Goal: Task Accomplishment & Management: Use online tool/utility

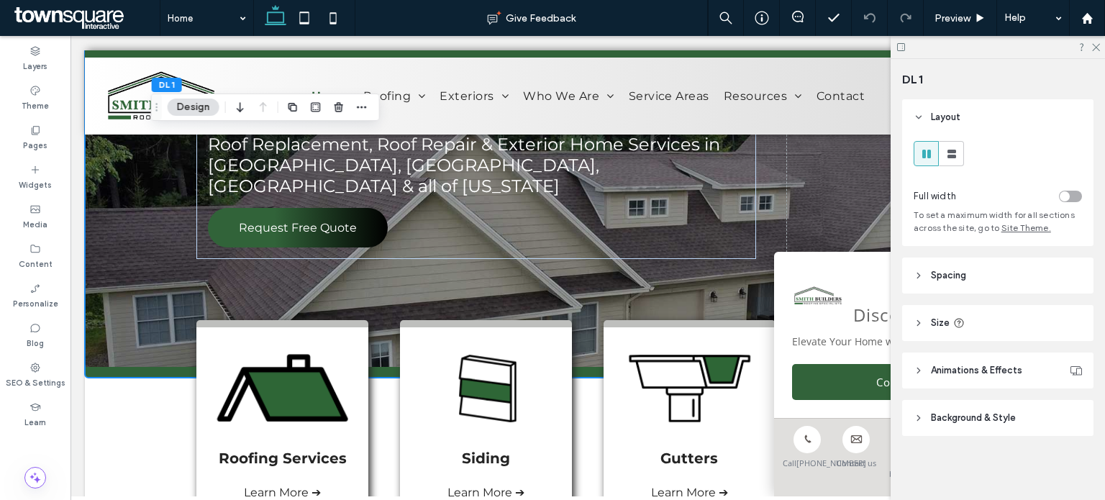
click at [963, 422] on span "Background & Style" at bounding box center [973, 418] width 85 height 14
click at [992, 457] on span "Image" at bounding box center [998, 458] width 27 height 12
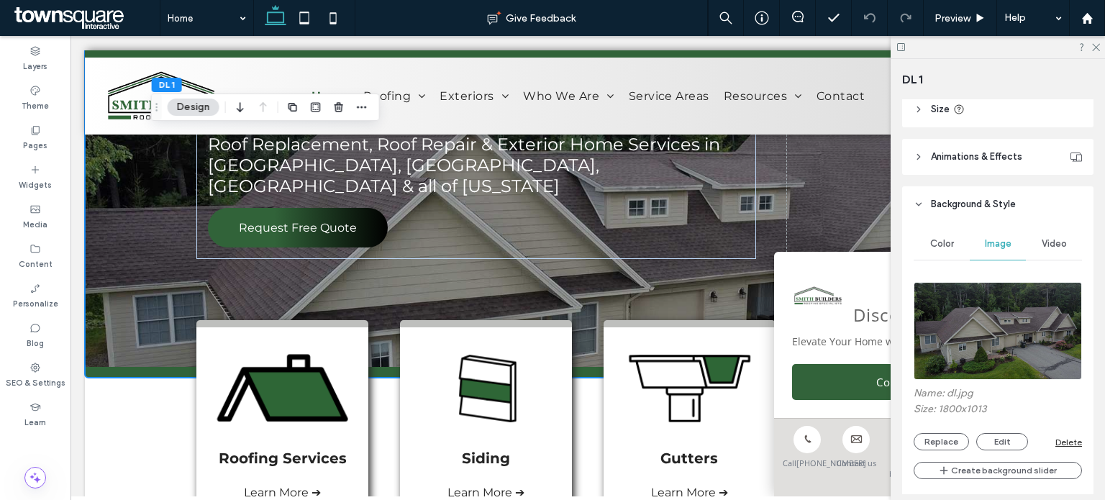
scroll to position [288, 0]
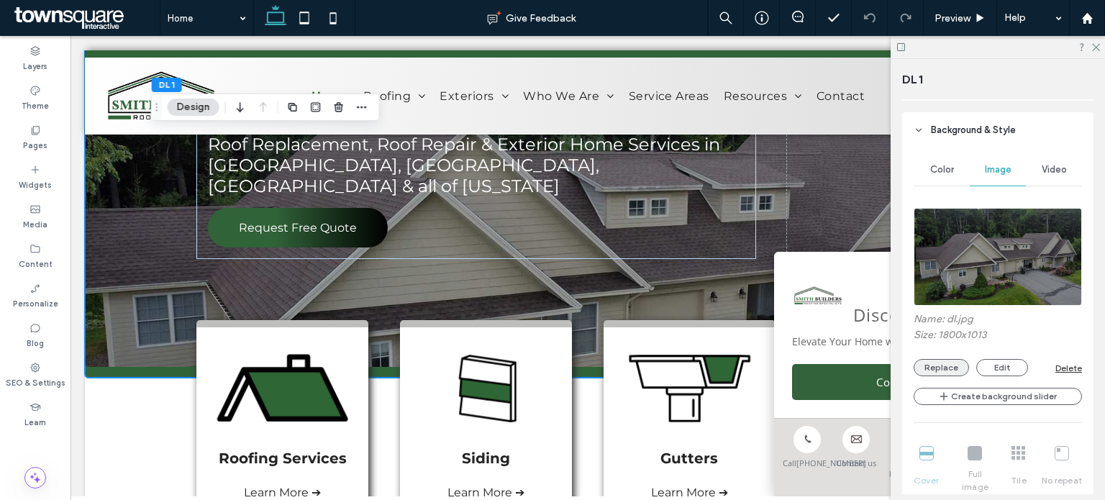
click at [948, 369] on button "Replace" at bounding box center [940, 367] width 55 height 17
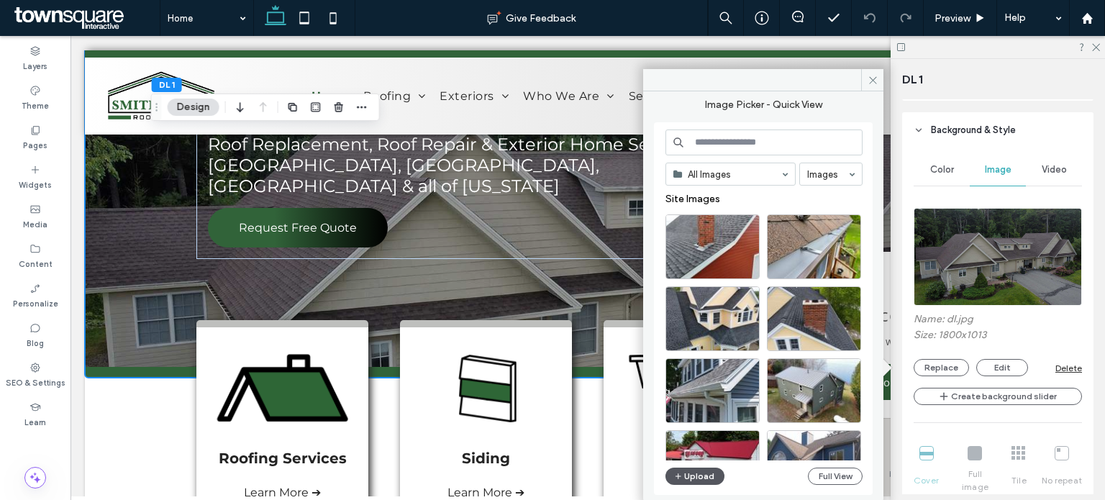
click at [688, 475] on button "Upload" at bounding box center [694, 475] width 59 height 17
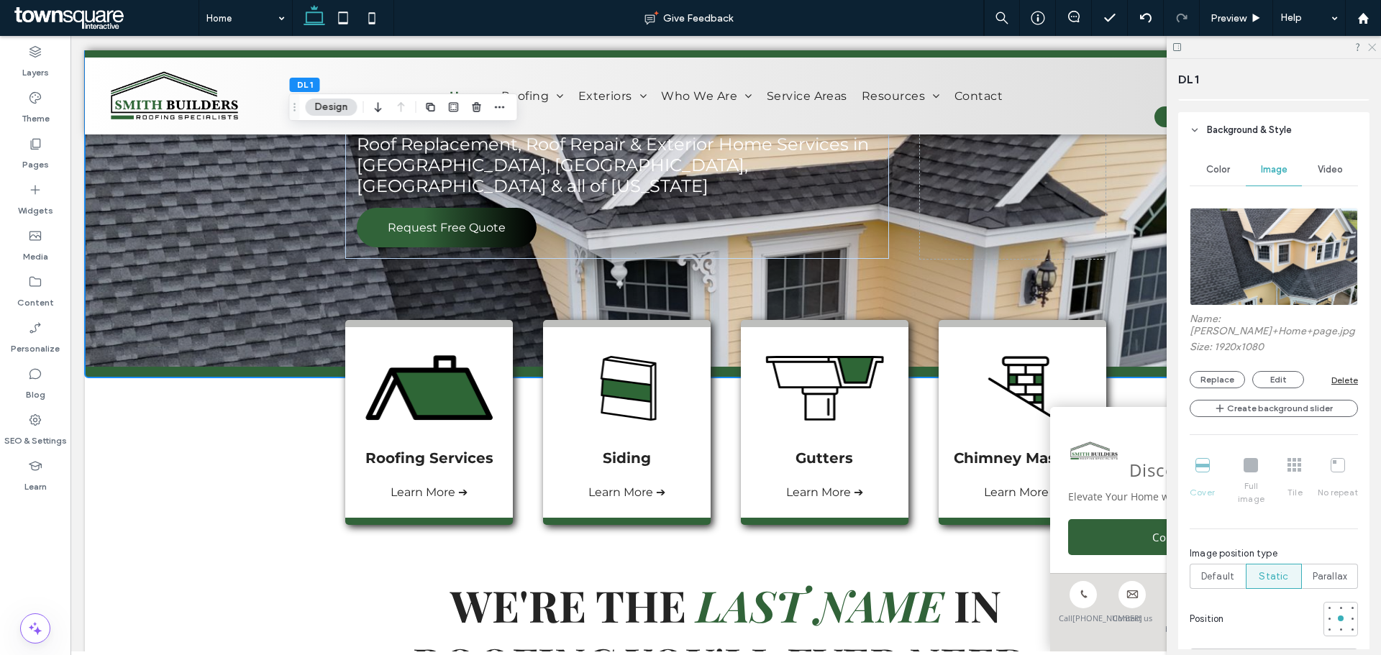
click at [1104, 44] on icon at bounding box center [1370, 46] width 9 height 9
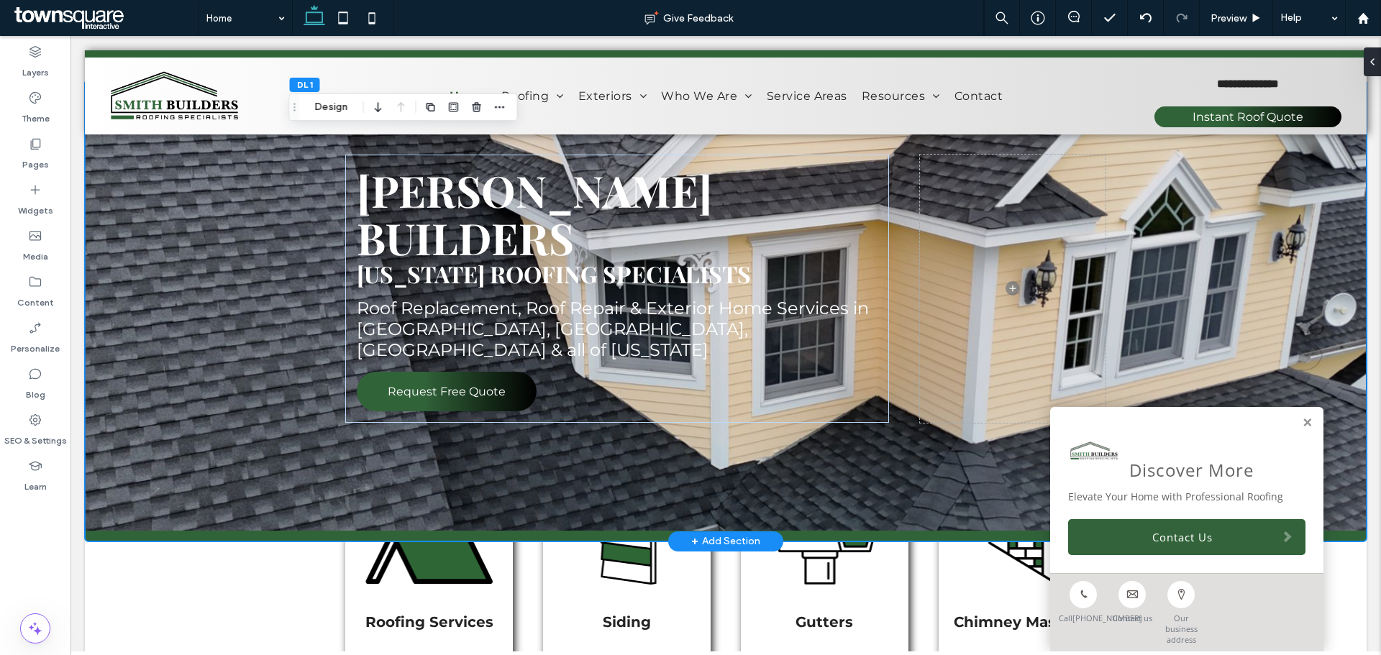
scroll to position [0, 0]
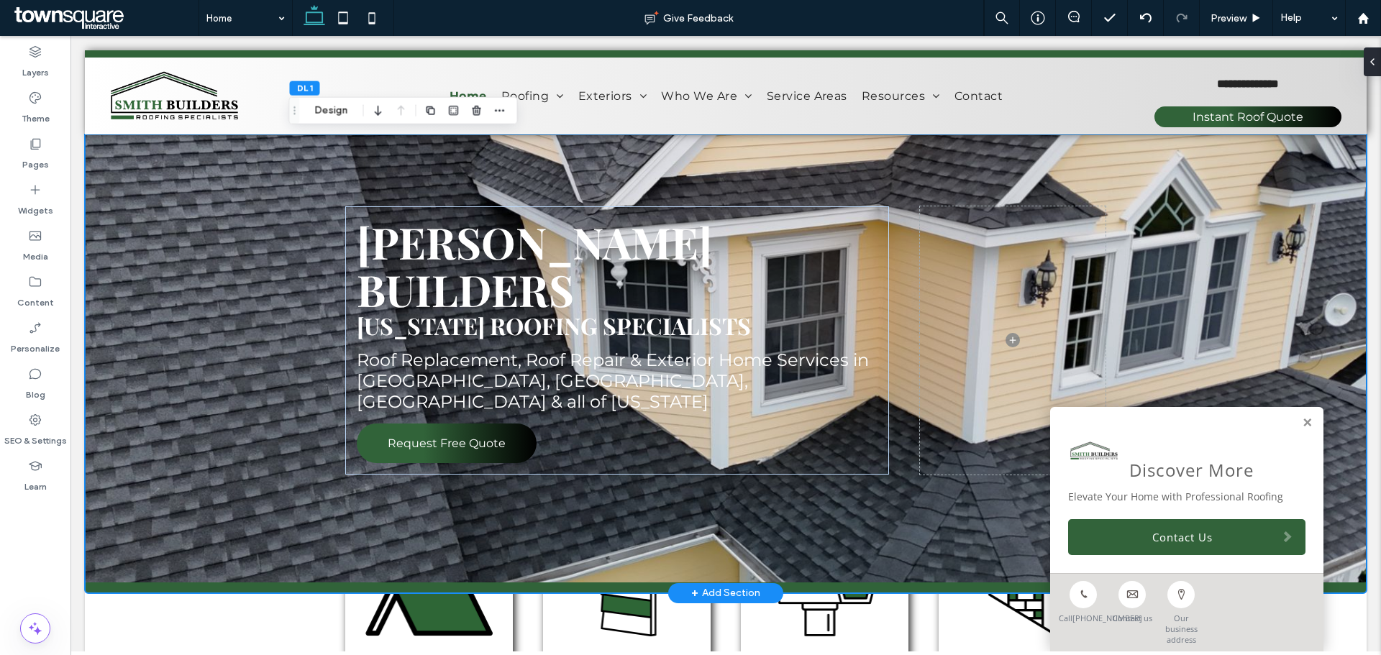
click at [189, 298] on div "Smith builders Maine roofing specialists Roof Replacement, Roof Repair & Exteri…" at bounding box center [726, 363] width 1282 height 459
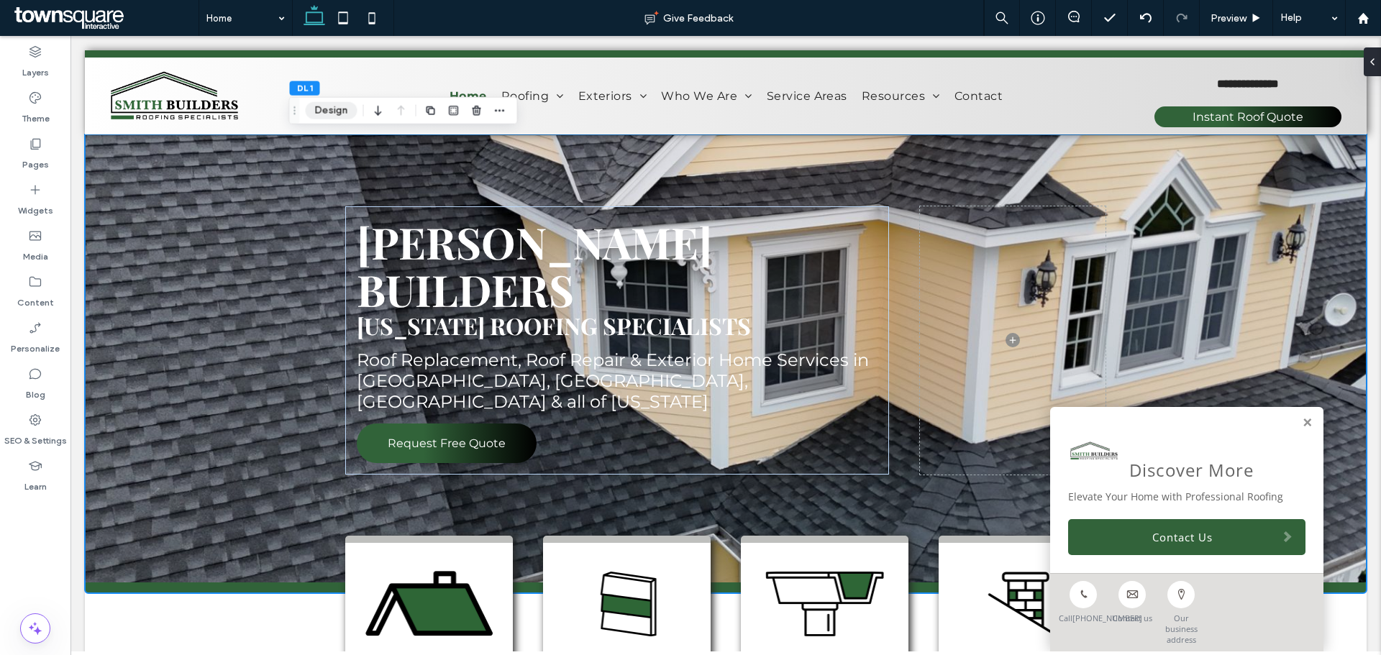
click at [337, 104] on button "Design" at bounding box center [332, 110] width 52 height 17
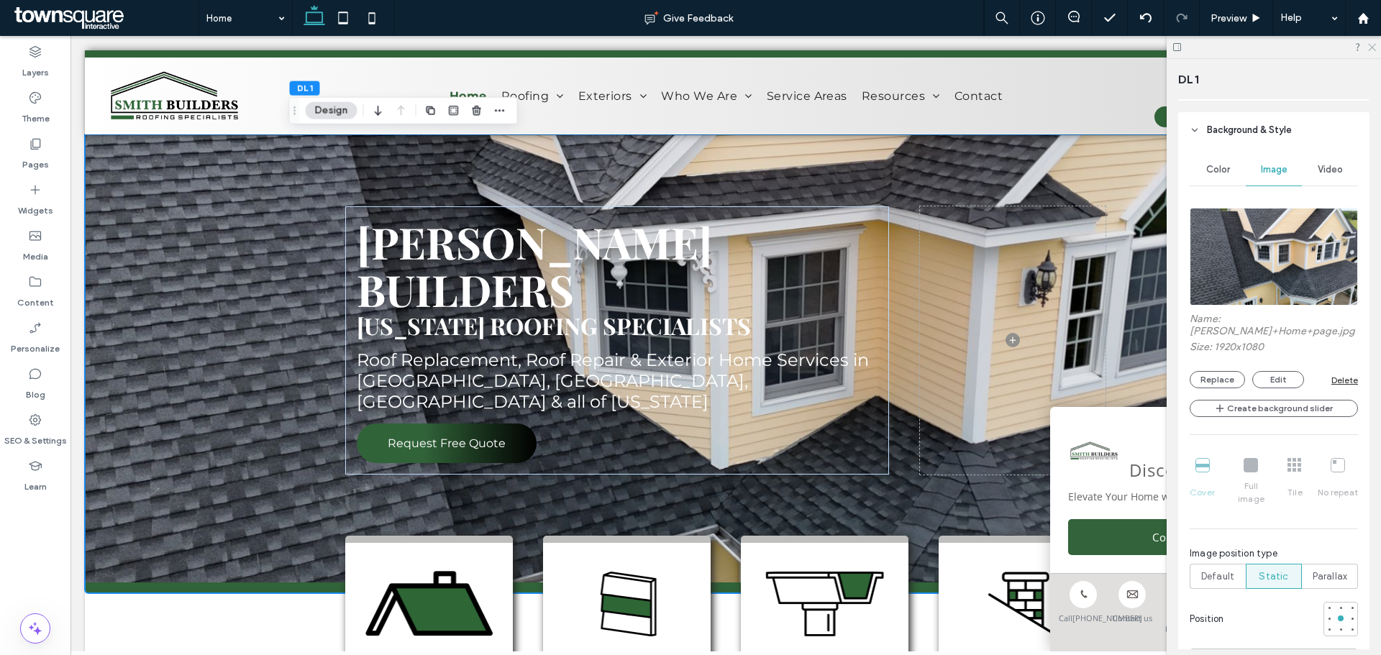
click at [1104, 45] on icon at bounding box center [1370, 46] width 9 height 9
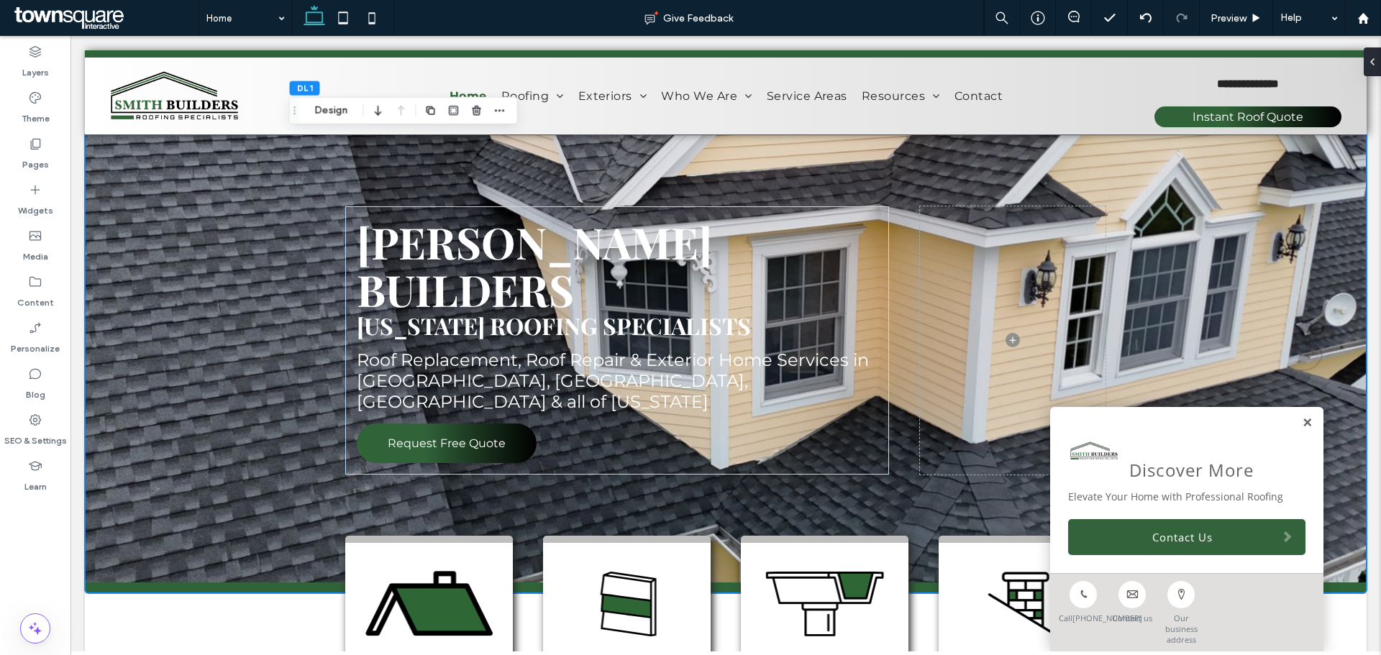
click at [1104, 426] on link at bounding box center [1307, 423] width 11 height 12
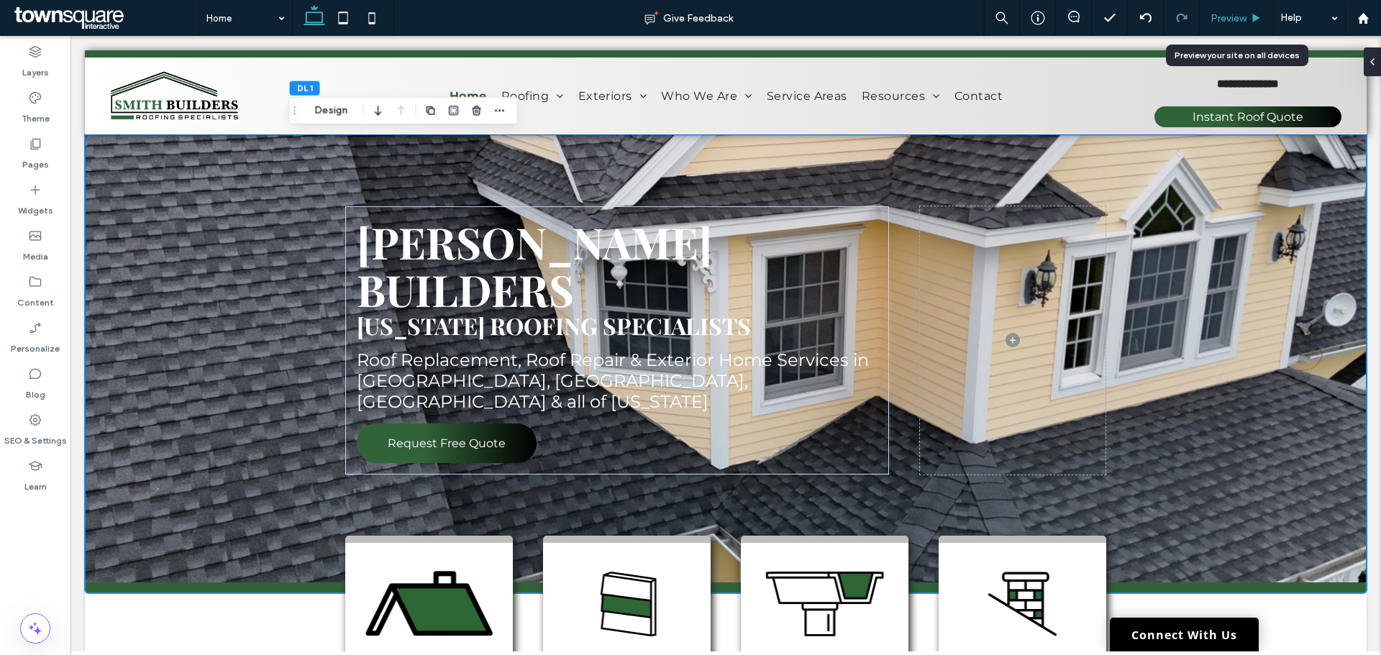
click at [1104, 18] on span "Preview" at bounding box center [1228, 18] width 36 height 12
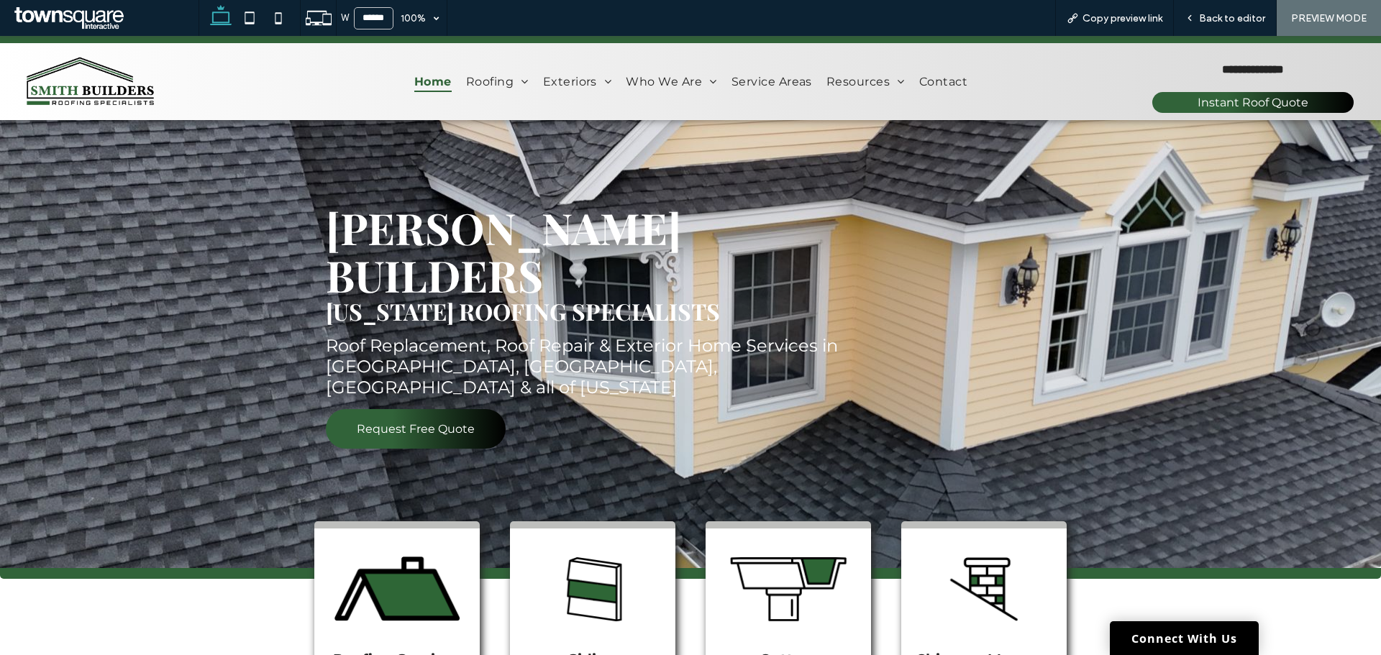
click at [1104, 319] on div "Smith builders Maine roofing specialists Roof Replacement, Roof Repair & Exteri…" at bounding box center [690, 349] width 1381 height 459
click at [1104, 20] on span "Back to editor" at bounding box center [1232, 18] width 66 height 12
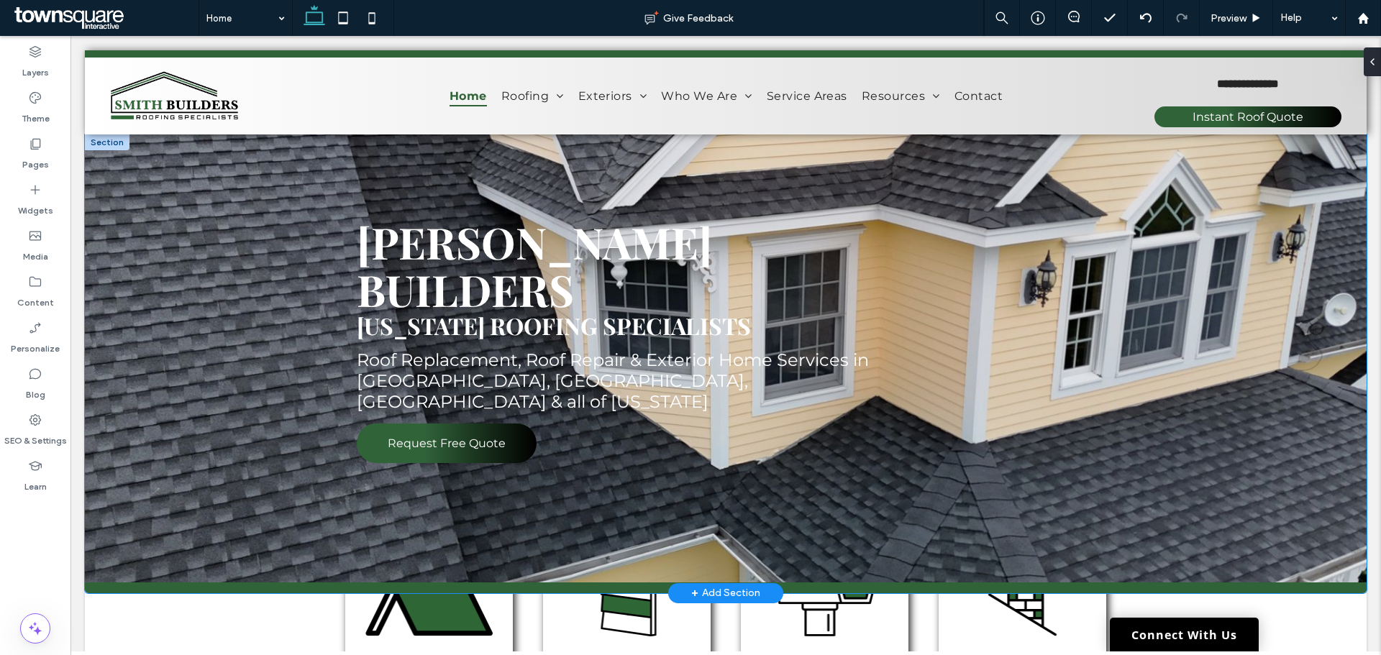
click at [223, 349] on div "Smith builders Maine roofing specialists Roof Replacement, Roof Repair & Exteri…" at bounding box center [726, 363] width 1282 height 459
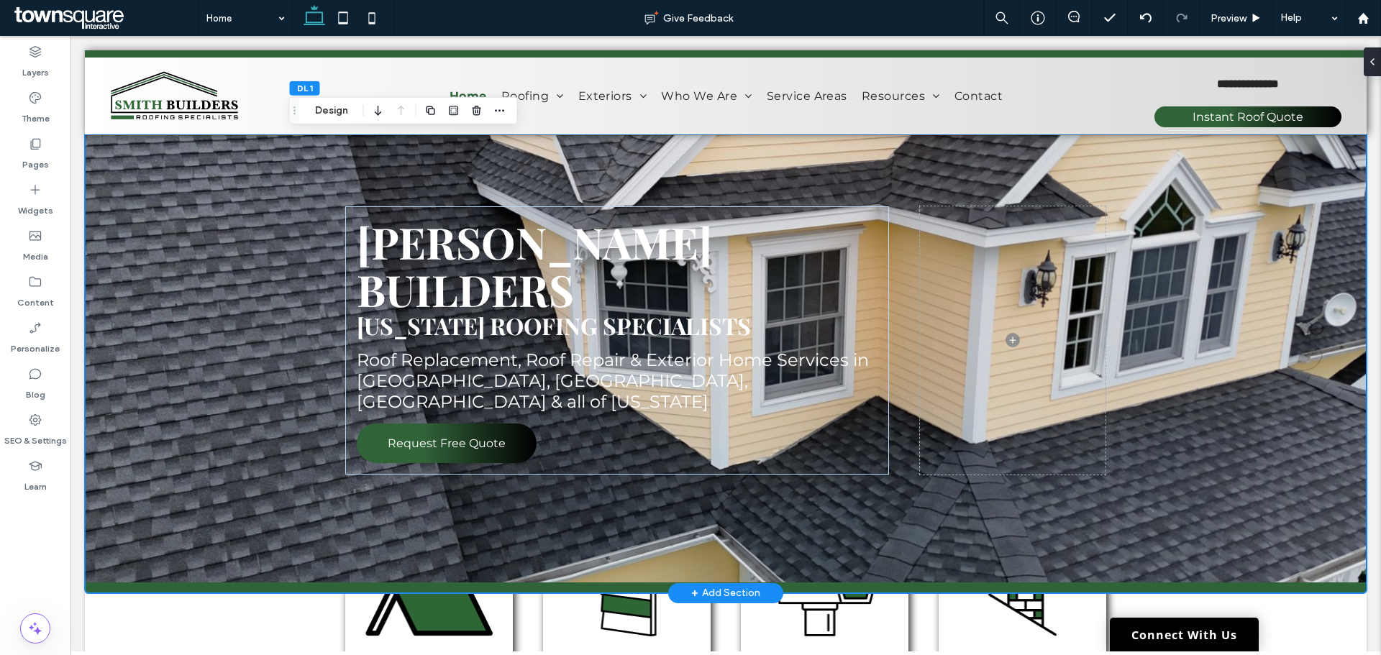
click at [223, 349] on div "Smith builders Maine roofing specialists Roof Replacement, Roof Repair & Exteri…" at bounding box center [726, 363] width 1282 height 459
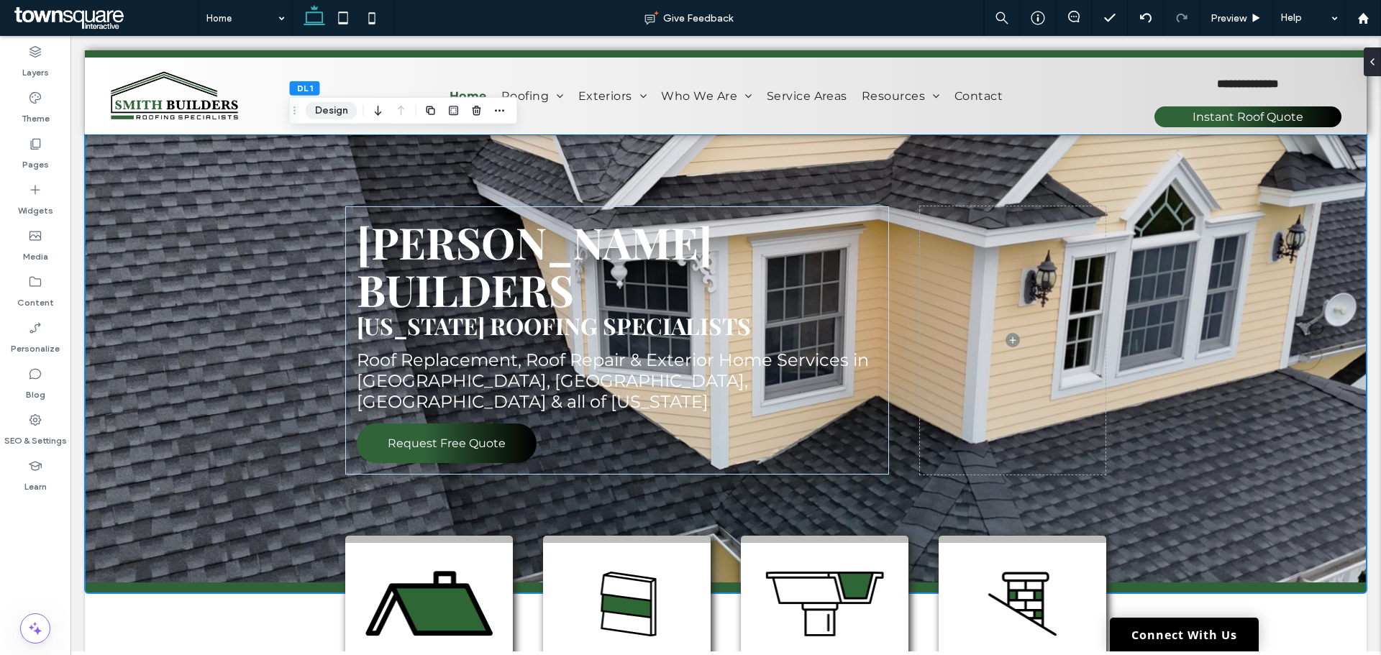
click at [320, 117] on button "Design" at bounding box center [332, 110] width 52 height 17
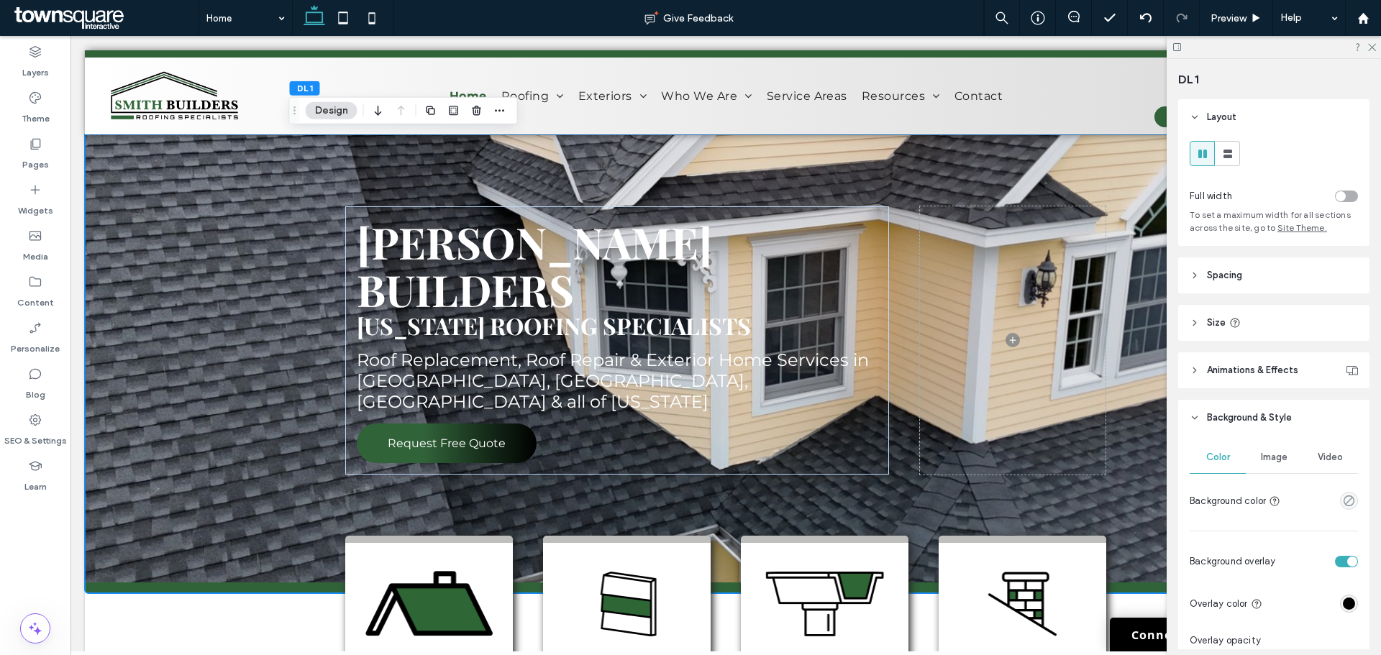
click at [1104, 455] on span "Image" at bounding box center [1274, 458] width 27 height 12
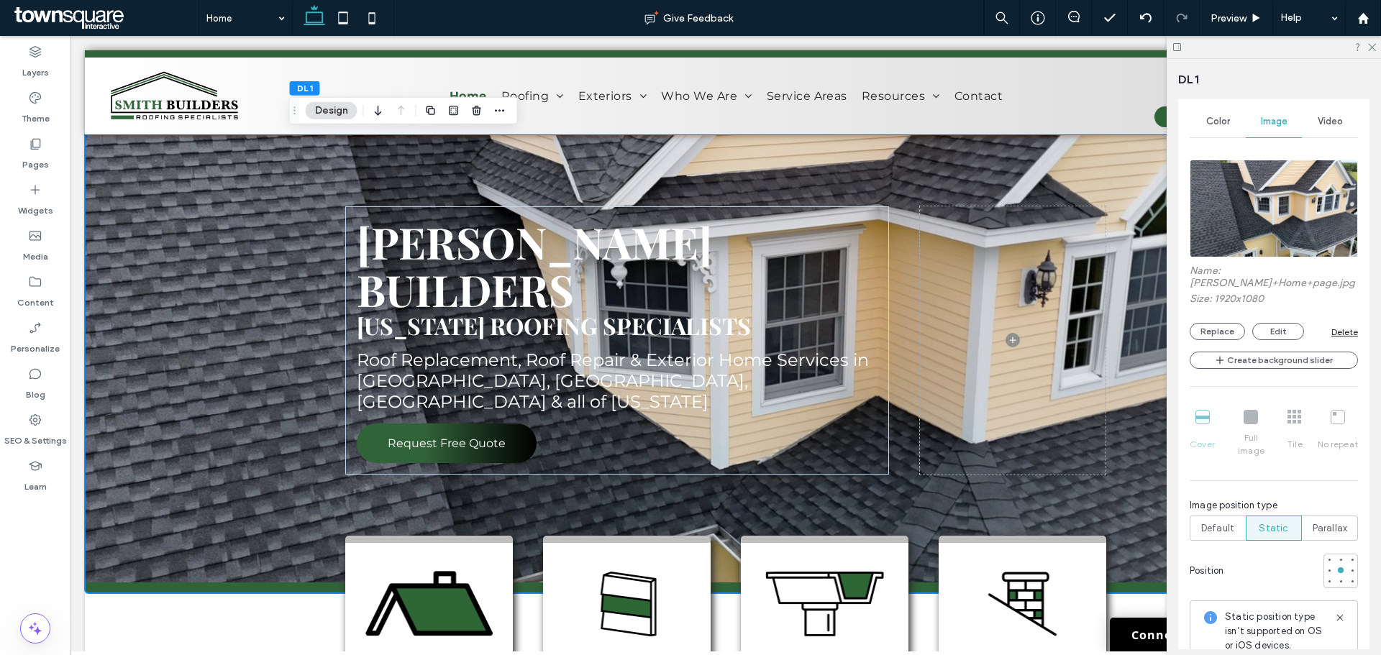
scroll to position [431, 0]
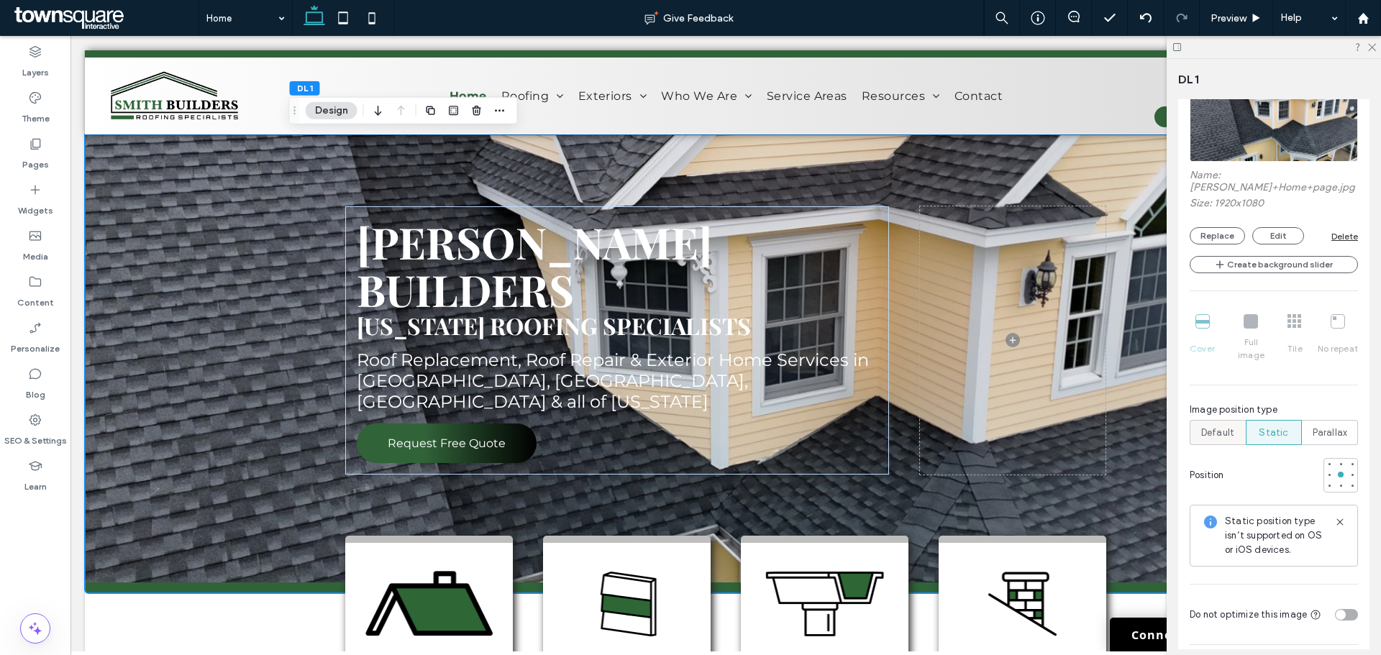
click at [1104, 426] on span "Default" at bounding box center [1217, 433] width 33 height 14
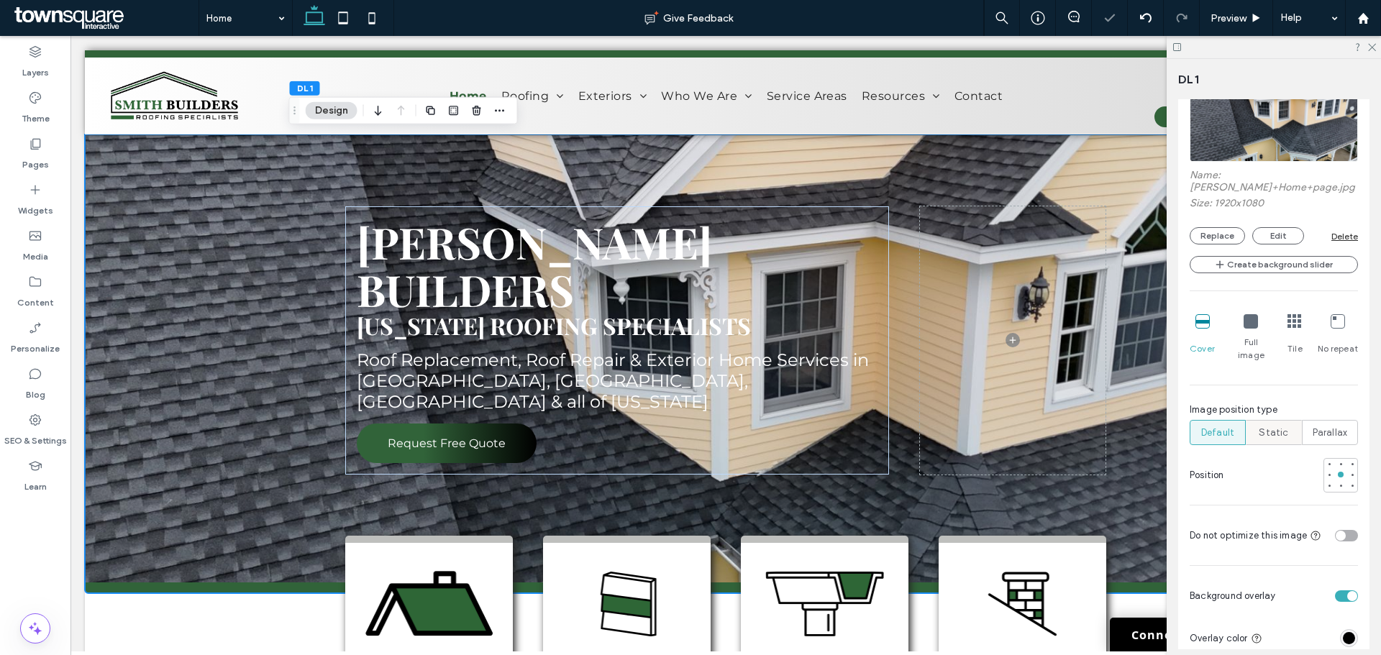
click at [1104, 426] on span "Static" at bounding box center [1273, 433] width 29 height 14
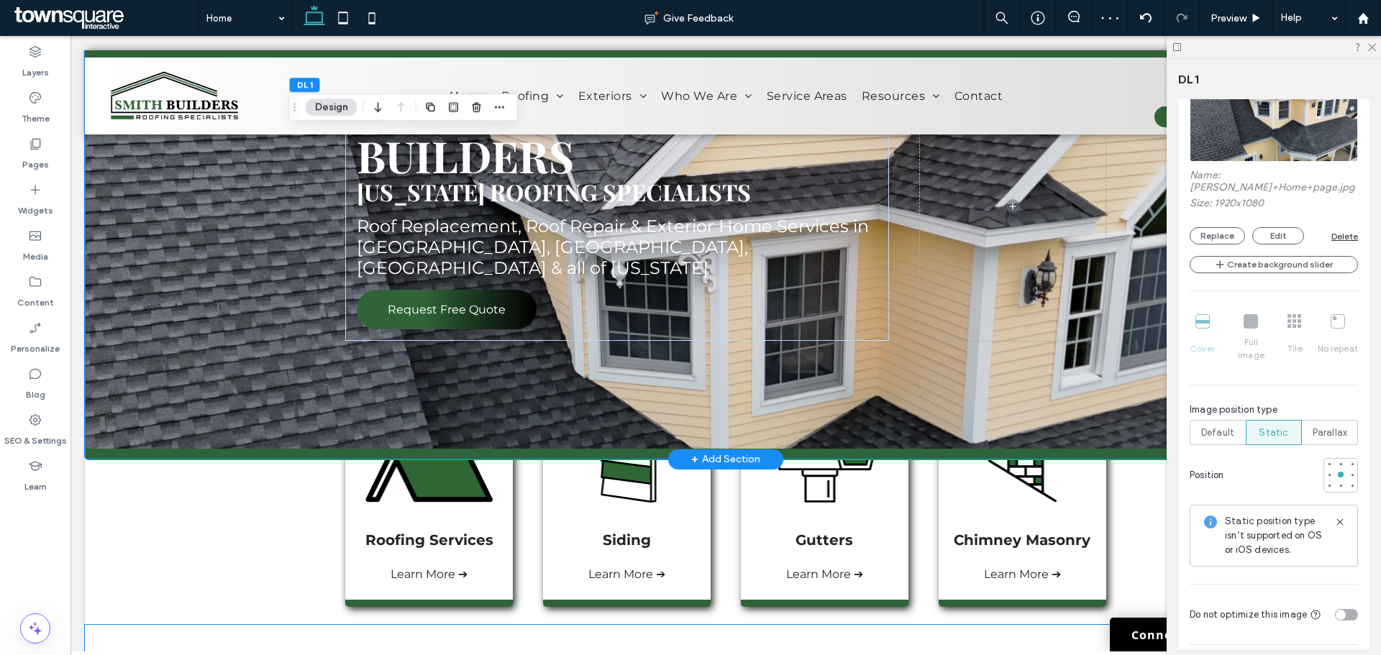
scroll to position [72, 0]
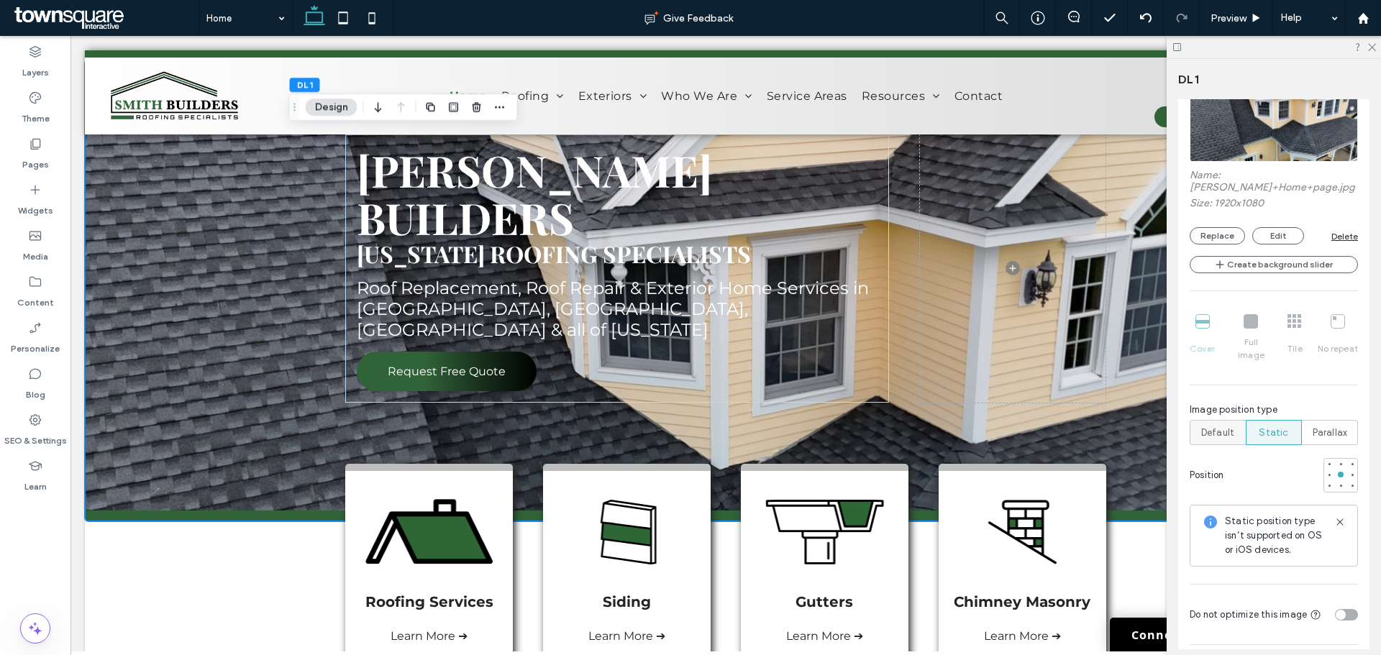
click at [1104, 421] on div "Default" at bounding box center [1217, 433] width 37 height 24
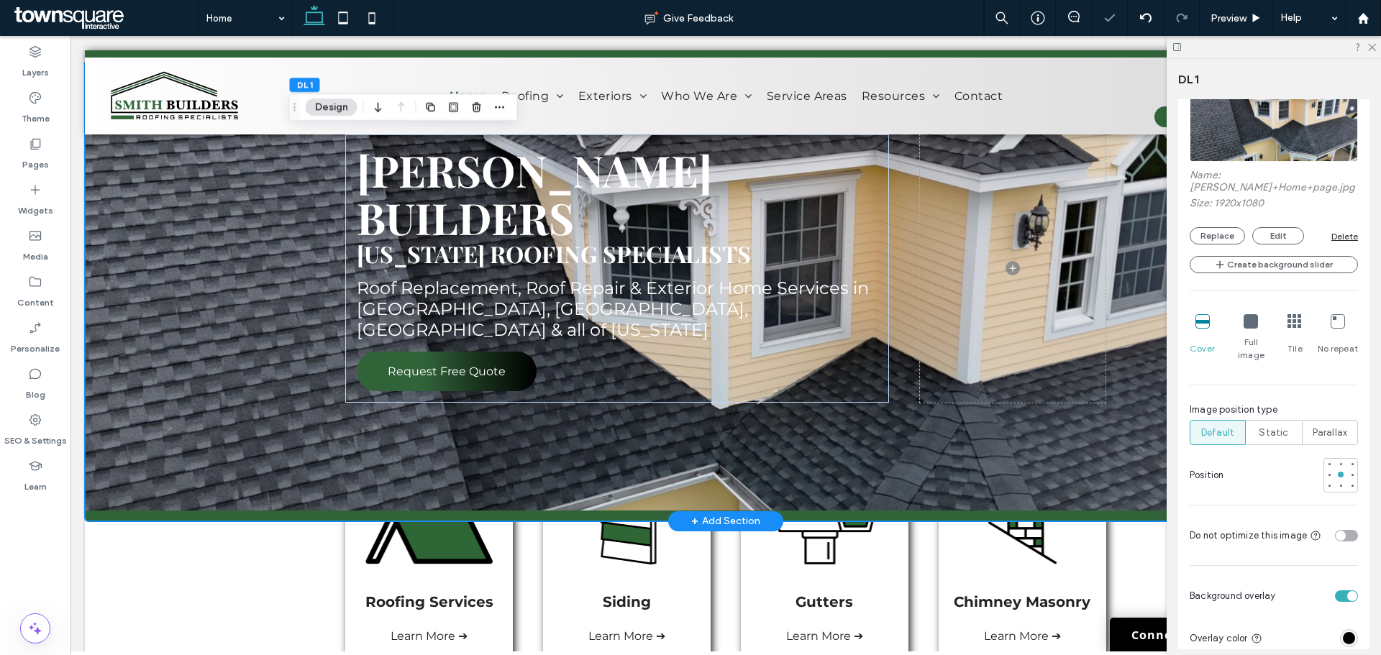
scroll to position [0, 0]
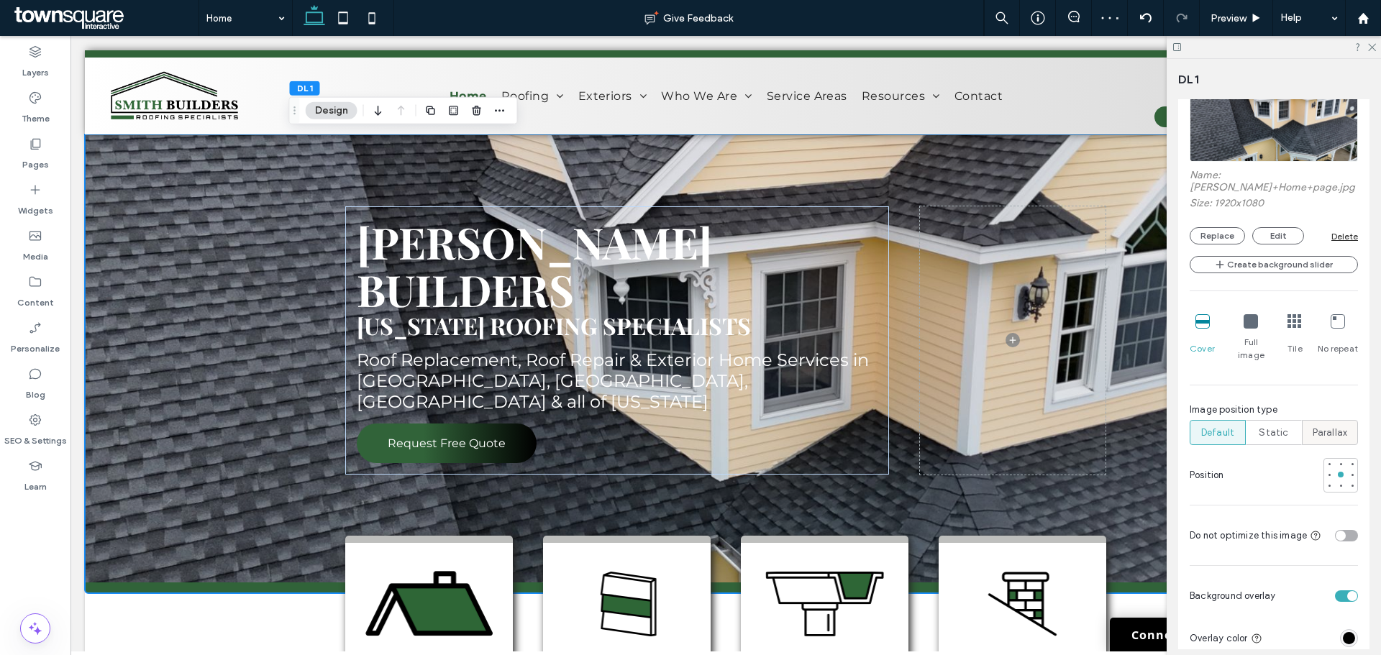
click at [1104, 426] on span "Parallax" at bounding box center [1329, 433] width 35 height 14
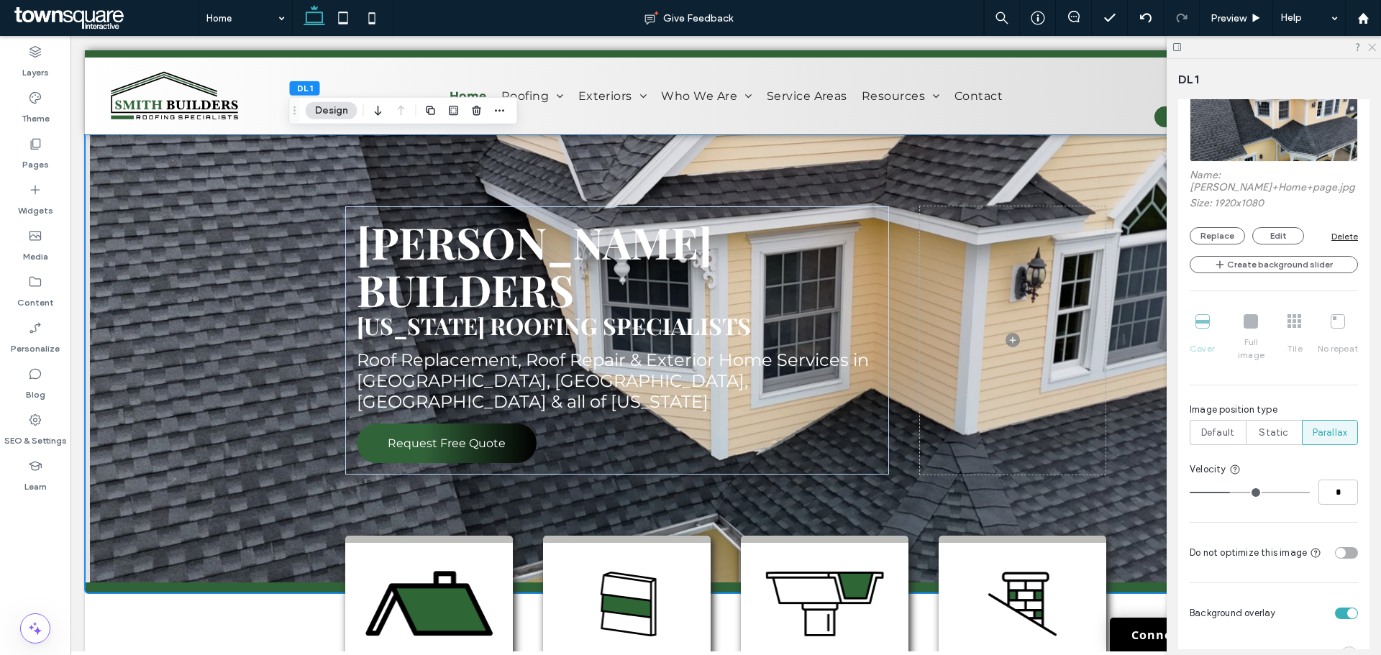
click at [1104, 47] on icon at bounding box center [1370, 46] width 9 height 9
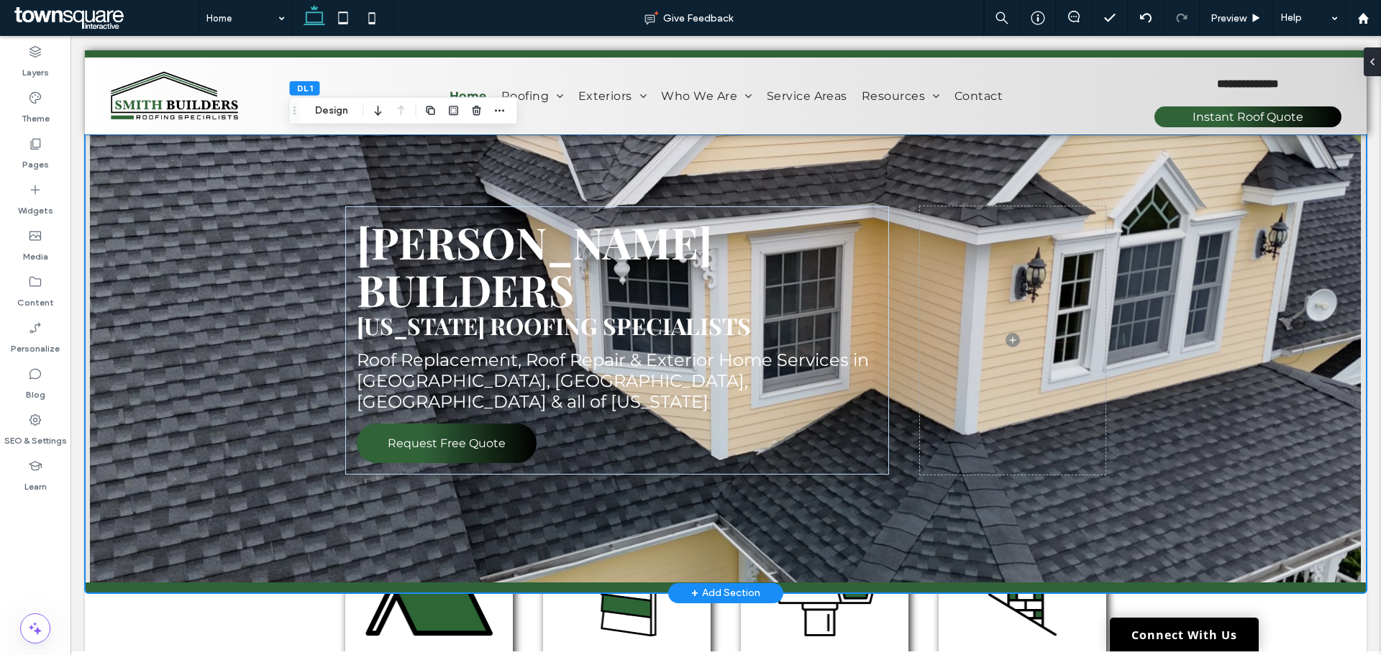
click at [1104, 411] on div "Smith builders Maine roofing specialists Roof Replacement, Roof Repair & Exteri…" at bounding box center [726, 363] width 1282 height 459
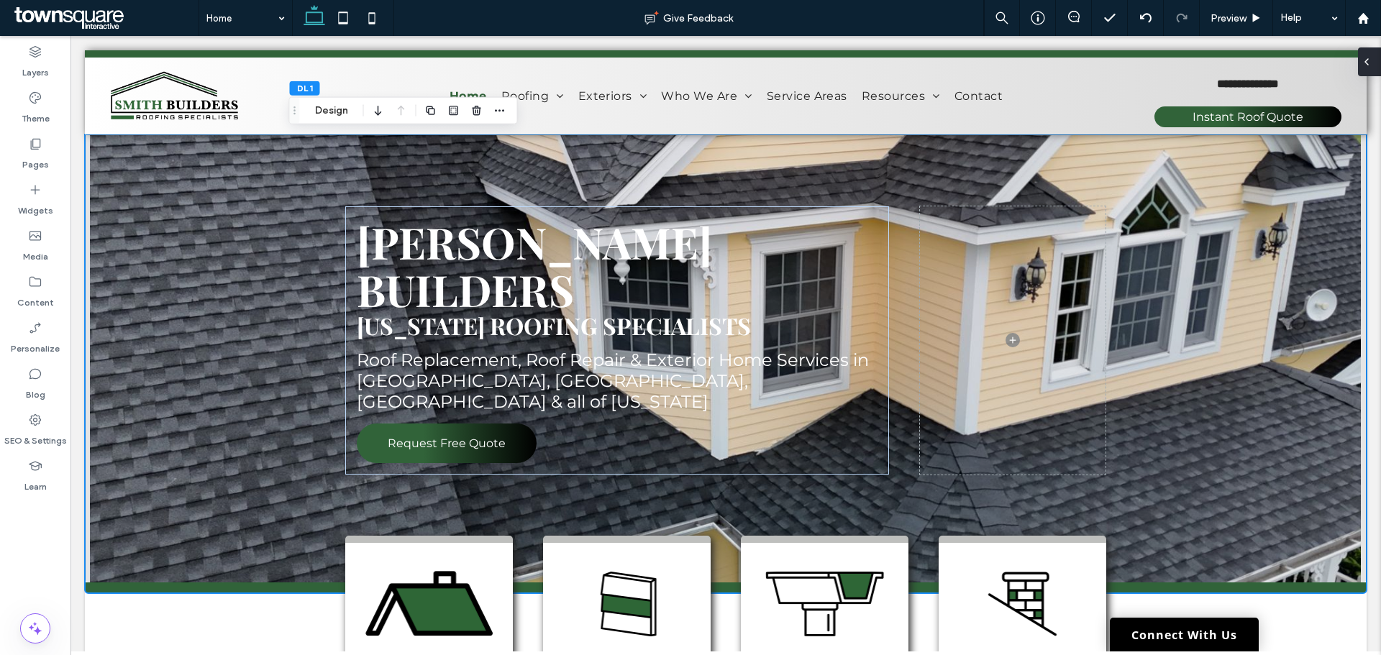
click at [1104, 59] on div at bounding box center [1369, 61] width 23 height 29
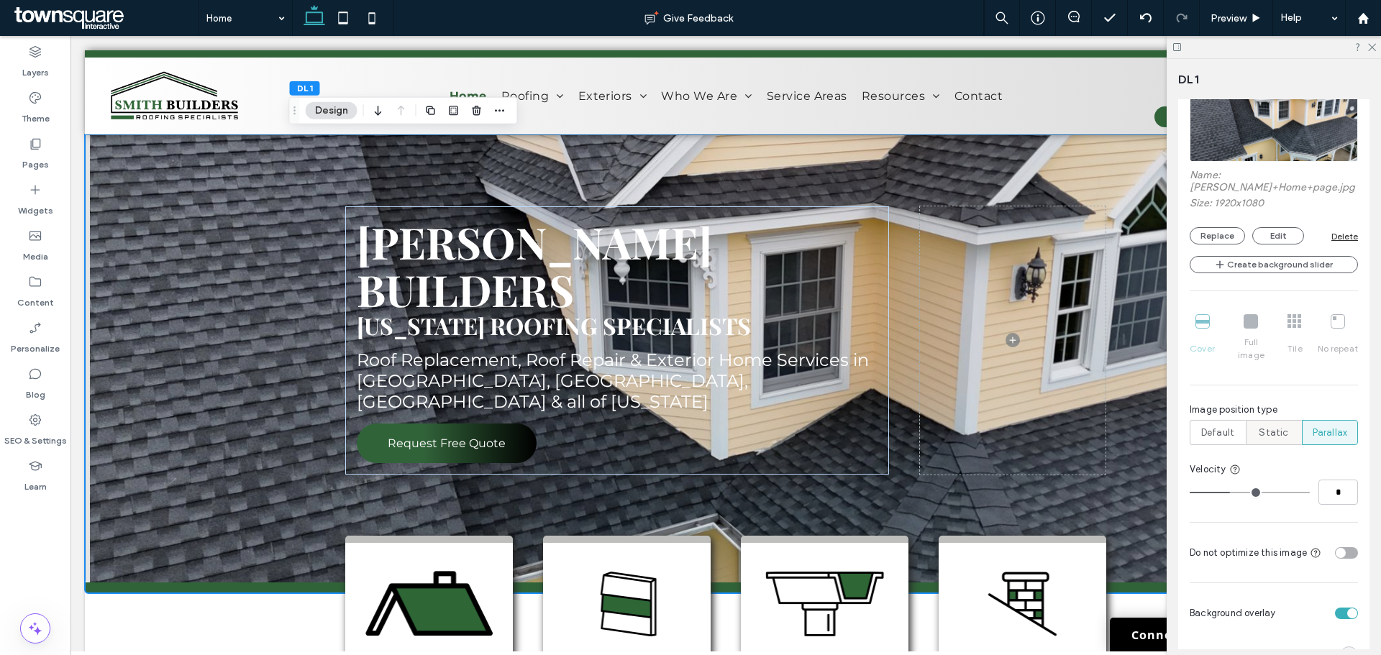
click at [1104, 426] on span "Static" at bounding box center [1273, 433] width 29 height 14
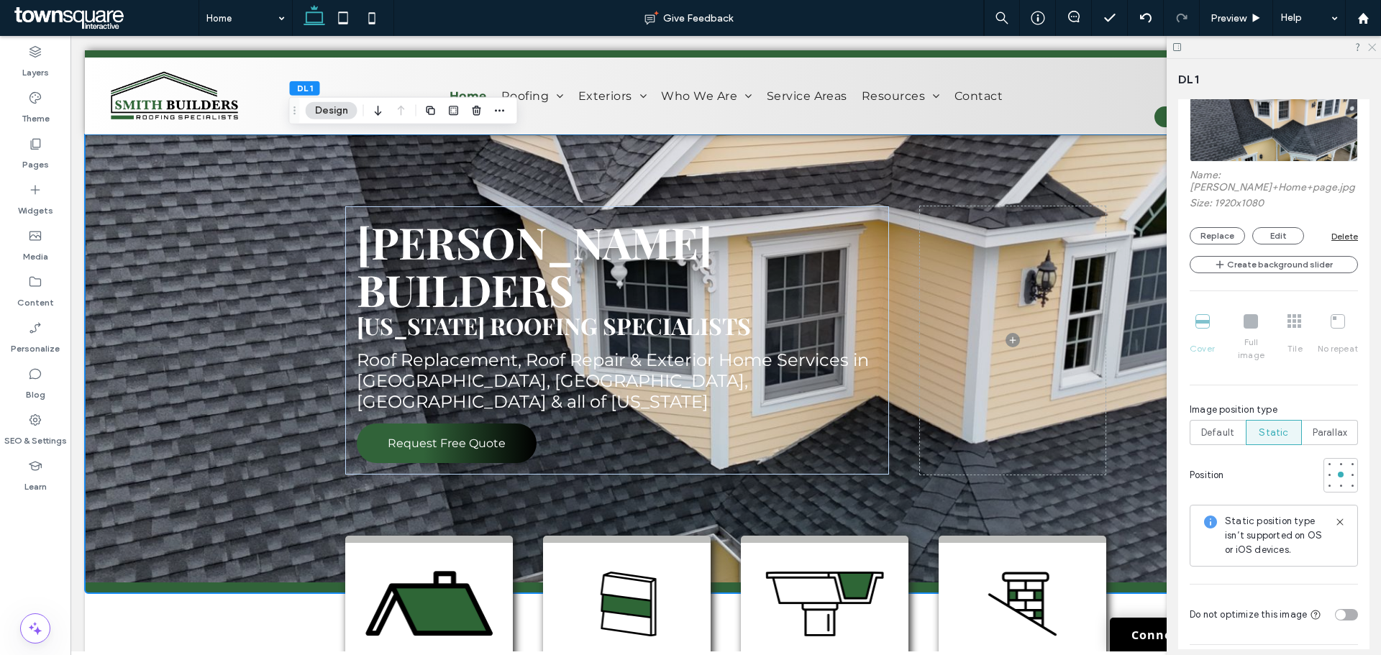
click at [1104, 47] on icon at bounding box center [1370, 46] width 9 height 9
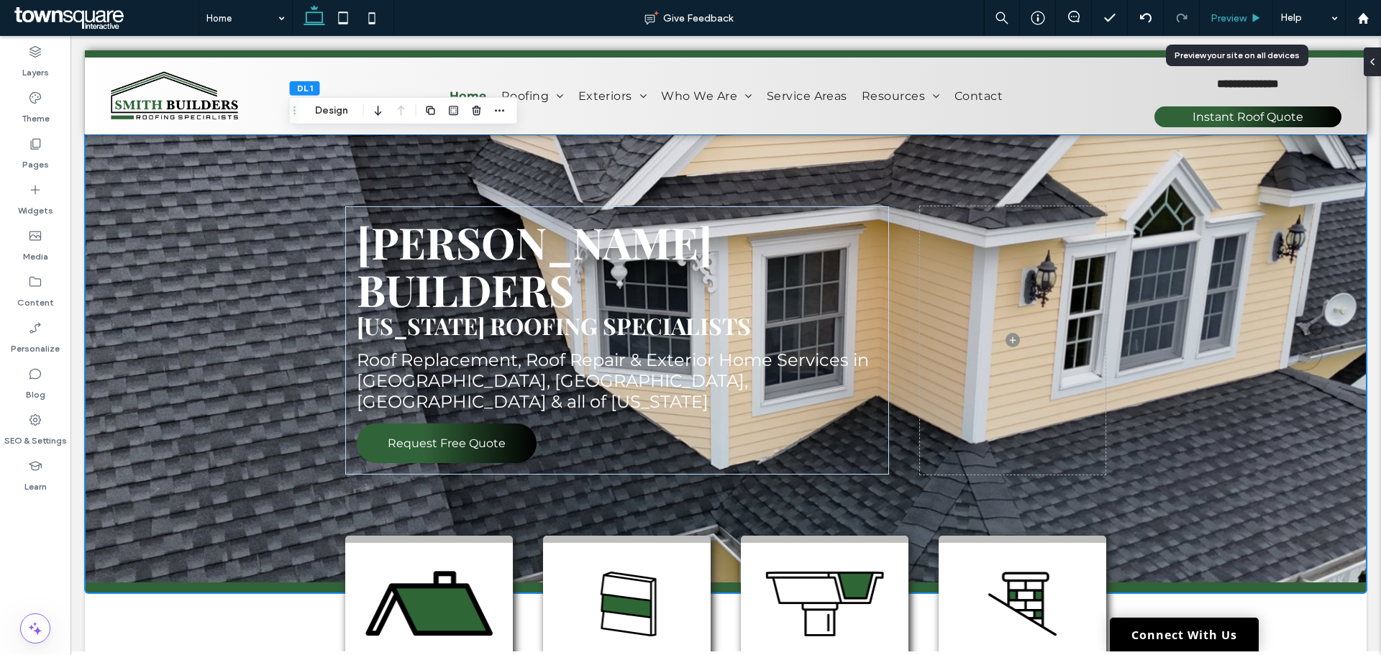
click at [1104, 17] on div "Preview" at bounding box center [1236, 18] width 73 height 12
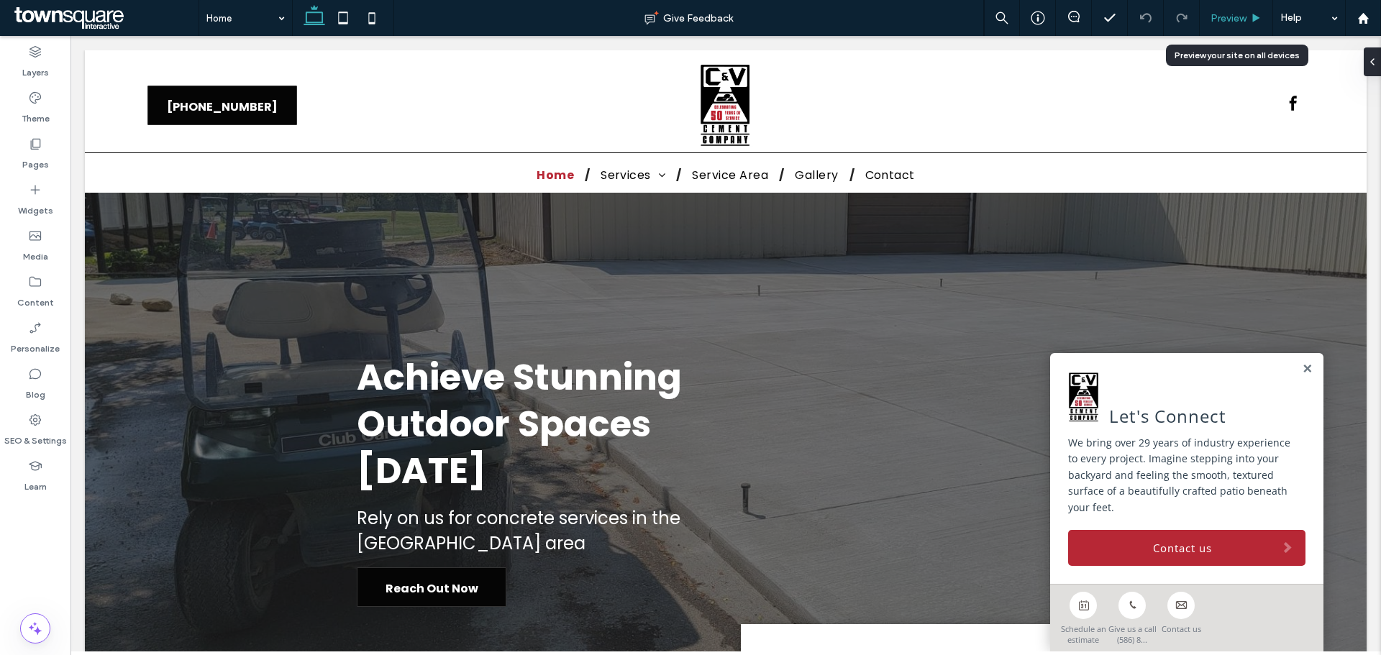
click at [1104, 23] on span "Preview" at bounding box center [1228, 18] width 36 height 12
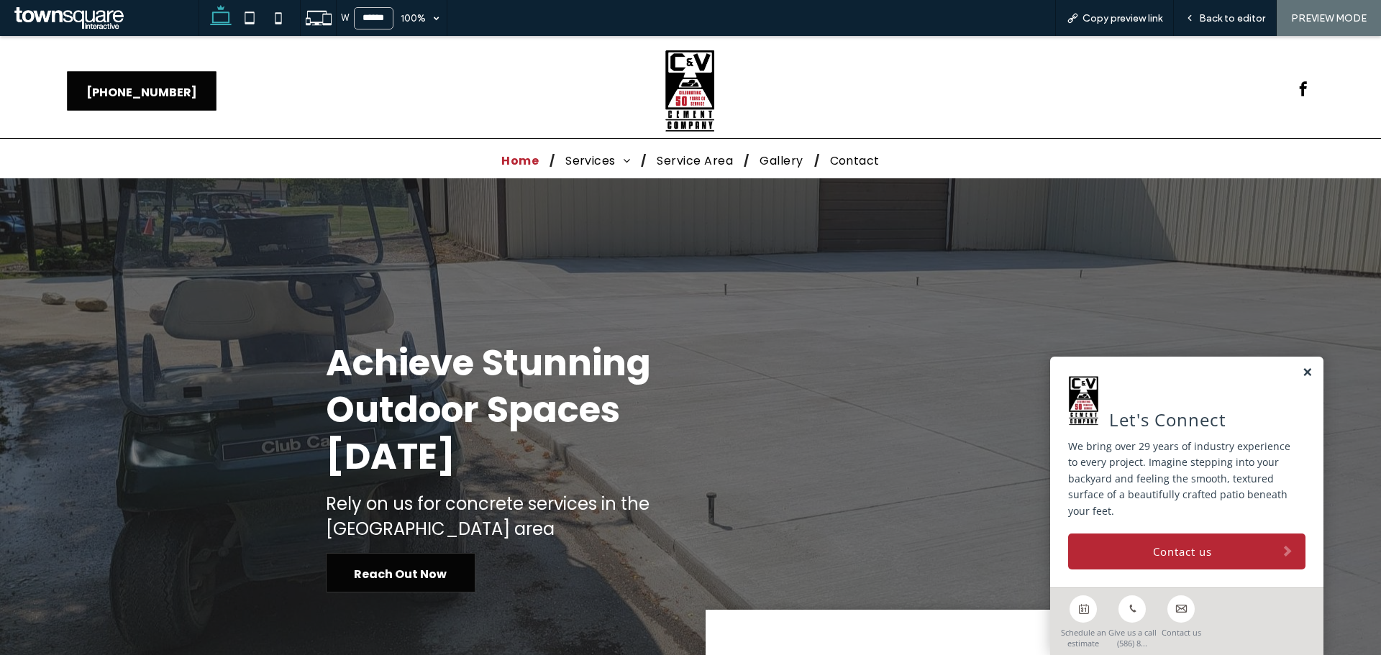
click at [1104, 371] on link at bounding box center [1307, 373] width 11 height 12
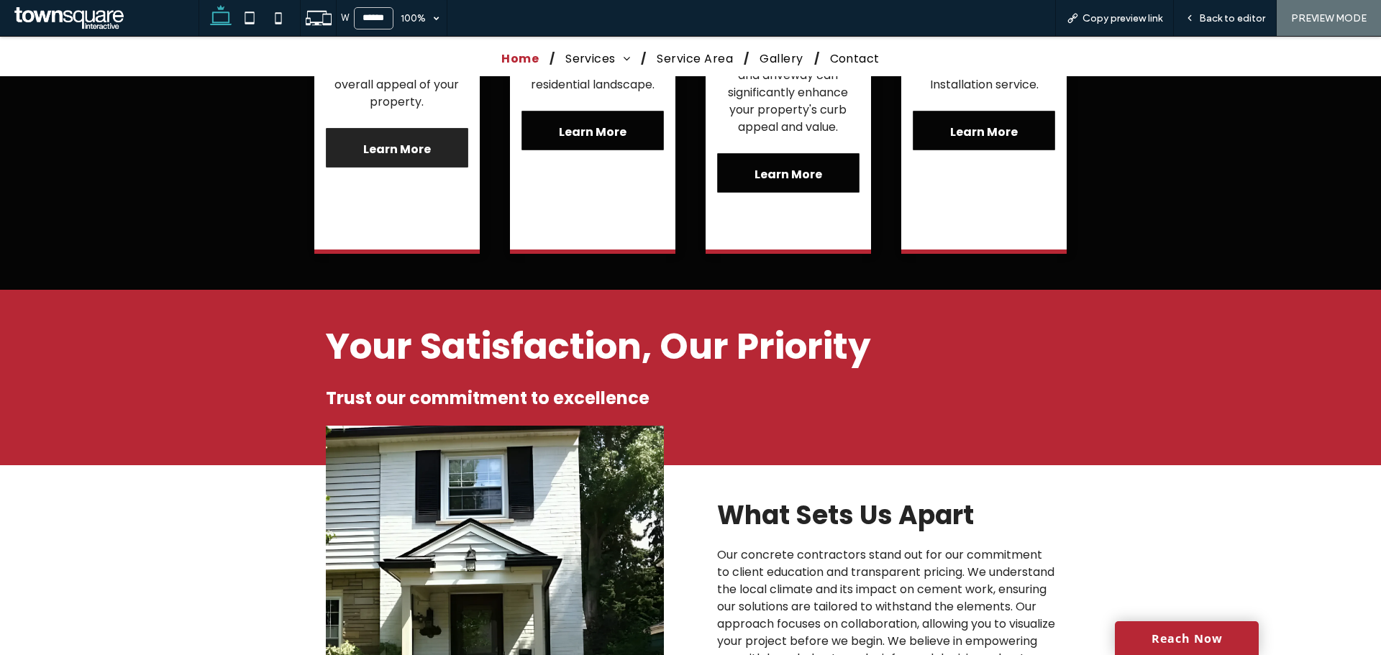
scroll to position [1870, 0]
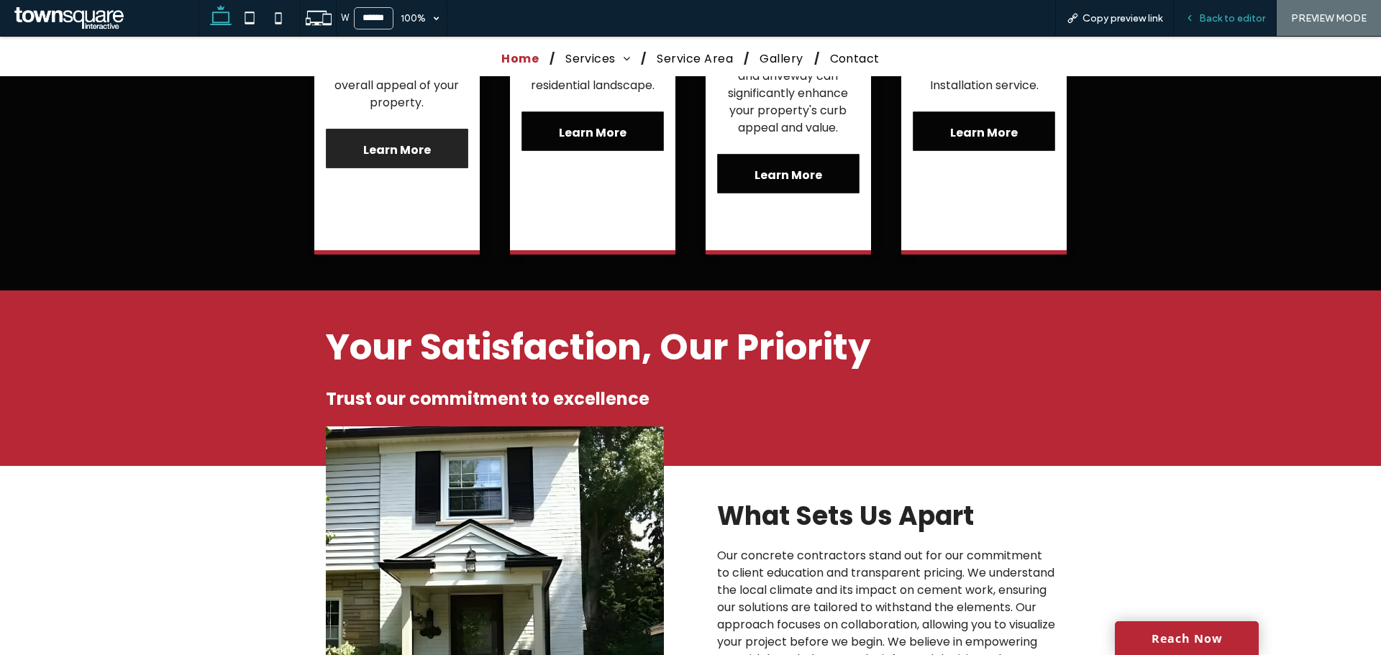
click at [1104, 21] on span "Back to editor" at bounding box center [1232, 18] width 66 height 12
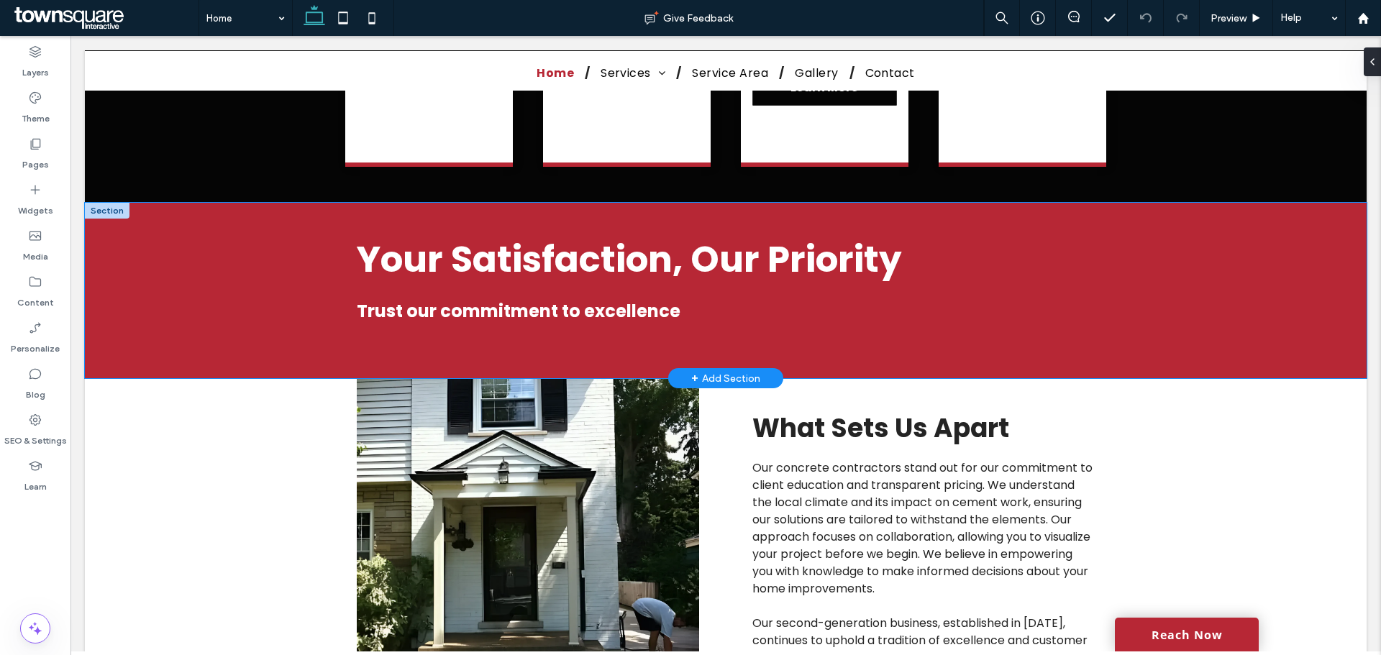
click at [1104, 232] on div "Your Satisfaction, Our Priority Trust our commitment to excellence" at bounding box center [726, 290] width 1282 height 175
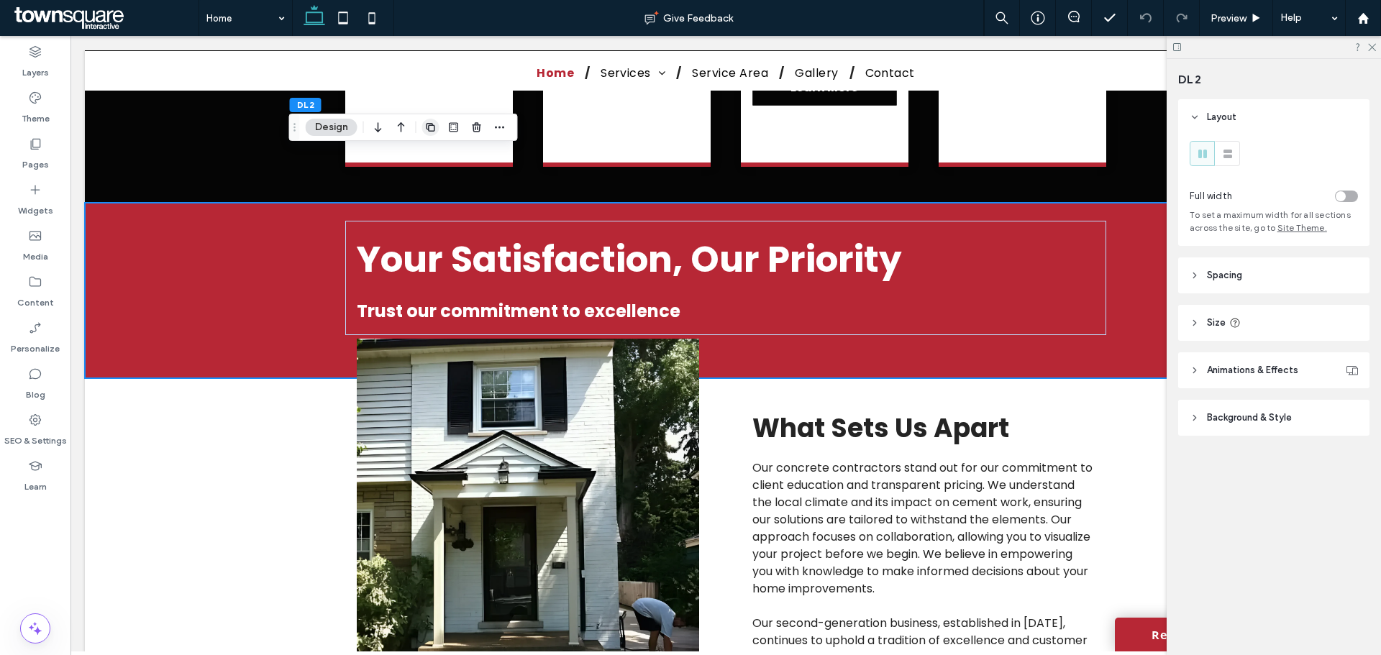
click at [430, 128] on icon "button" at bounding box center [431, 128] width 12 height 12
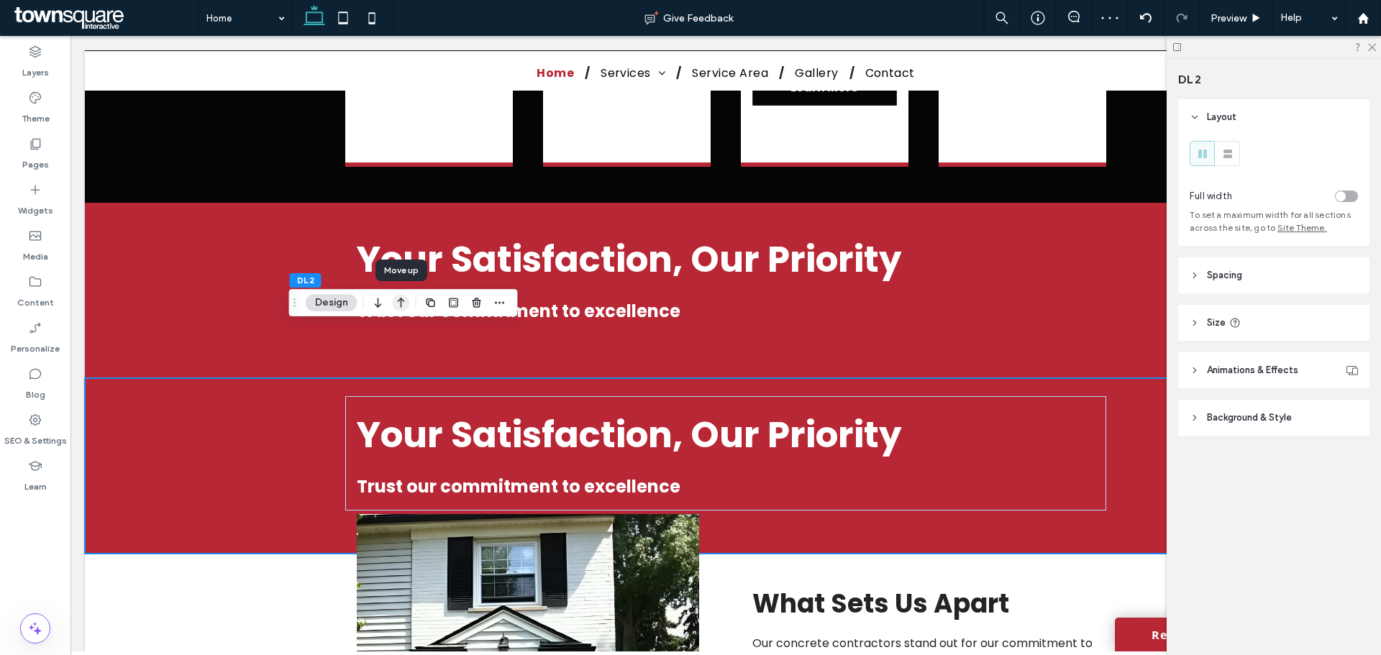
click at [403, 304] on icon "button" at bounding box center [401, 303] width 17 height 26
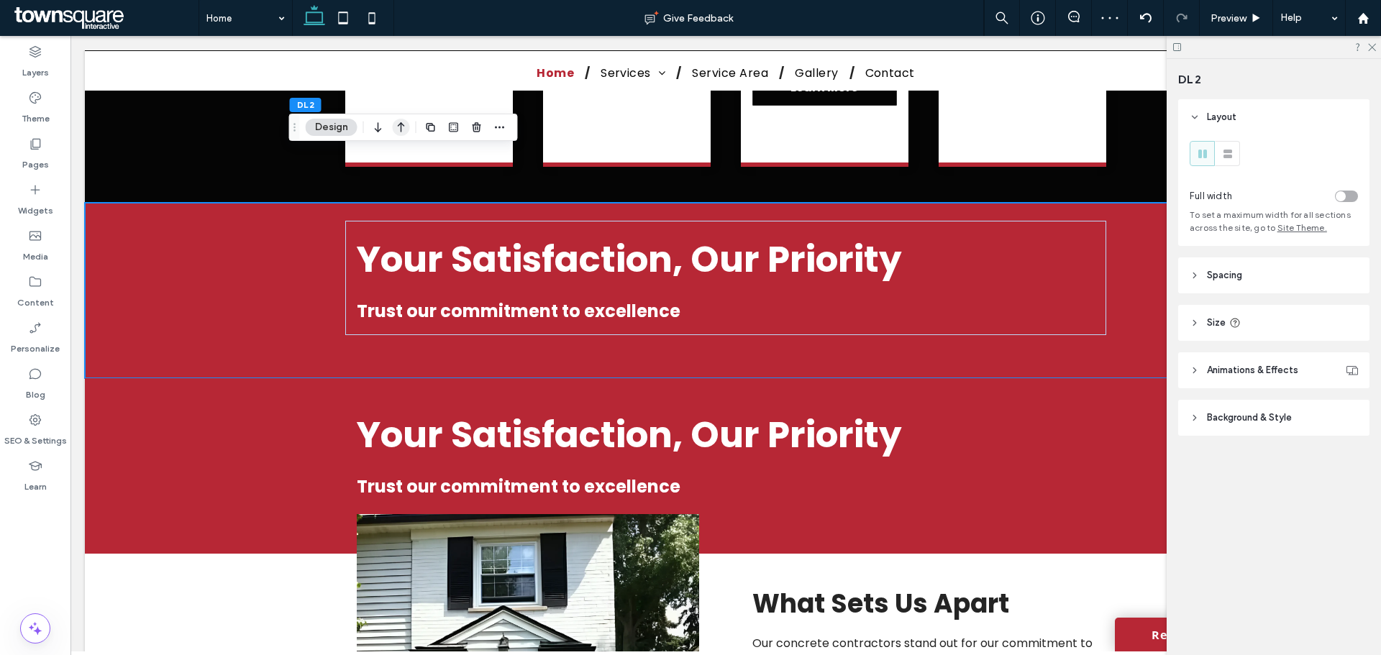
click at [398, 129] on icon "button" at bounding box center [401, 127] width 17 height 26
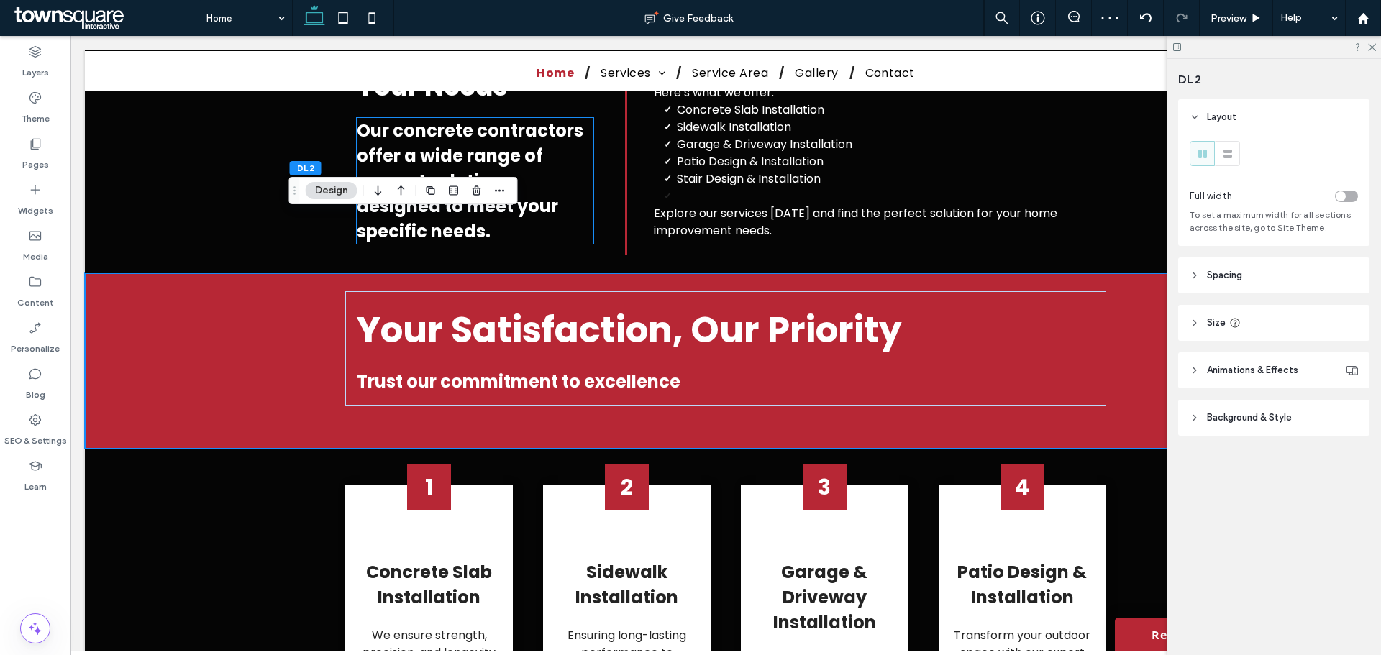
scroll to position [1327, 0]
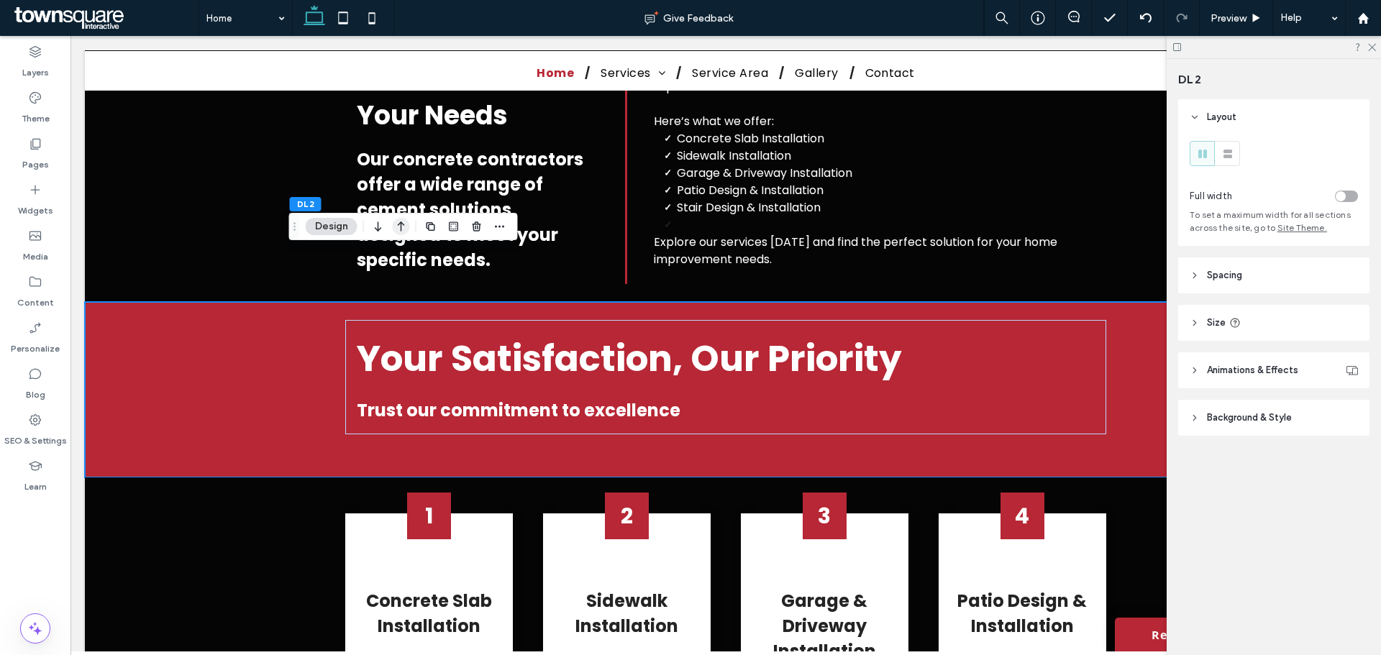
click at [400, 225] on icon "button" at bounding box center [401, 227] width 17 height 26
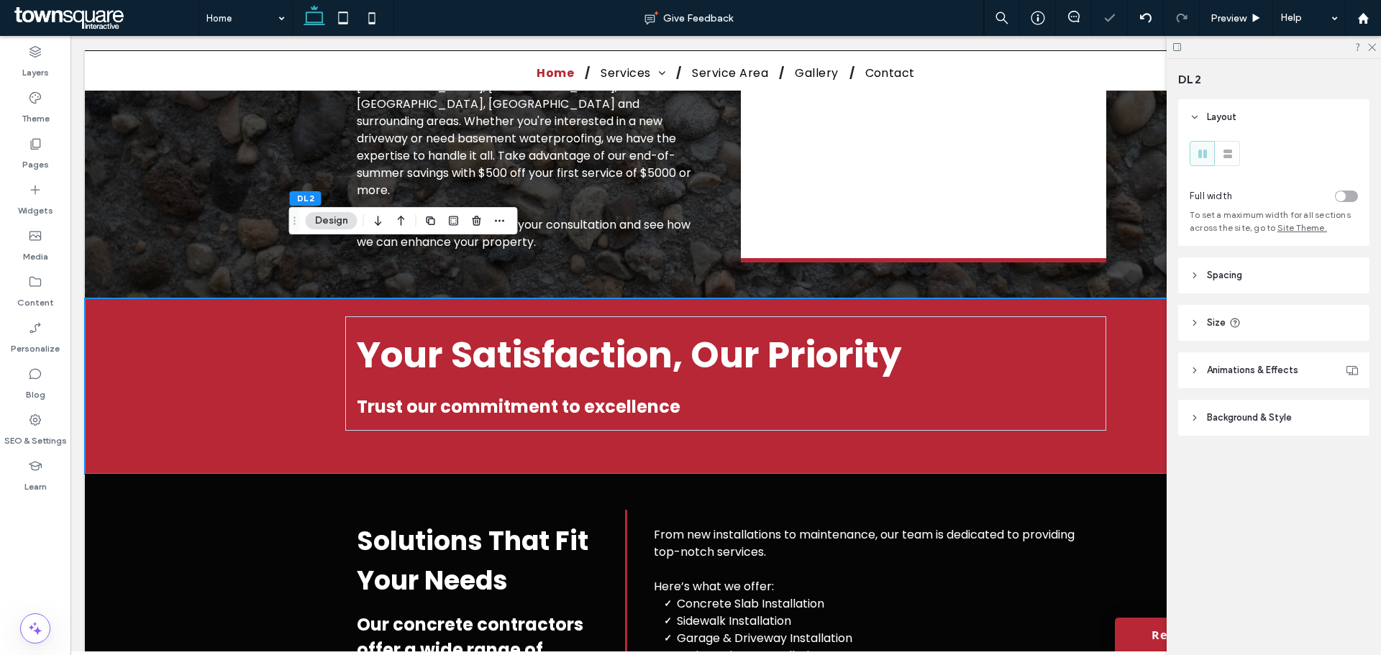
scroll to position [1033, 0]
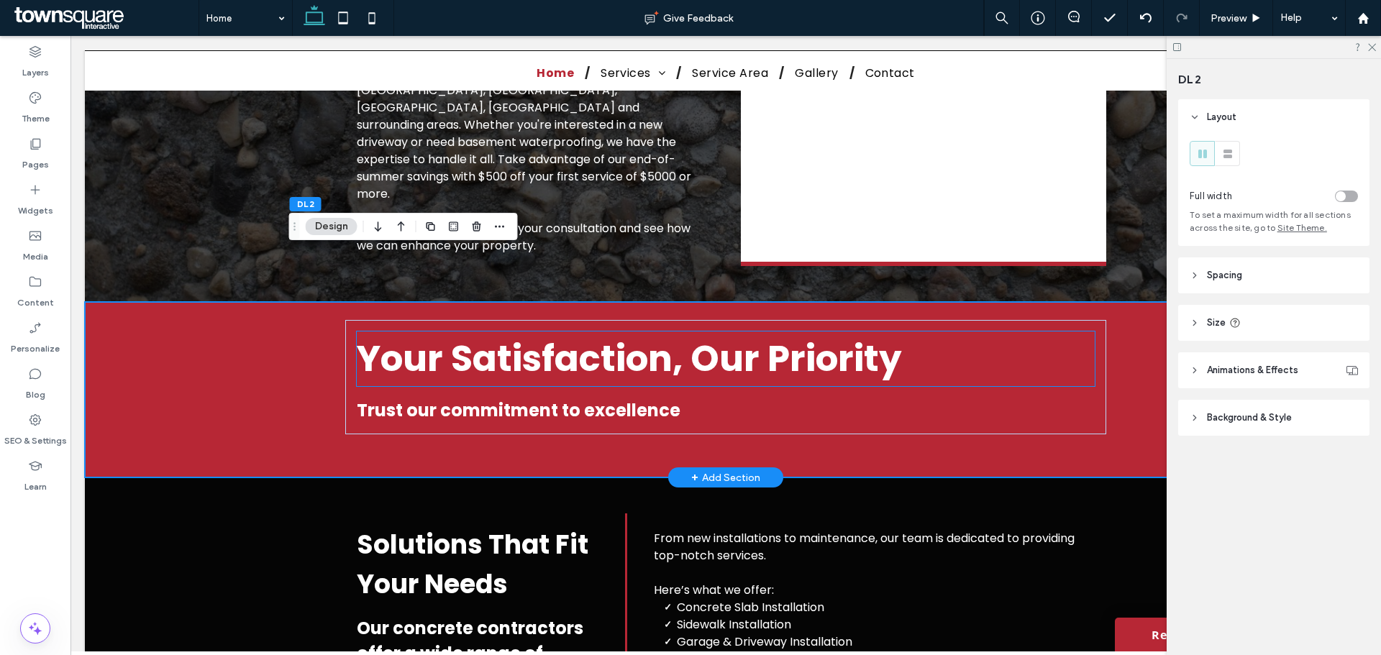
click at [676, 333] on span "Your Satisfaction, Our Priority" at bounding box center [629, 358] width 545 height 51
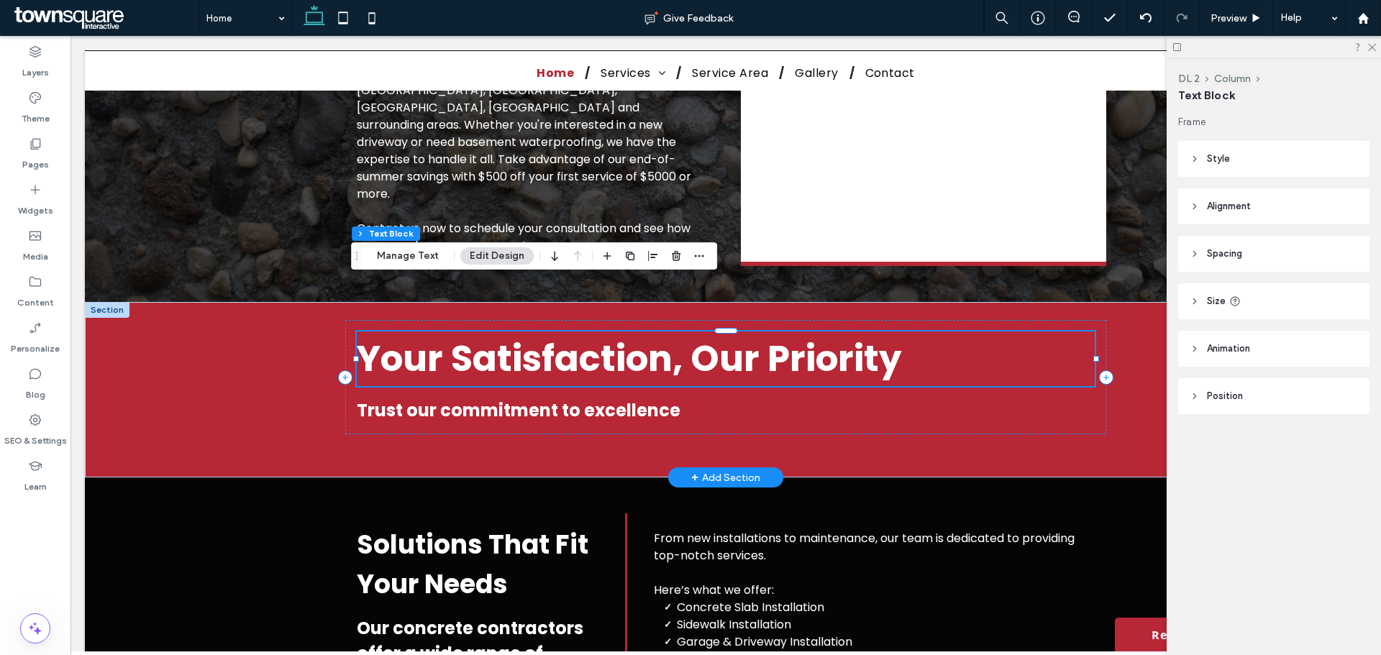
click at [680, 333] on span "Your Satisfaction, Our Priority" at bounding box center [629, 358] width 545 height 51
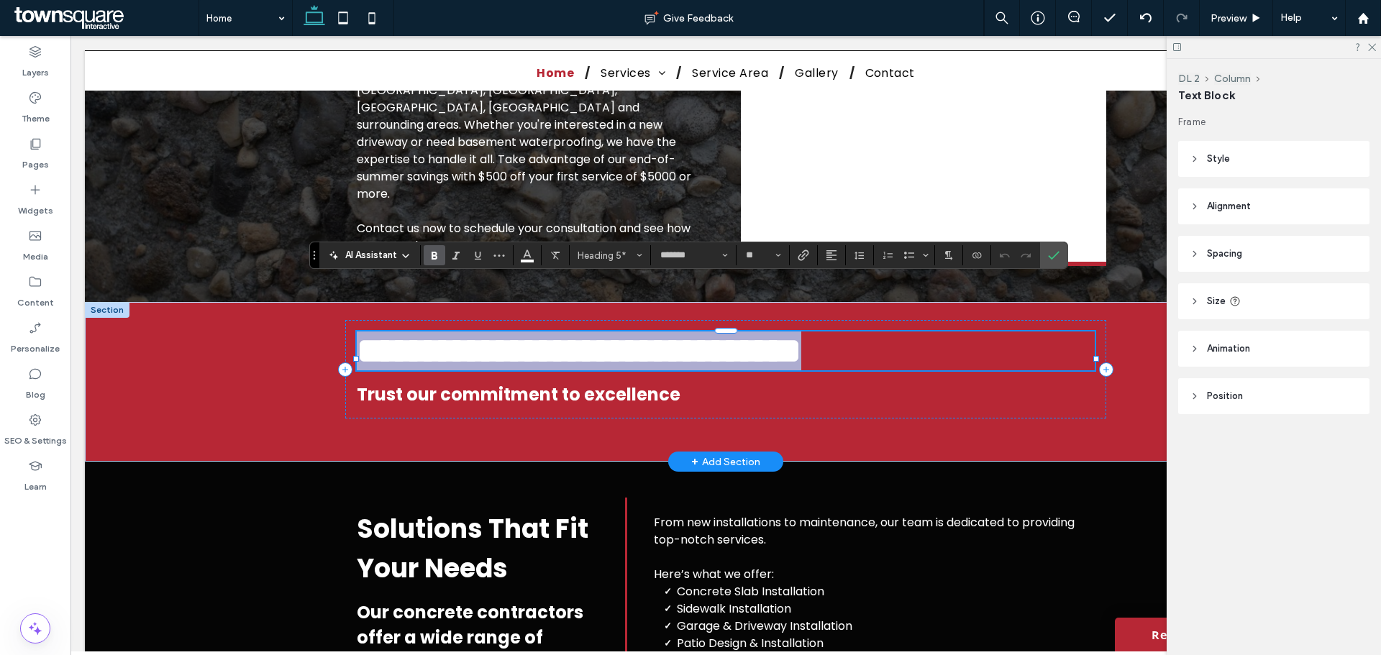
paste div
type input "**"
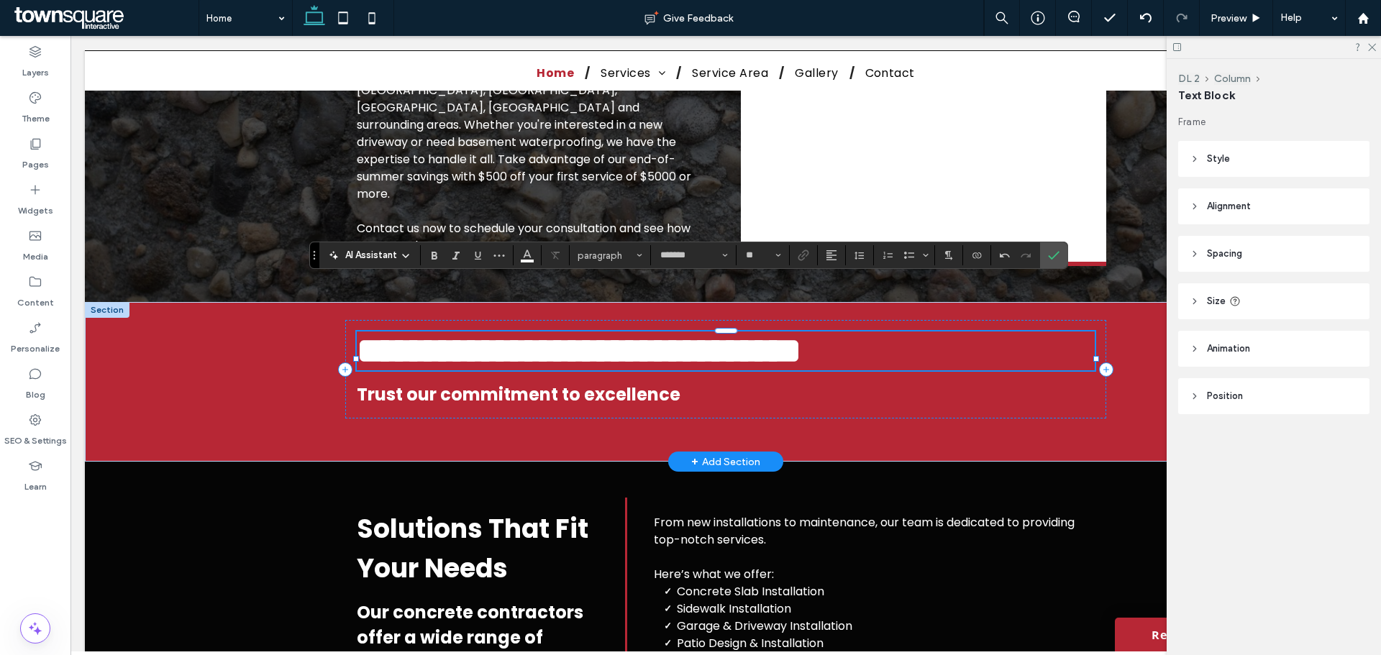
scroll to position [1, 0]
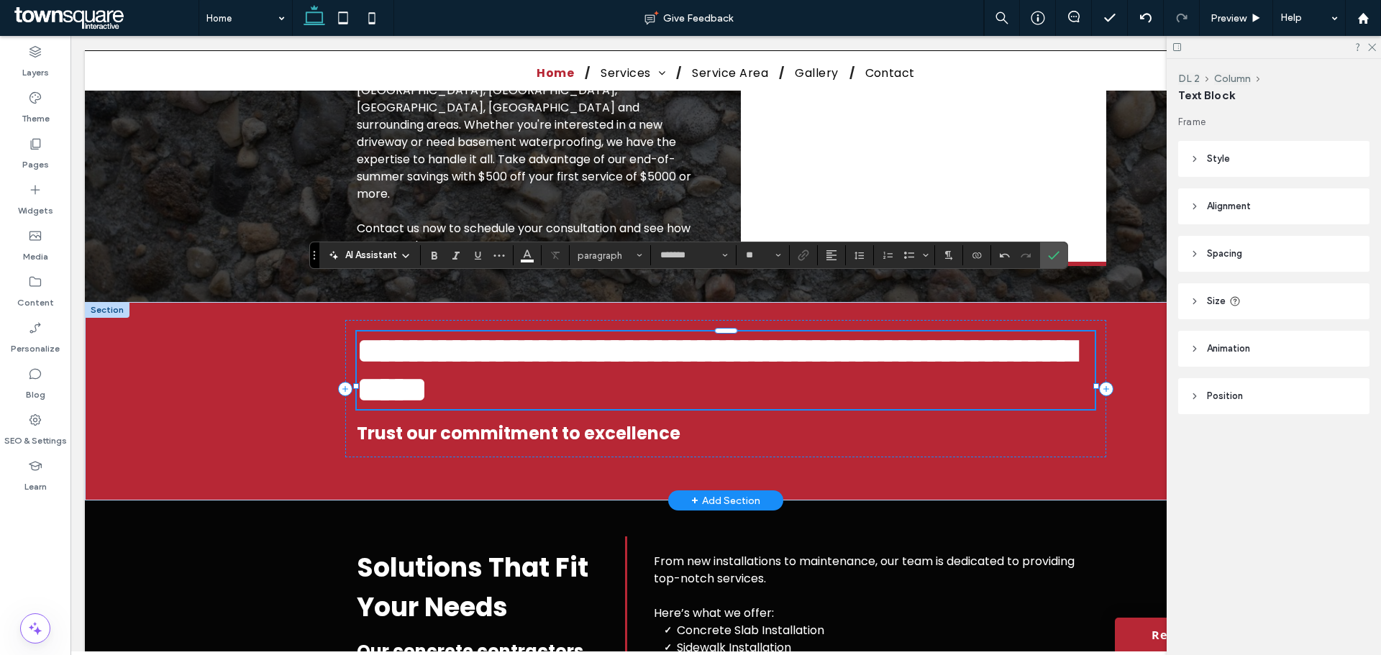
type input "**"
click at [478, 421] on span "Trust our commitment to excellence" at bounding box center [519, 433] width 324 height 24
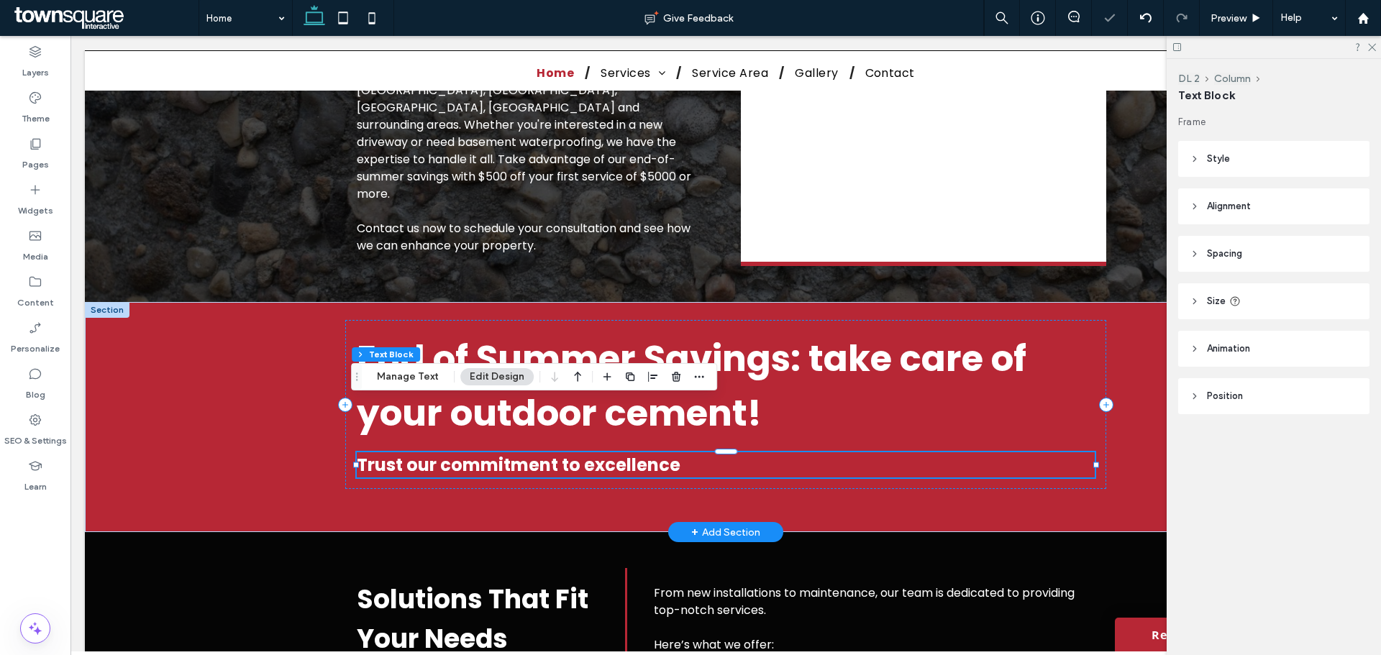
click at [478, 453] on span "Trust our commitment to excellence" at bounding box center [519, 465] width 324 height 24
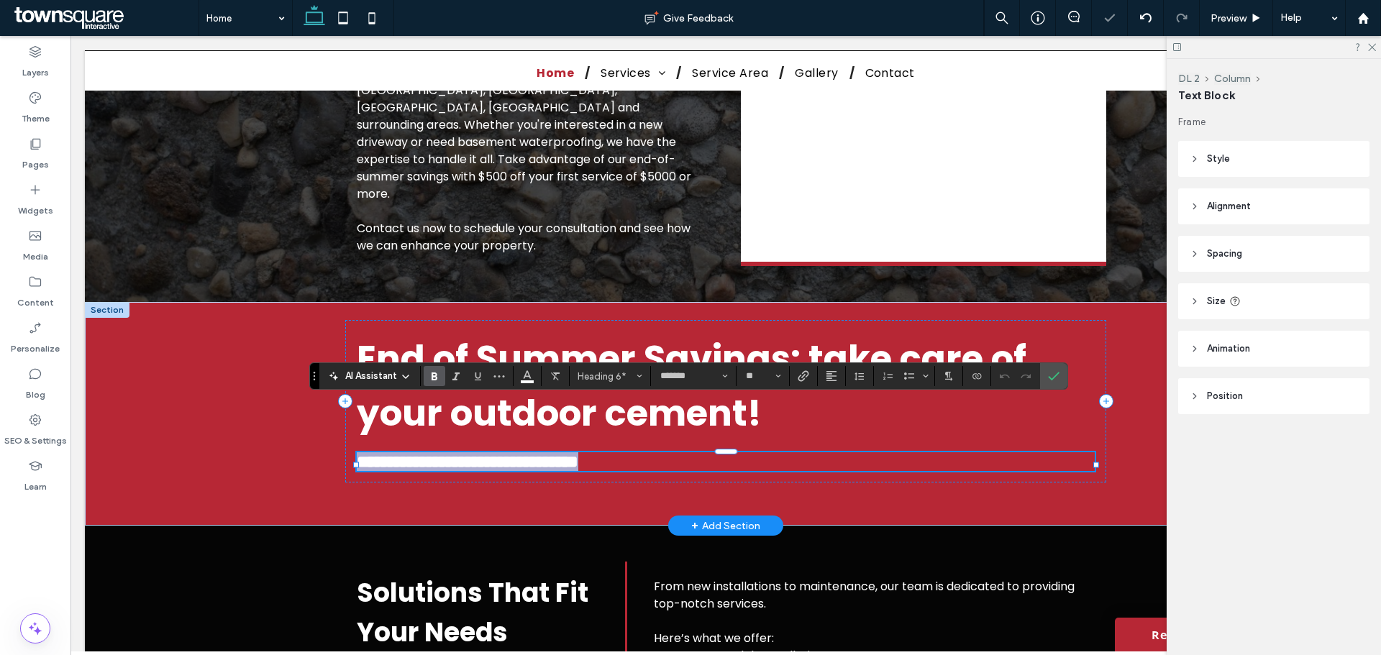
paste div
type input "**"
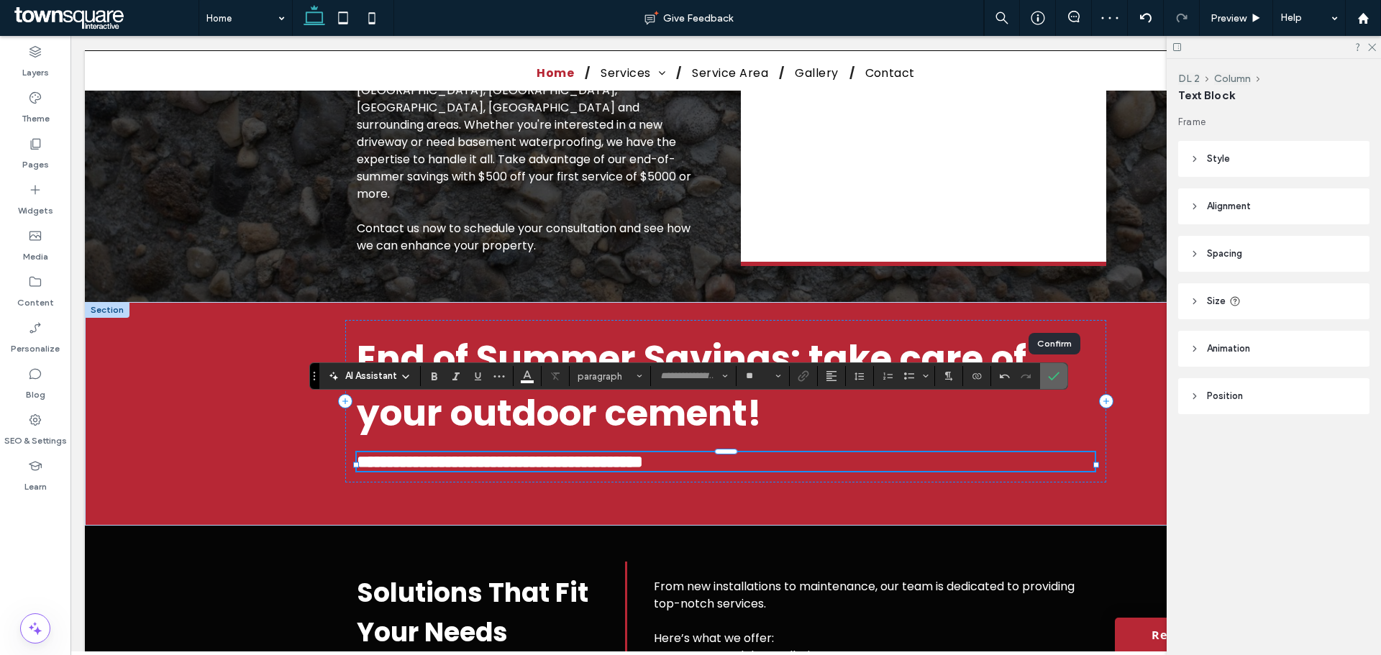
click at [1056, 379] on icon "Confirm" at bounding box center [1054, 376] width 12 height 12
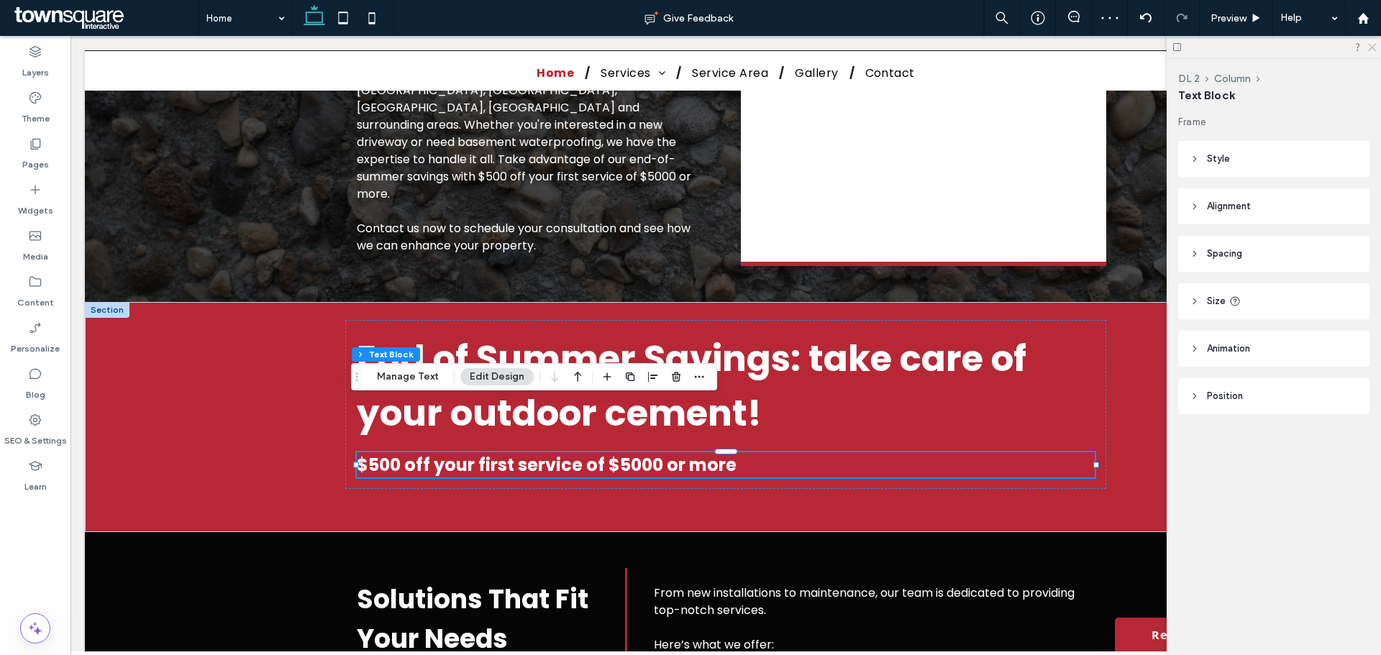
click at [1104, 47] on icon at bounding box center [1370, 46] width 9 height 9
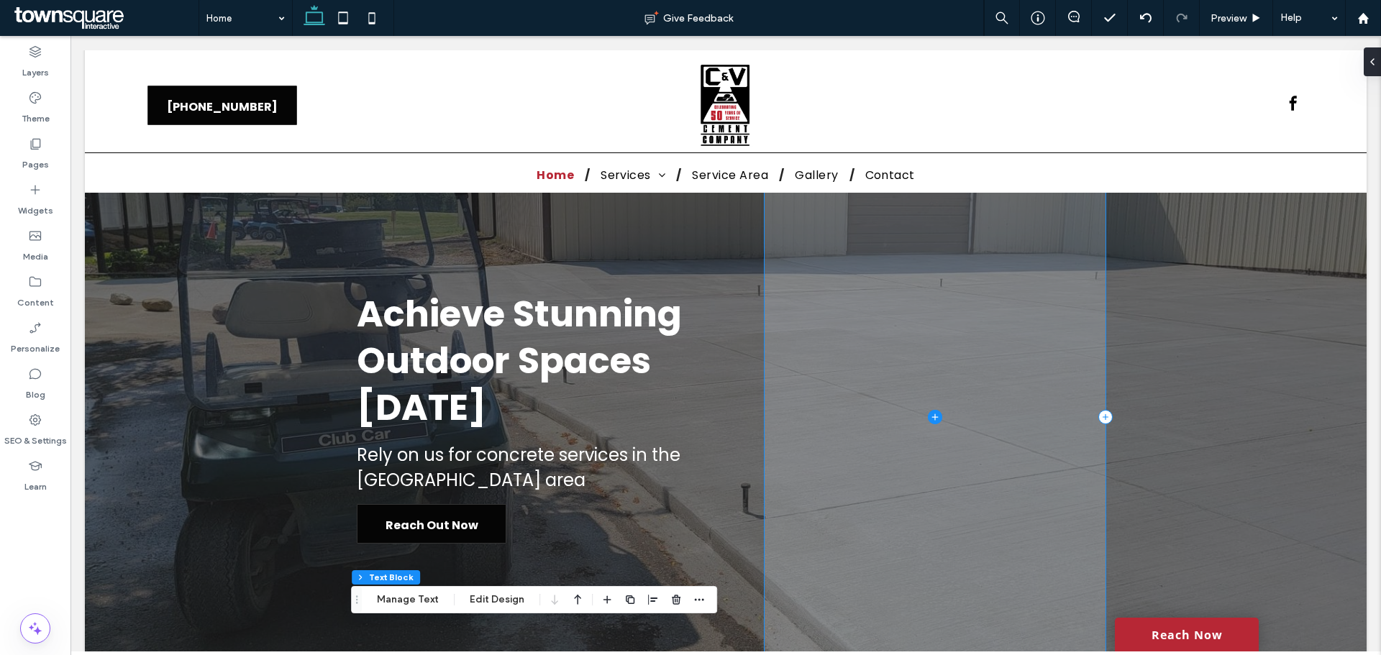
scroll to position [0, 0]
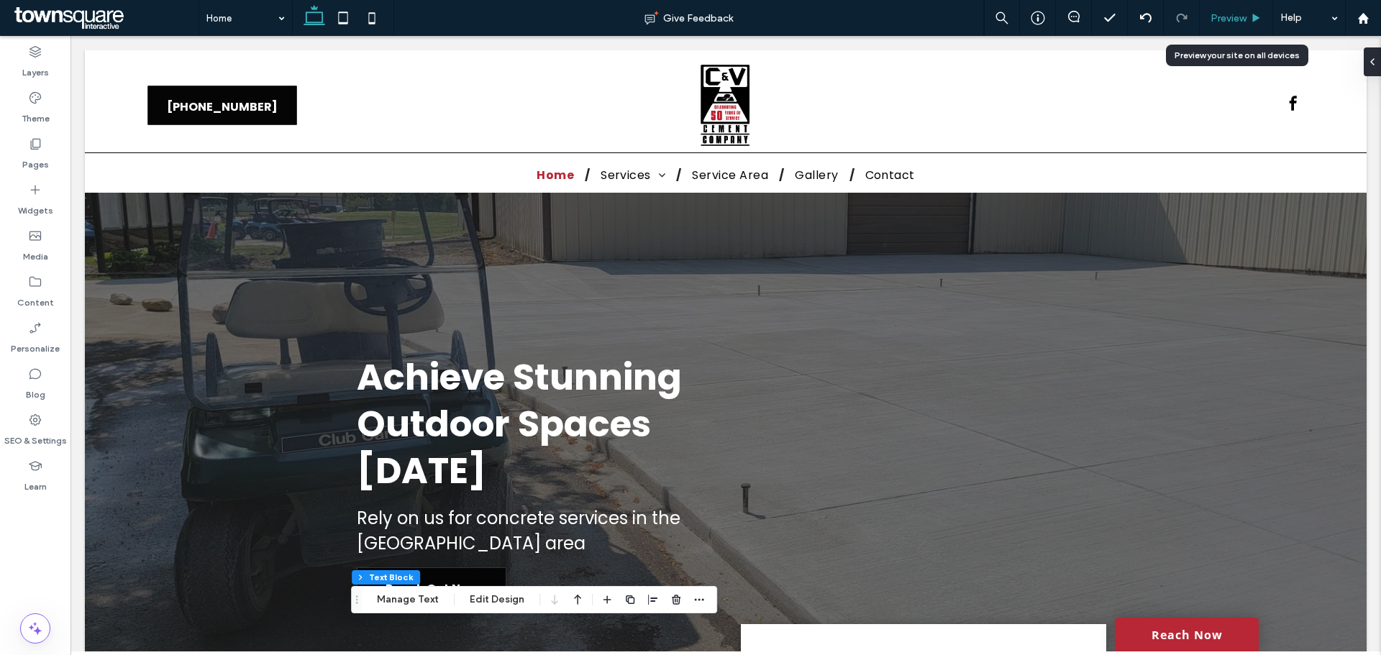
click at [1104, 17] on span "Preview" at bounding box center [1228, 18] width 36 height 12
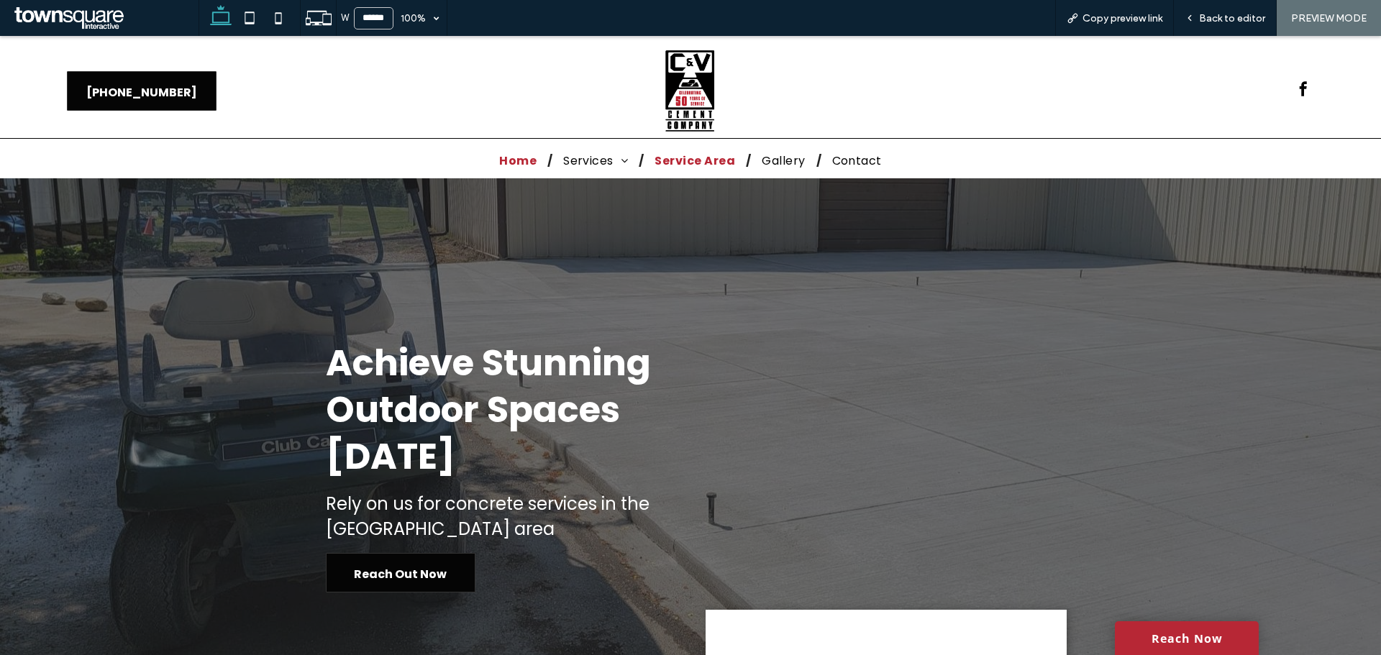
click at [691, 161] on span "Service Area" at bounding box center [694, 161] width 81 height 18
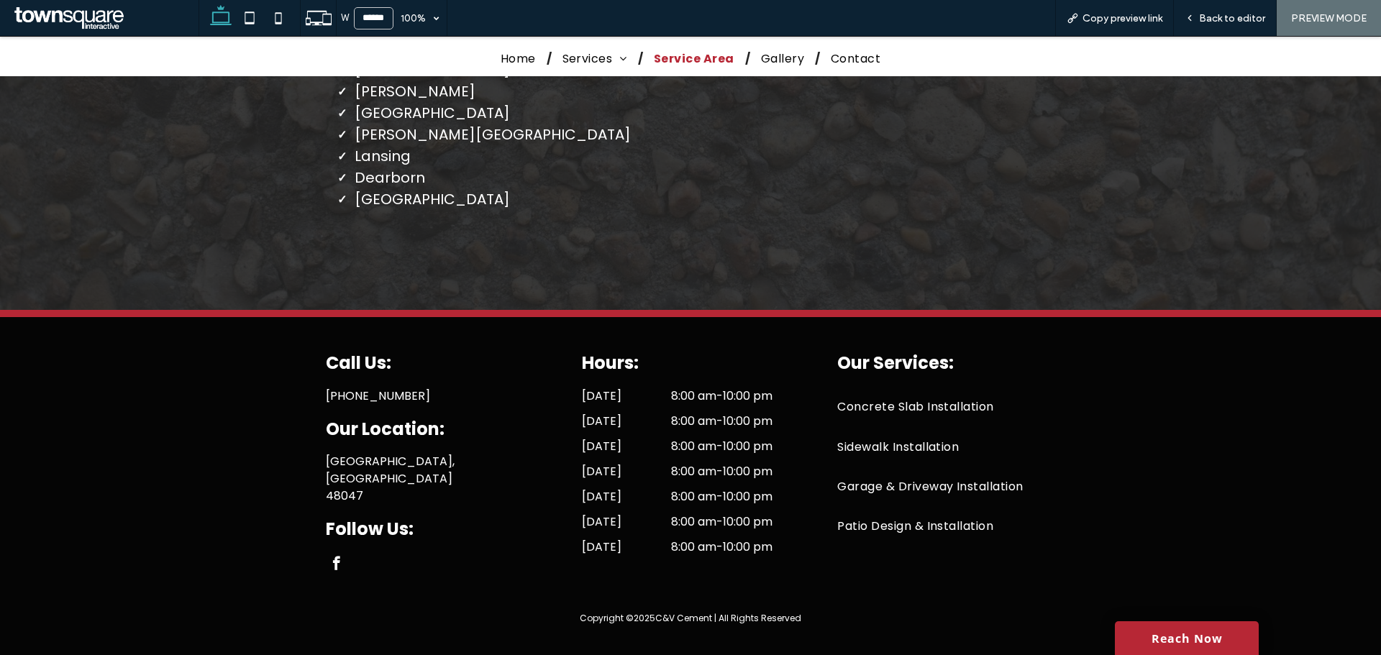
scroll to position [465, 0]
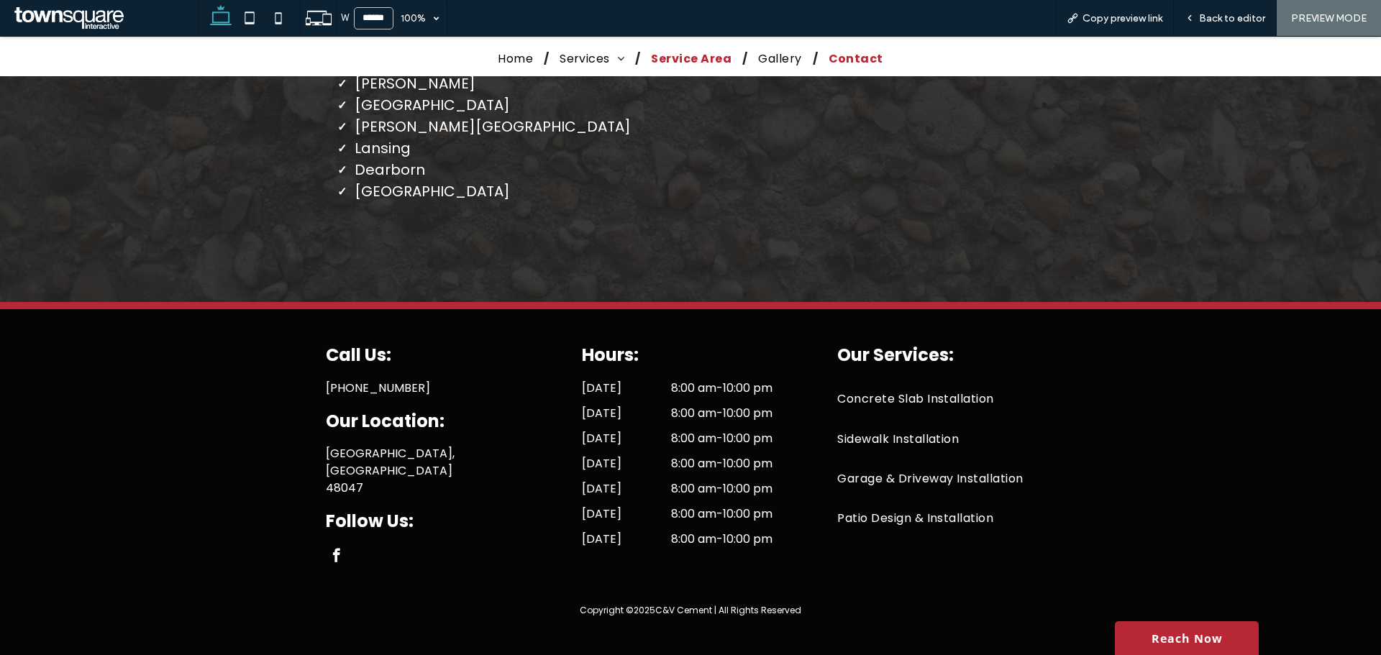
click at [853, 62] on span "Contact" at bounding box center [855, 59] width 55 height 18
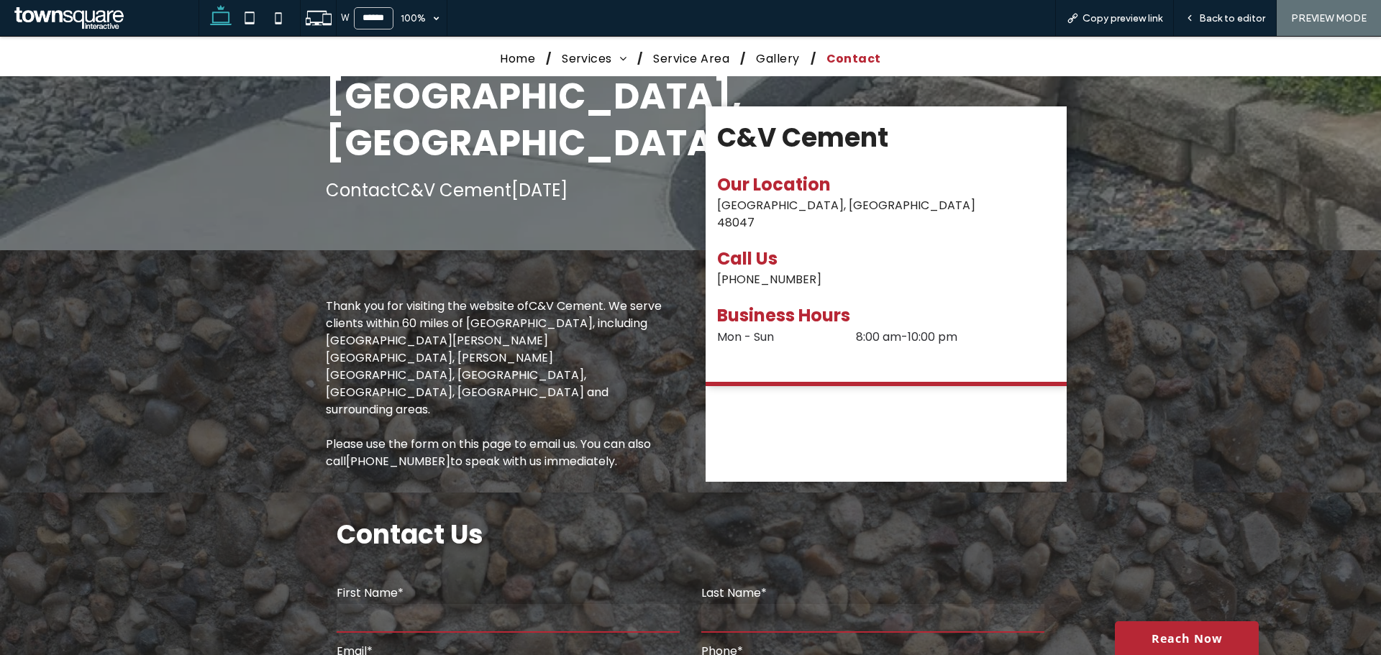
scroll to position [193, 0]
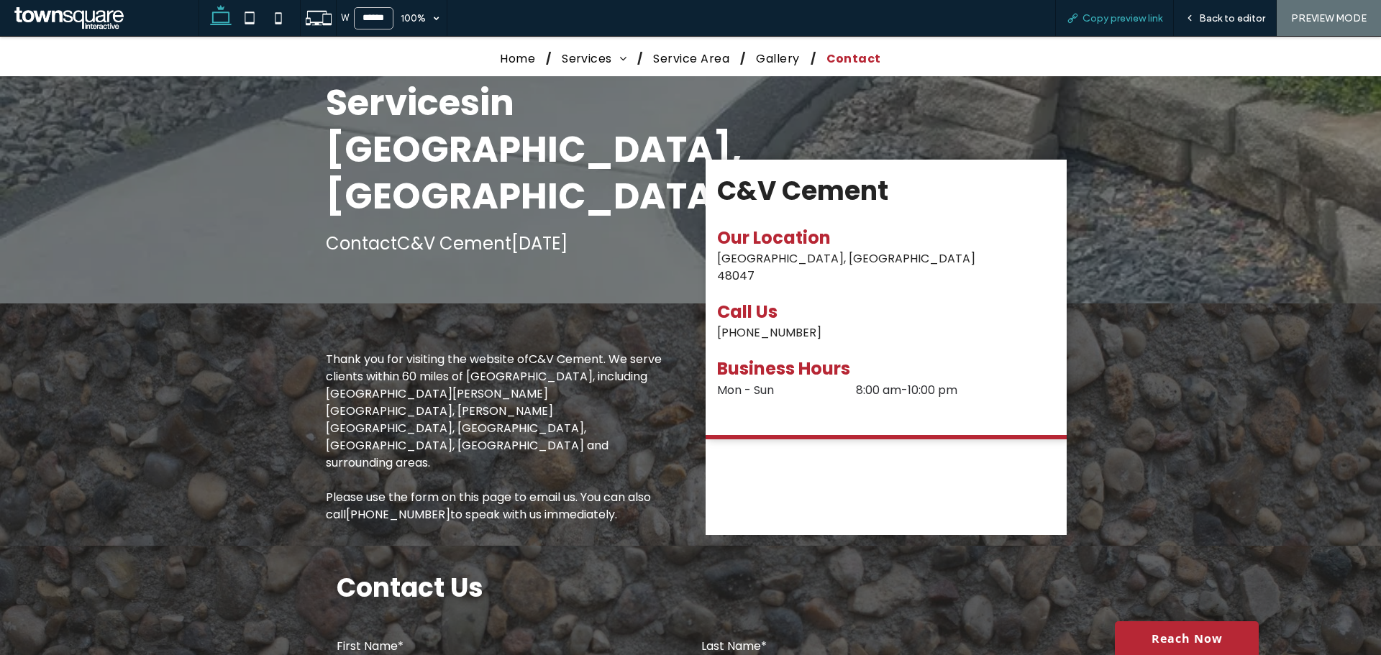
click at [1104, 14] on span "Copy preview link" at bounding box center [1122, 18] width 80 height 12
click at [1104, 17] on span "Back to editor" at bounding box center [1232, 18] width 66 height 12
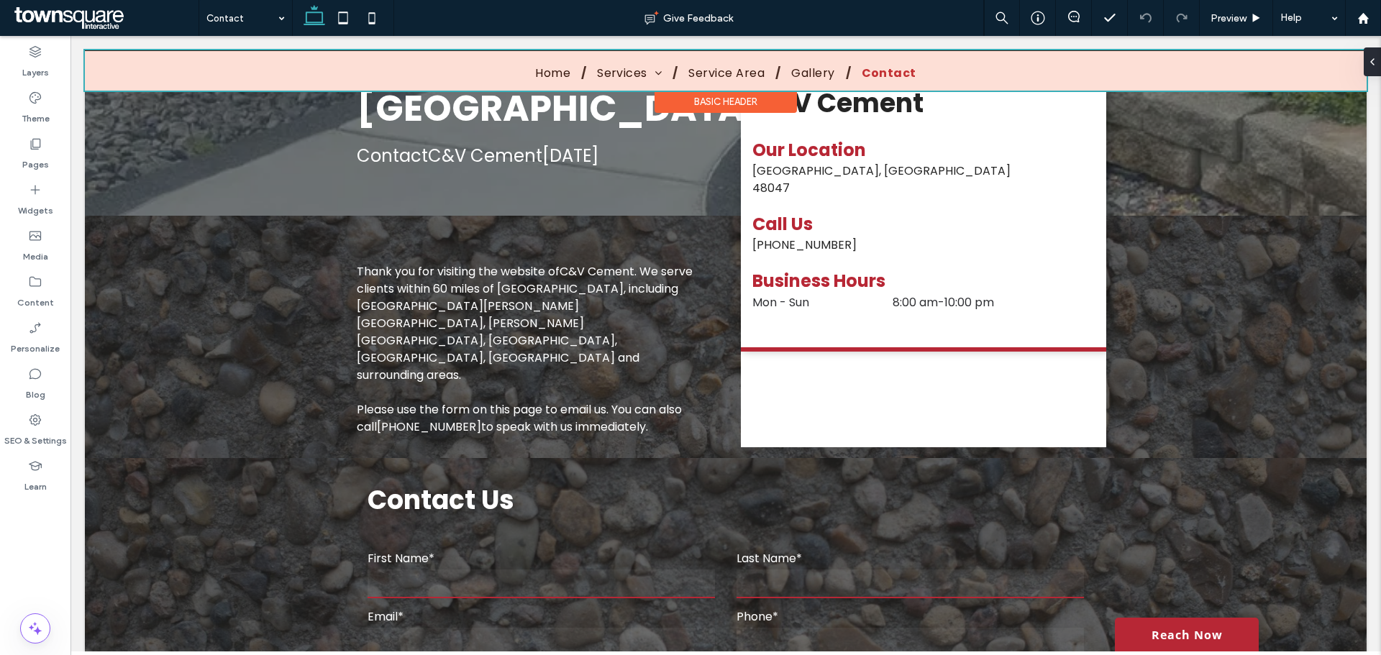
click at [744, 71] on div at bounding box center [726, 70] width 1282 height 40
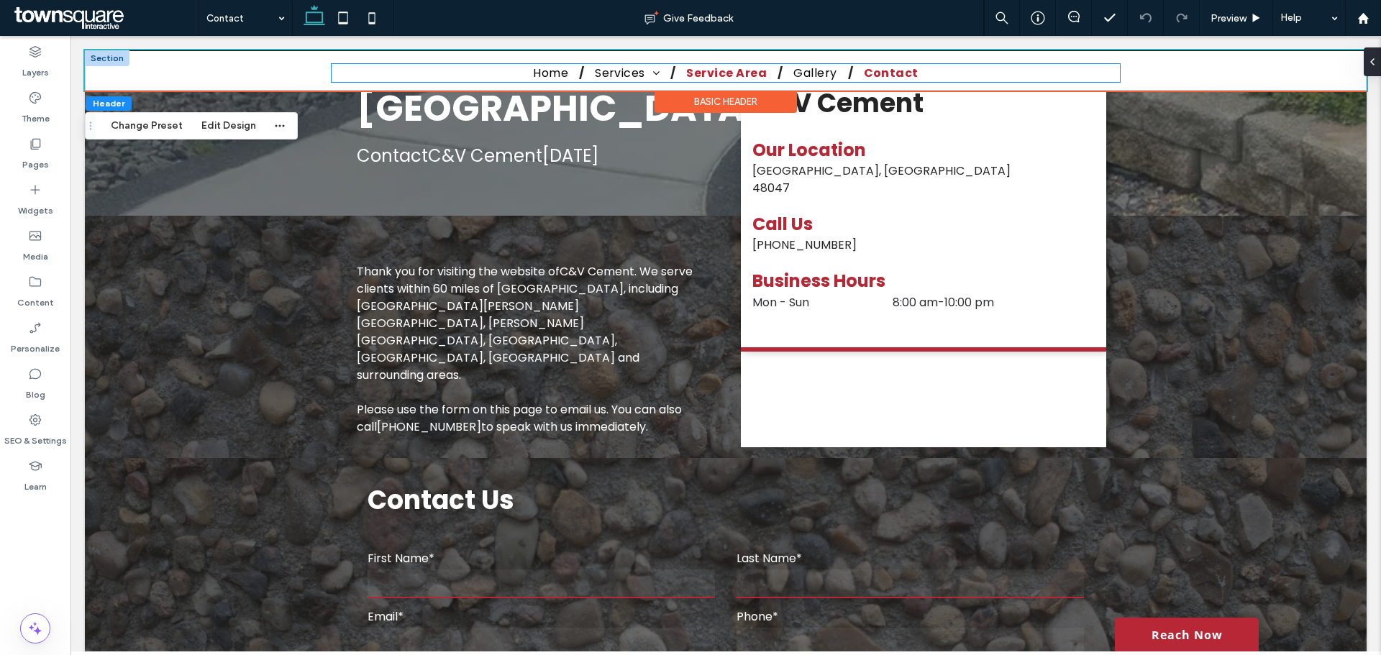
click at [744, 71] on span "Service Area" at bounding box center [726, 73] width 81 height 18
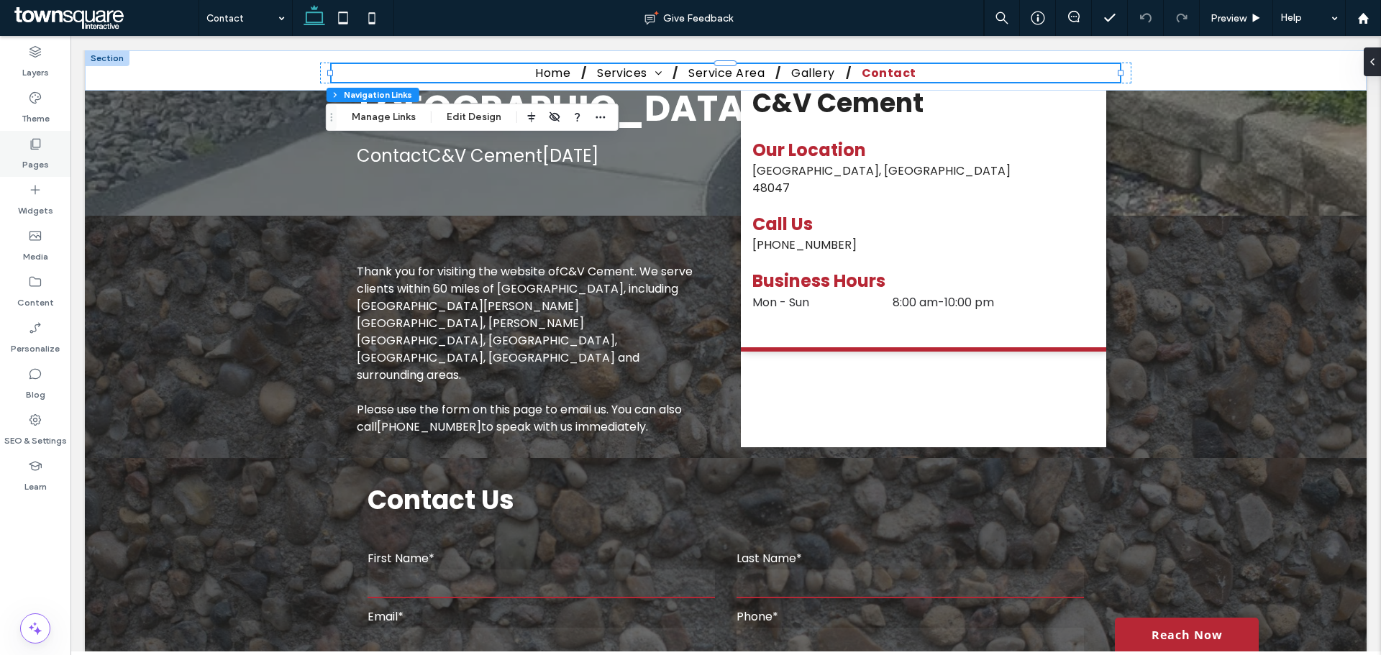
click at [32, 157] on label "Pages" at bounding box center [35, 161] width 27 height 20
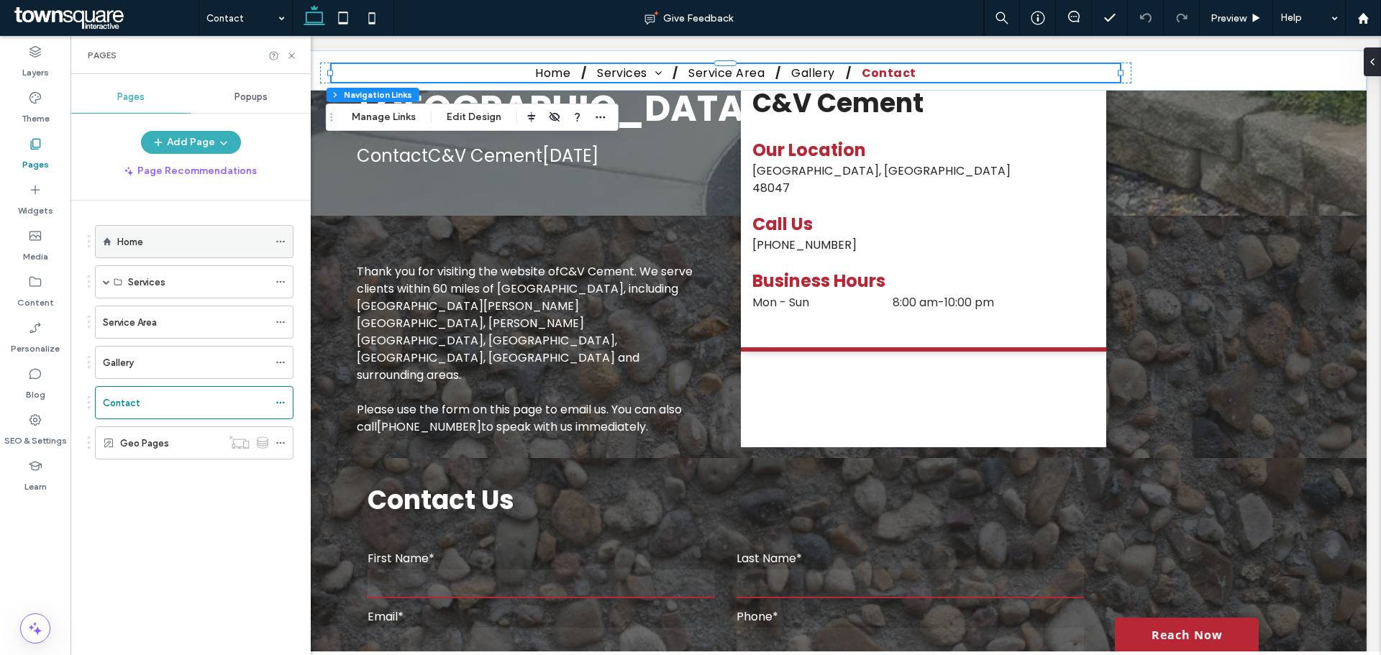
click at [130, 245] on label "Home" at bounding box center [130, 241] width 26 height 25
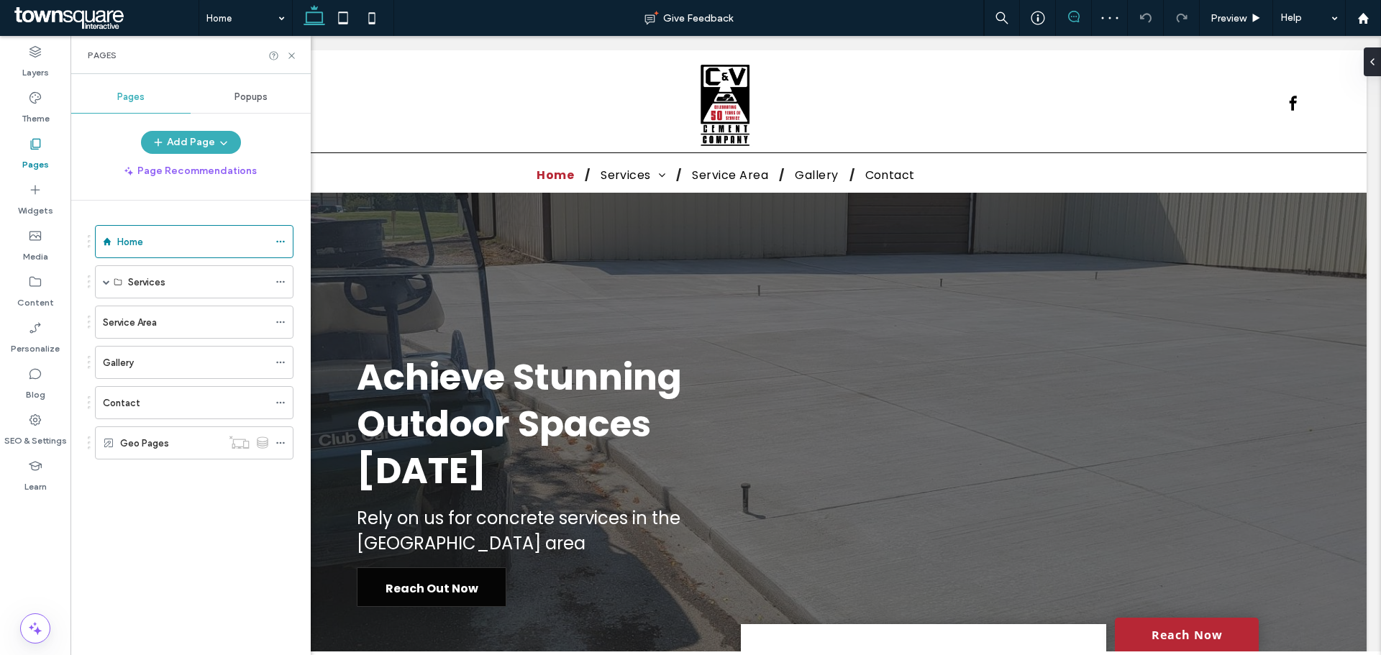
click at [1072, 20] on icon at bounding box center [1074, 17] width 12 height 12
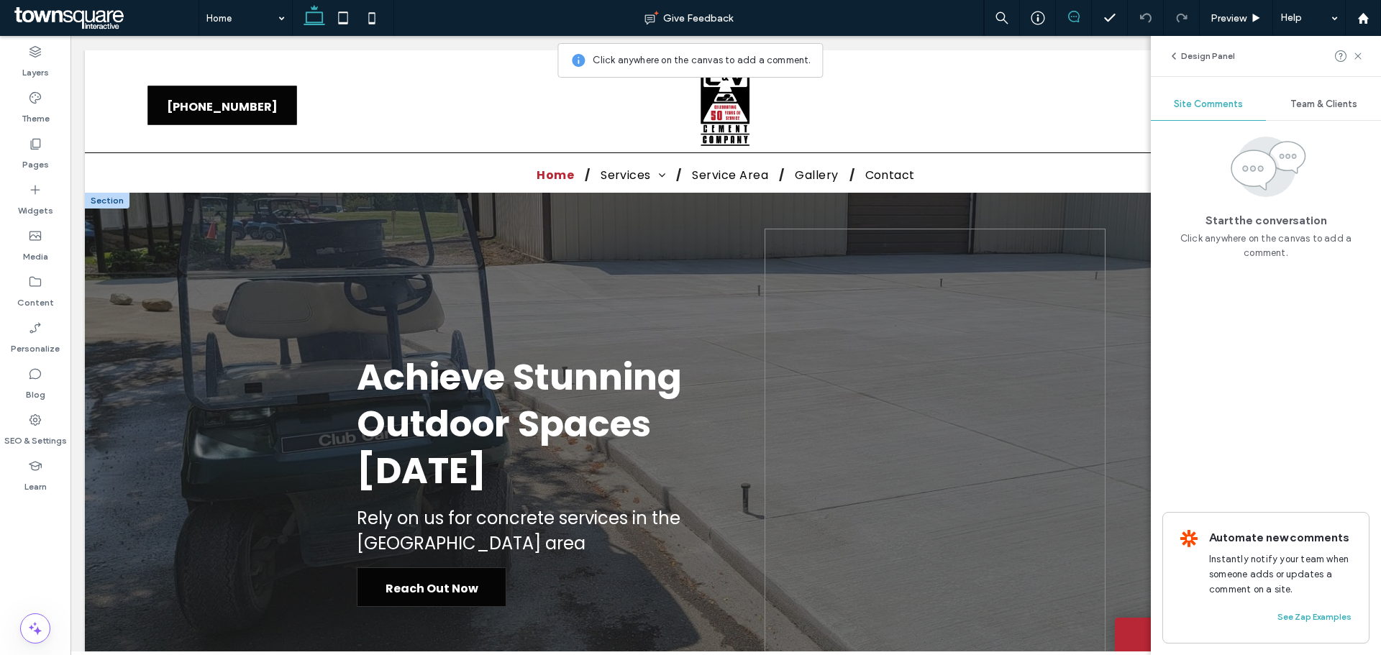
click at [1051, 273] on span at bounding box center [934, 480] width 341 height 503
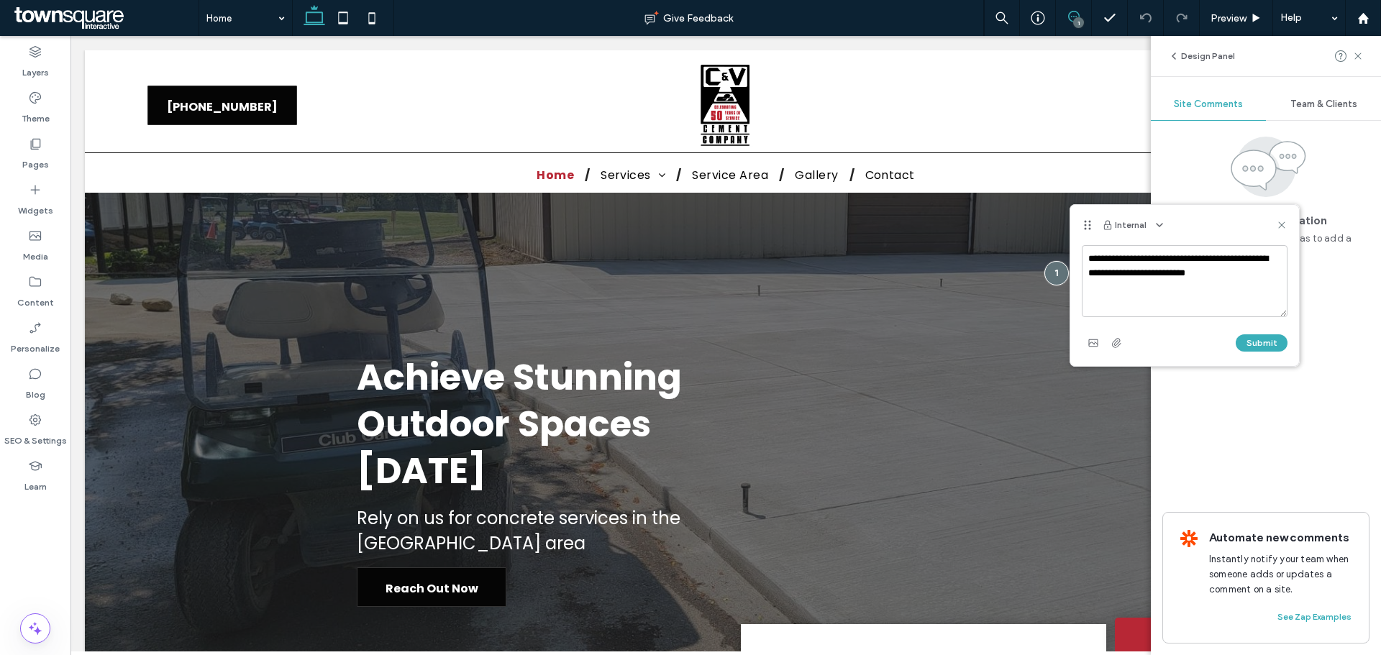
drag, startPoint x: 1150, startPoint y: 259, endPoint x: 1121, endPoint y: 259, distance: 28.8
click at [1104, 259] on textarea "**********" at bounding box center [1185, 281] width 206 height 72
type textarea "**********"
click at [1104, 338] on button "Submit" at bounding box center [1262, 342] width 52 height 17
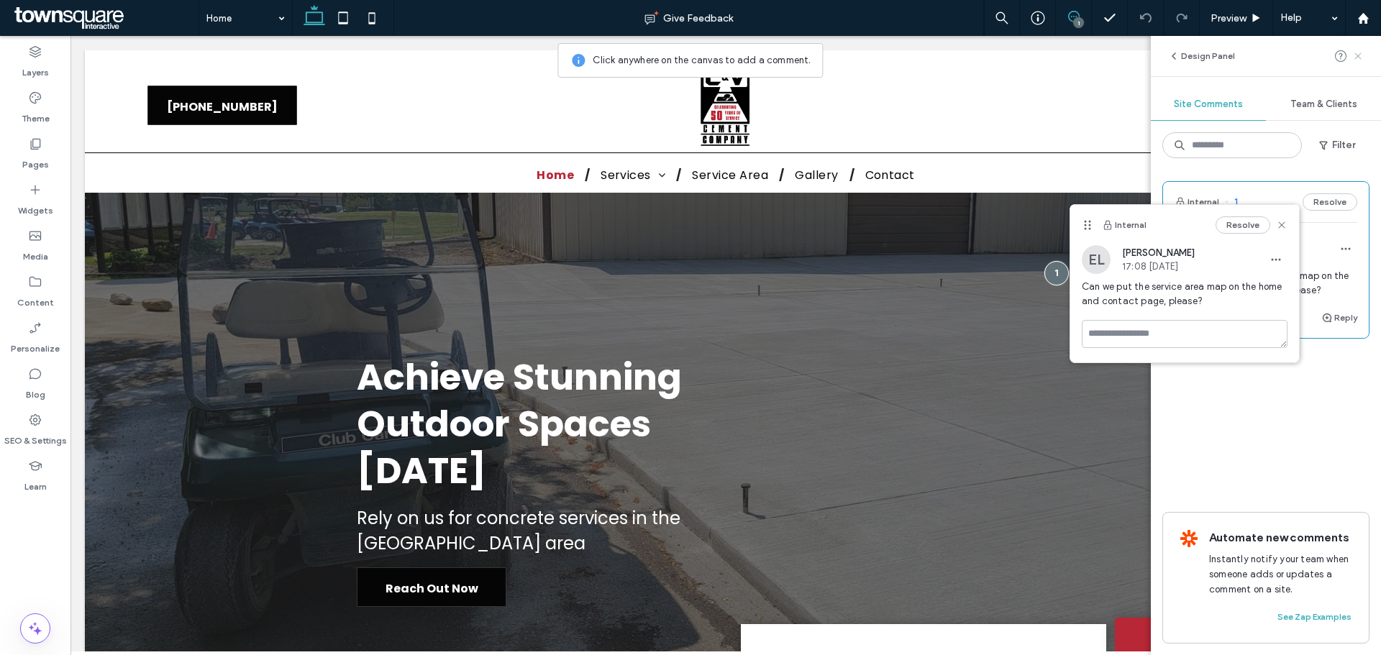
click at [1104, 51] on icon at bounding box center [1358, 56] width 12 height 12
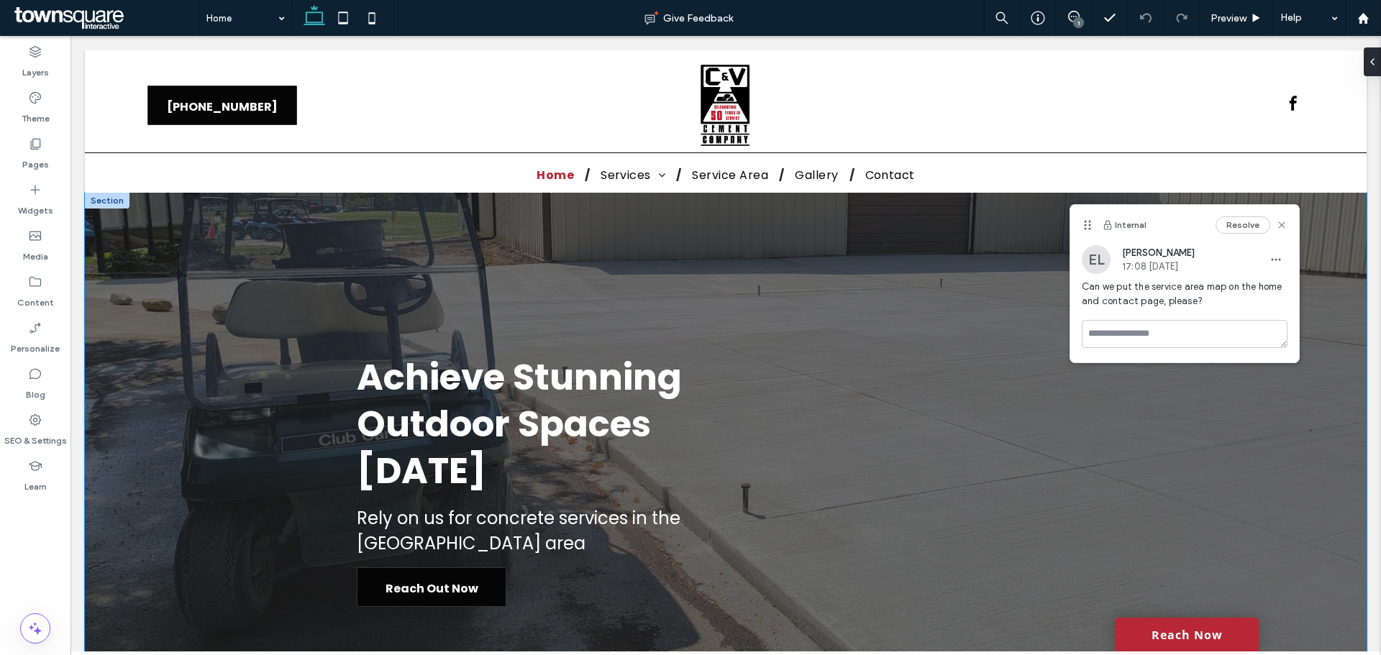
click at [1104, 433] on div "Achieve Stunning Outdoor Spaces [DATE] Rely on us for concrete services in the …" at bounding box center [726, 480] width 1282 height 575
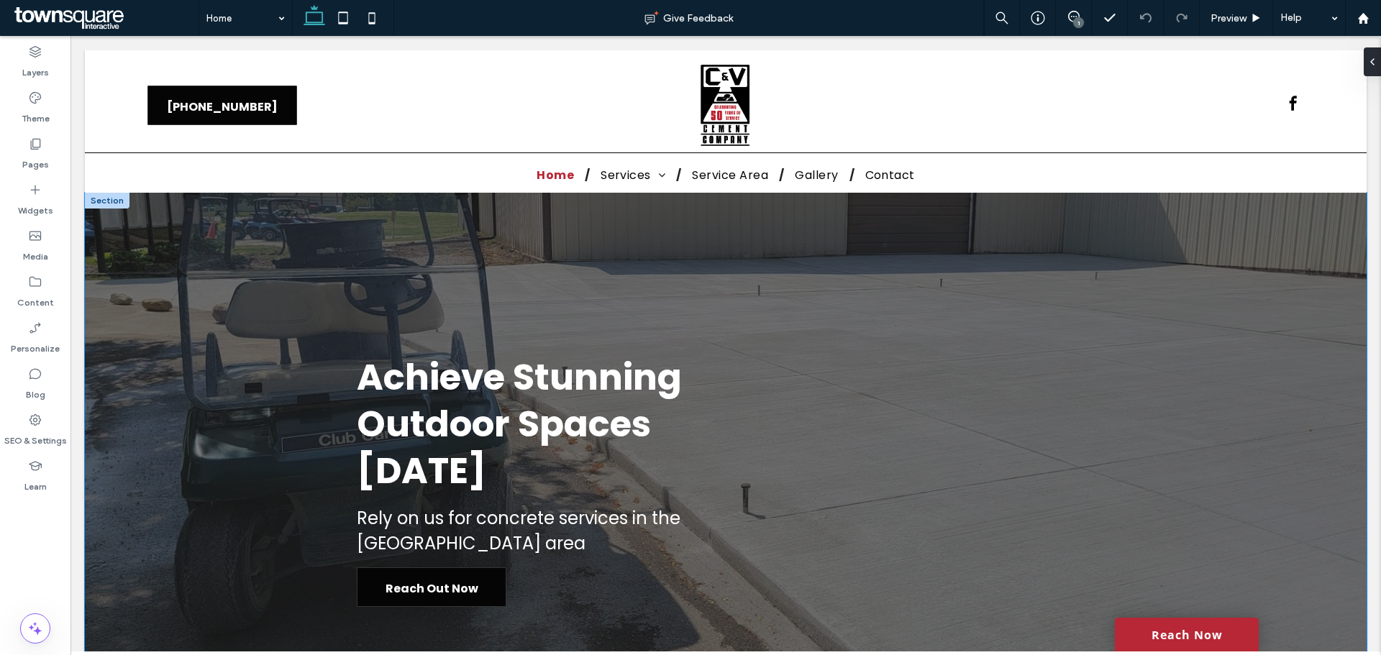
click at [1104, 379] on div "Achieve Stunning Outdoor Spaces [DATE] Rely on us for concrete services in the …" at bounding box center [726, 480] width 1282 height 575
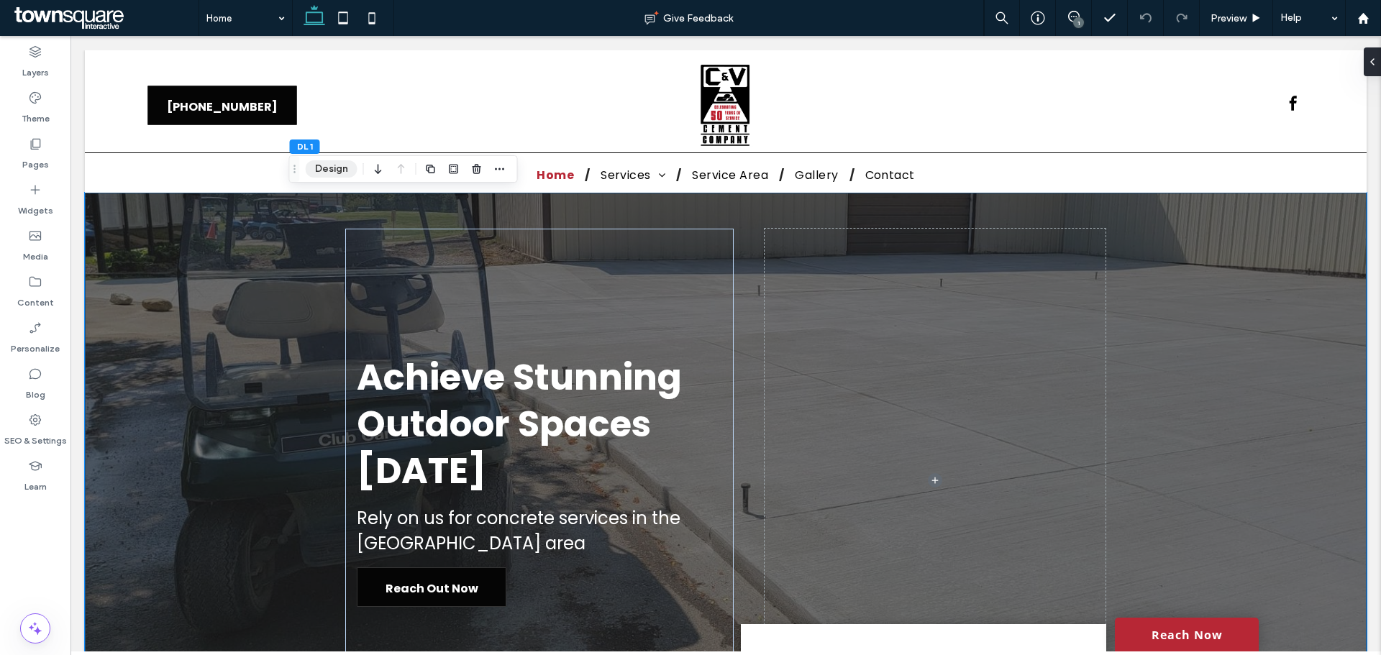
click at [333, 164] on button "Design" at bounding box center [332, 168] width 52 height 17
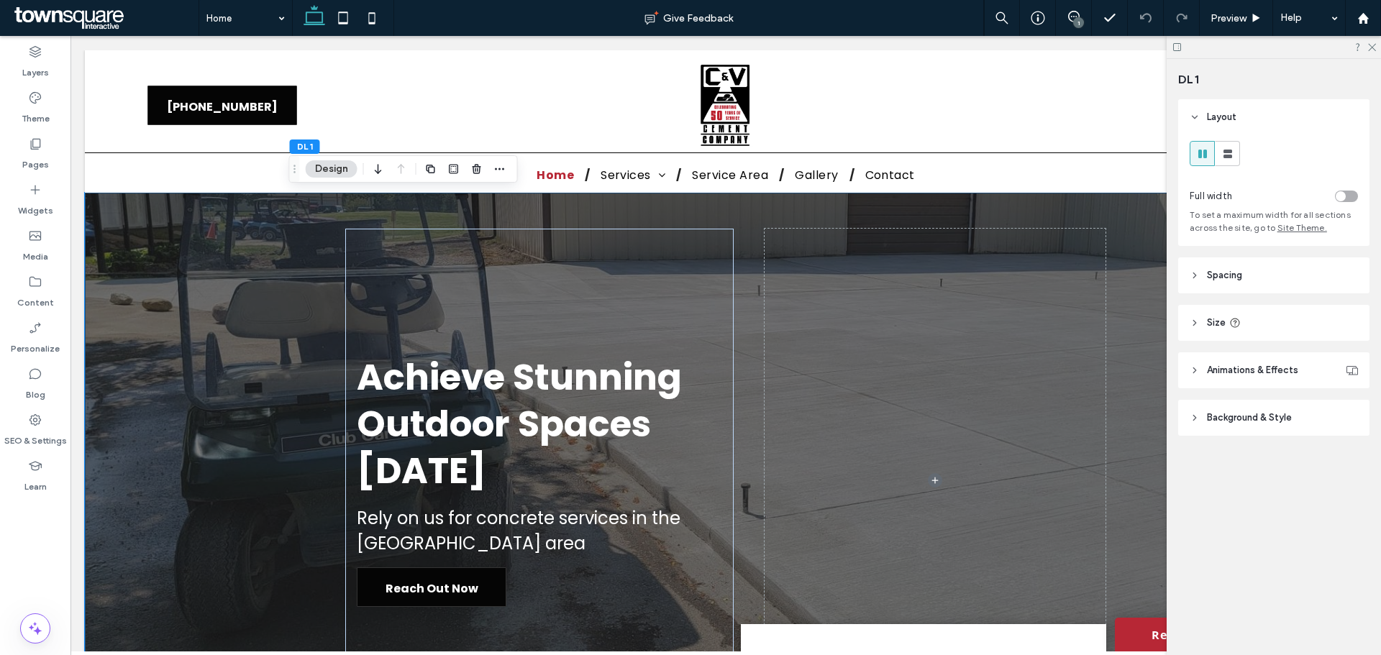
click at [1104, 418] on span "Background & Style" at bounding box center [1249, 418] width 85 height 14
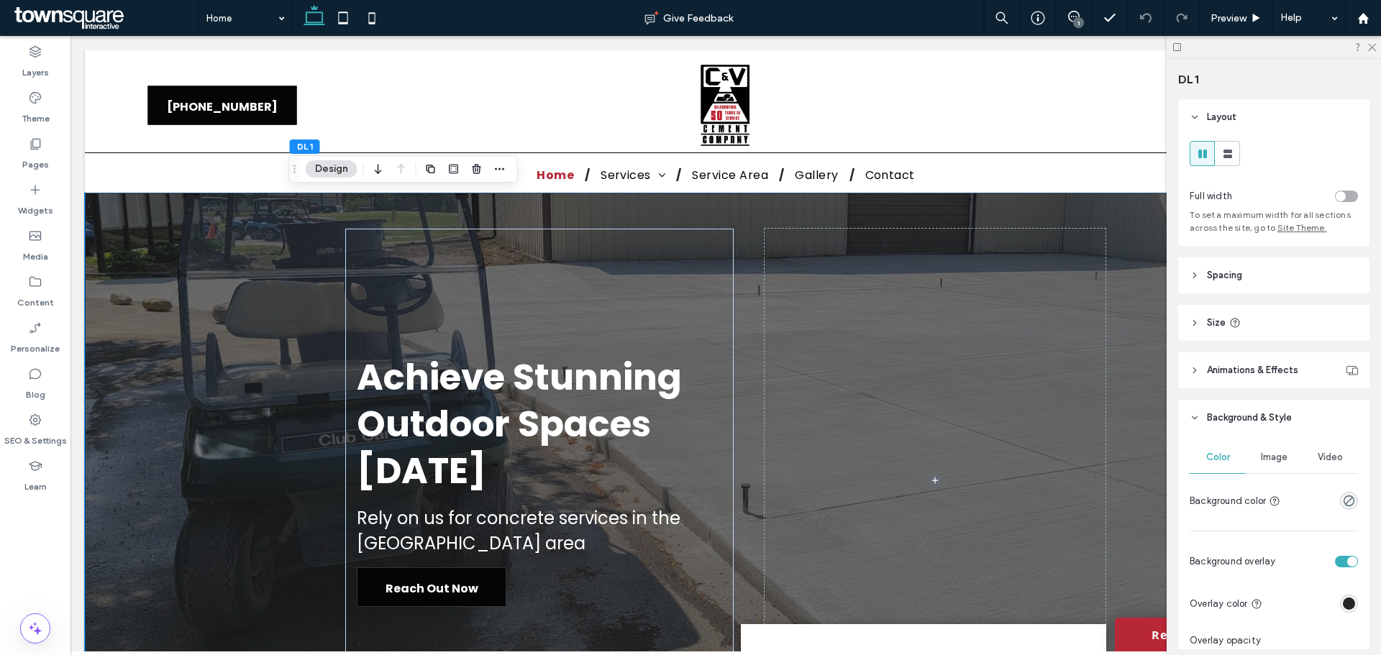
click at [1104, 460] on span "Image" at bounding box center [1274, 458] width 27 height 12
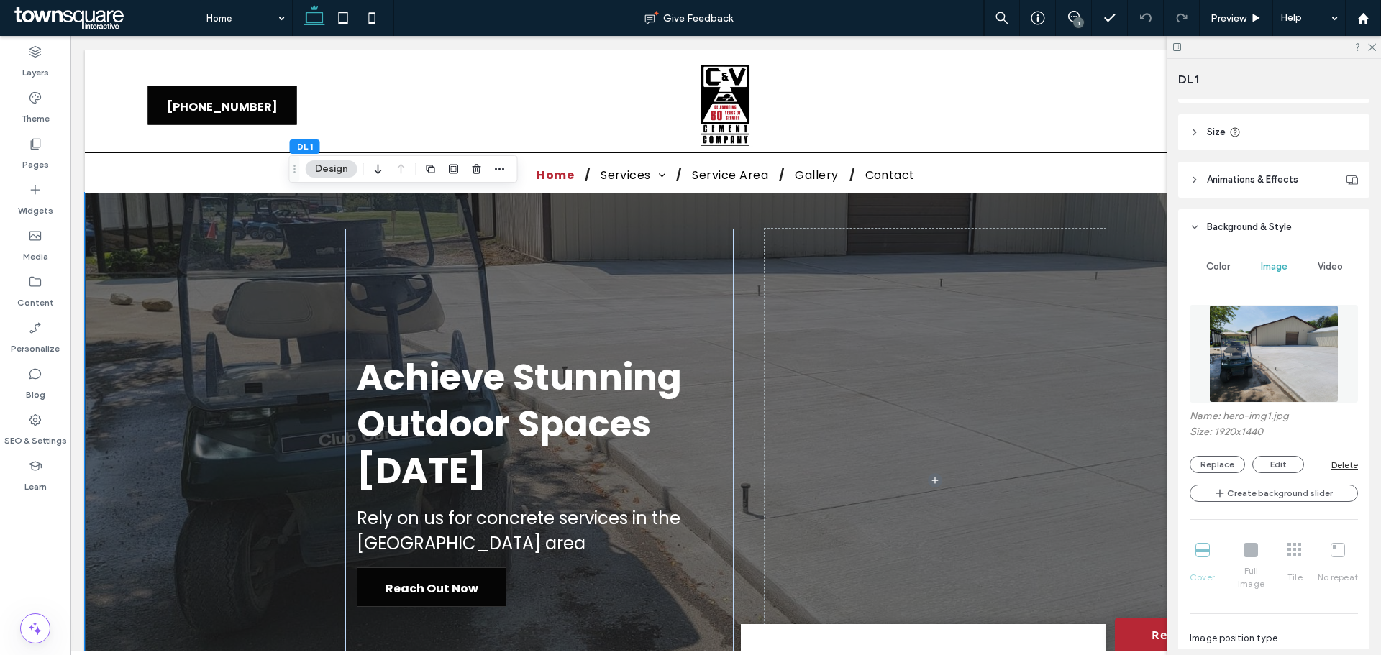
scroll to position [216, 0]
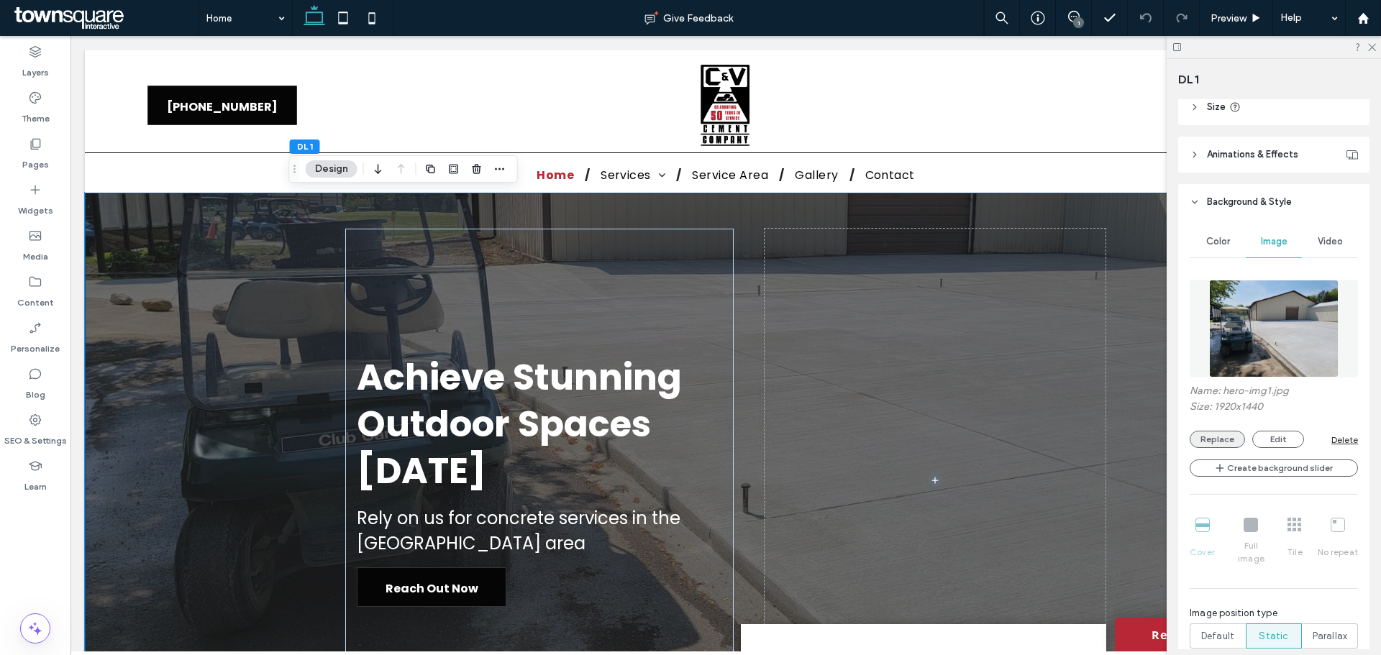
click at [1104, 442] on button "Replace" at bounding box center [1216, 439] width 55 height 17
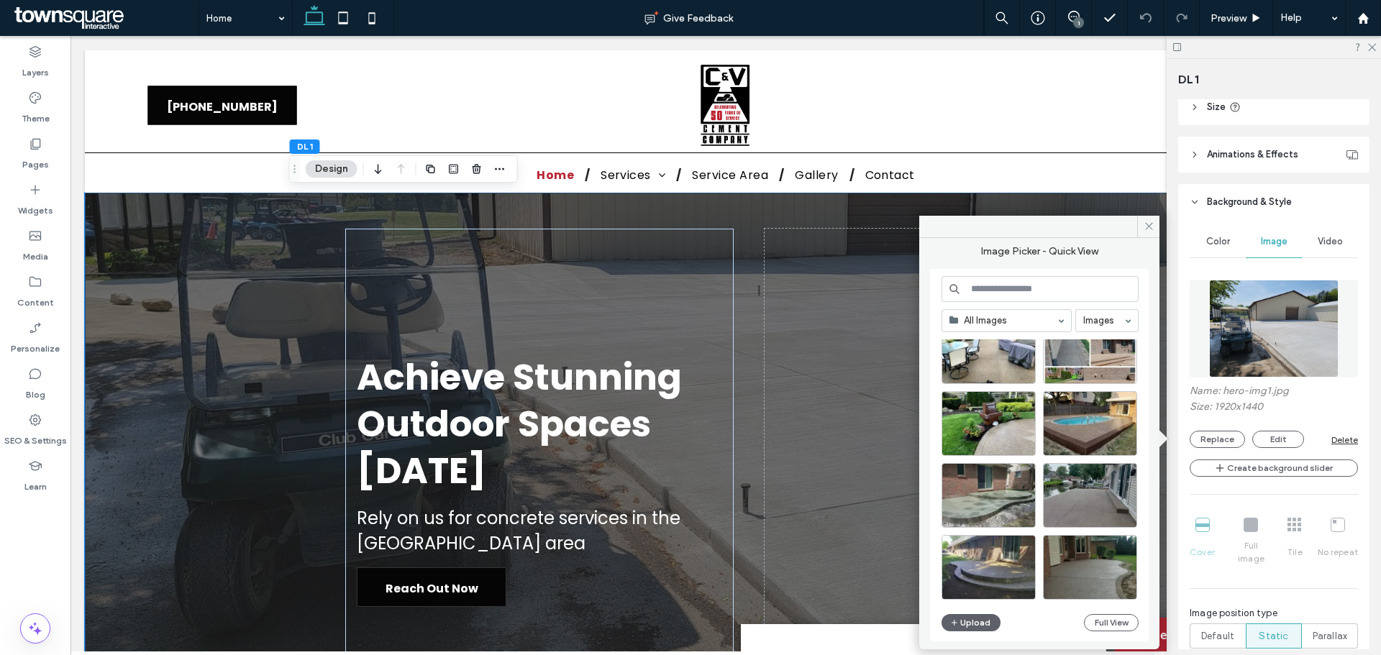
scroll to position [473, 0]
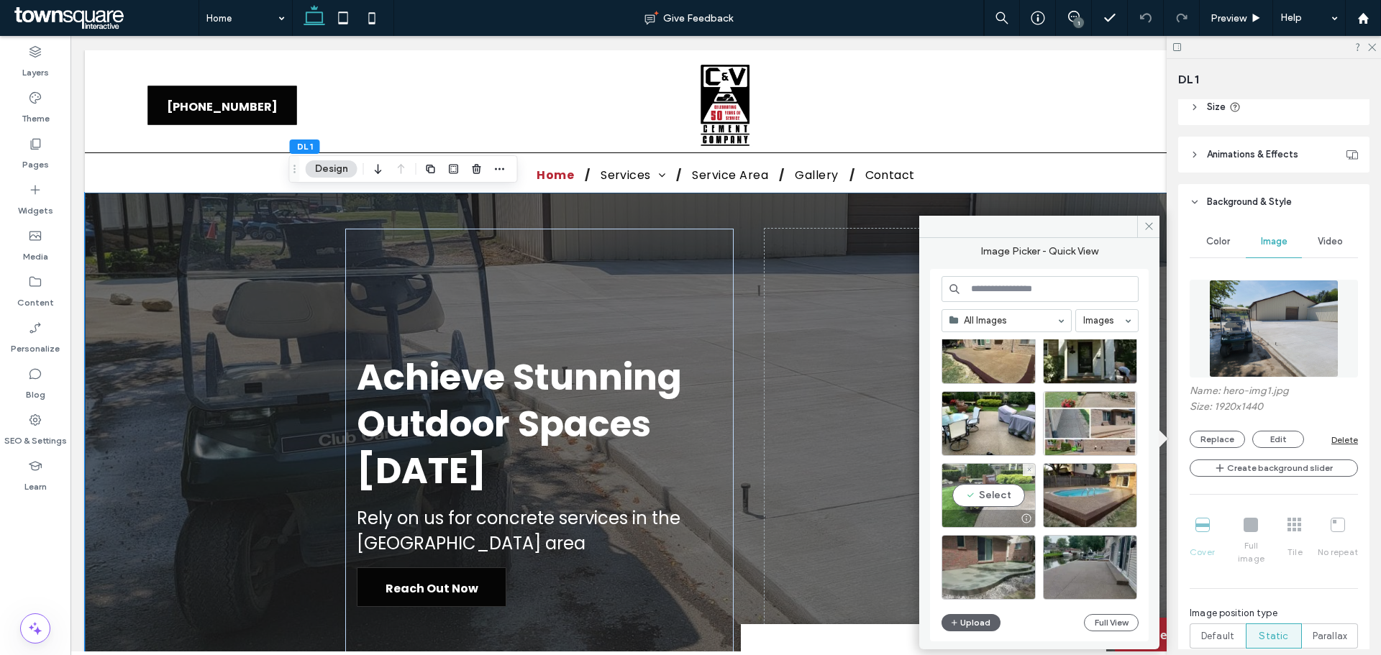
click at [1007, 492] on div "Select" at bounding box center [988, 495] width 94 height 65
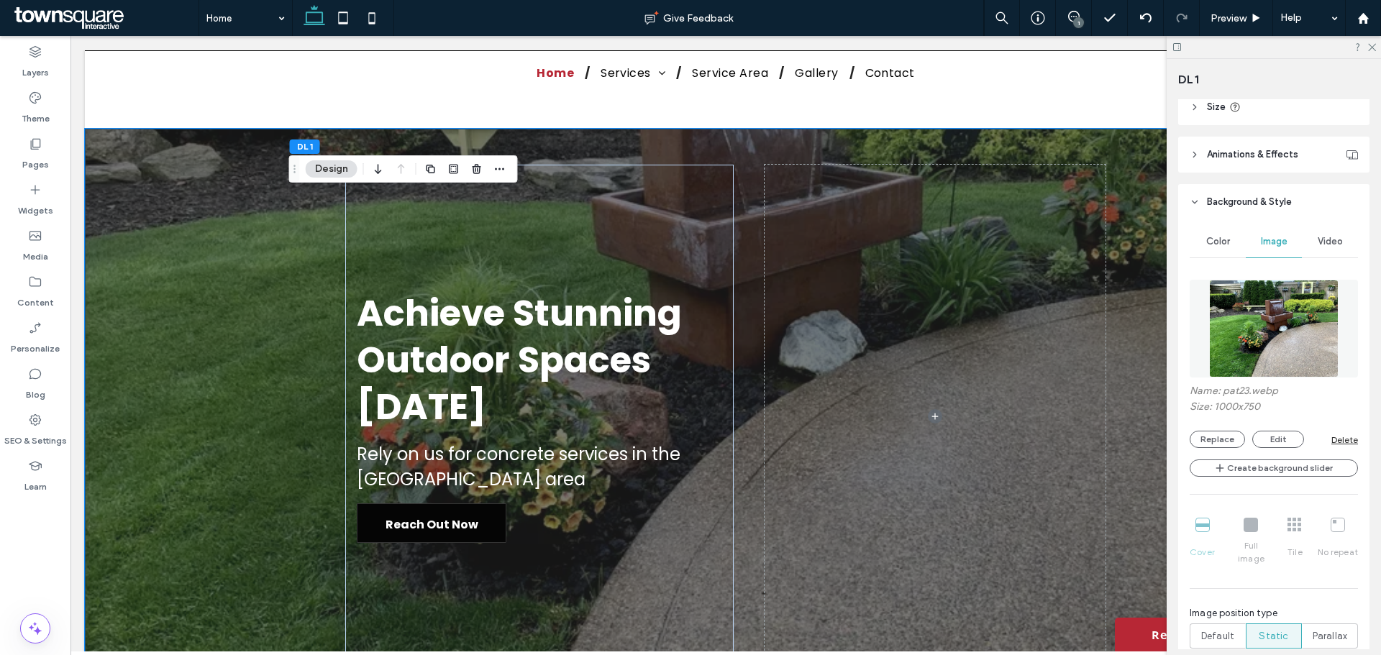
scroll to position [0, 0]
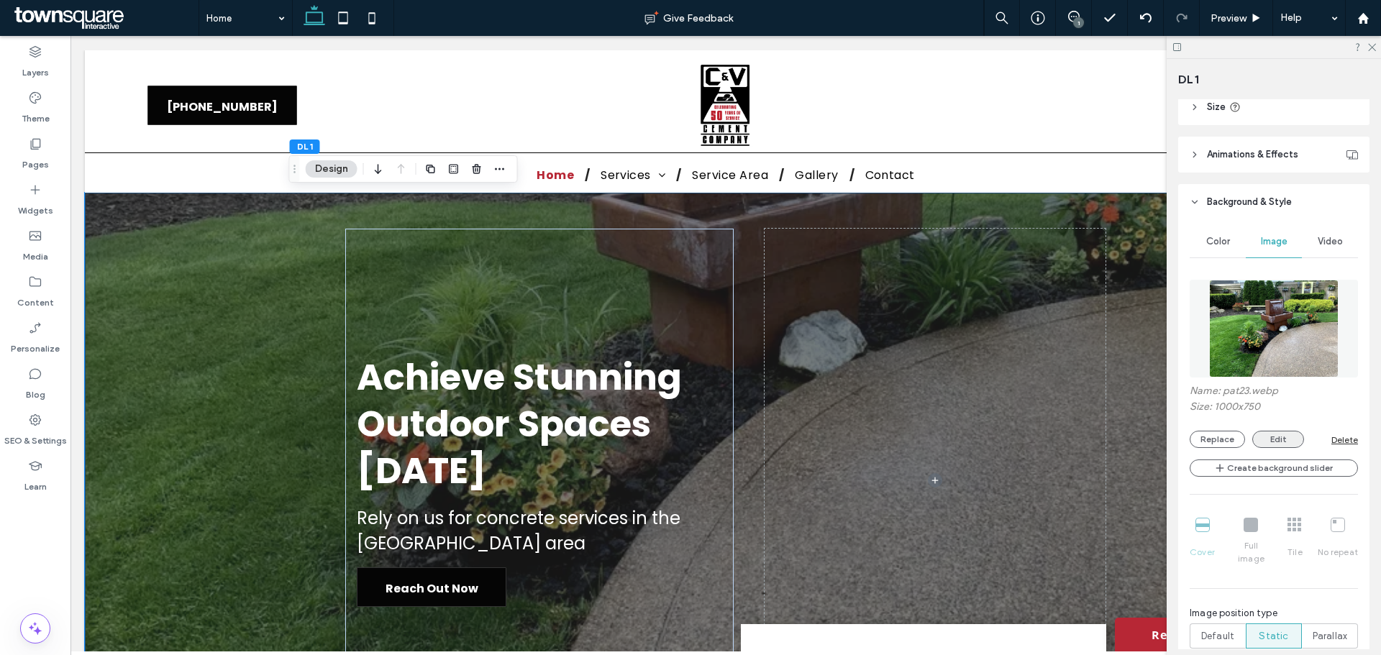
click at [1104, 439] on button "Edit" at bounding box center [1278, 439] width 52 height 17
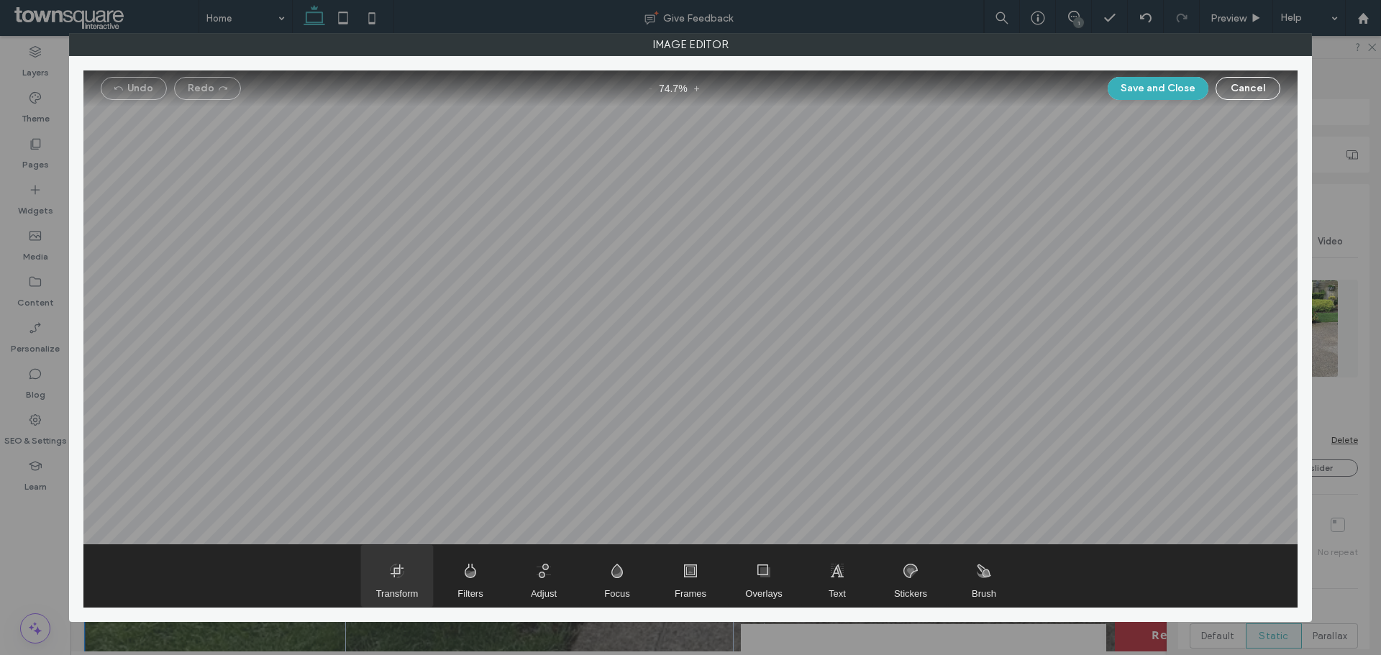
click at [405, 499] on span "Transform" at bounding box center [397, 576] width 72 height 62
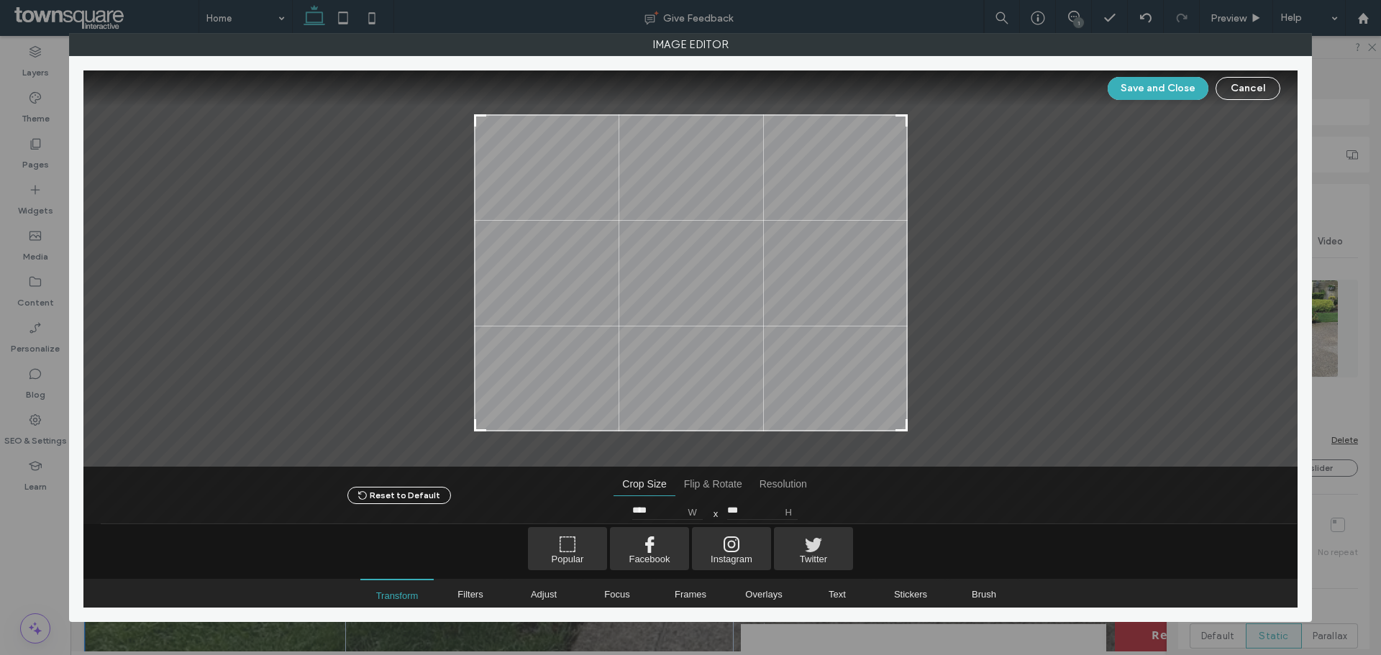
drag, startPoint x: 905, startPoint y: 106, endPoint x: 905, endPoint y: 114, distance: 7.9
click at [905, 114] on div at bounding box center [900, 120] width 17 height 17
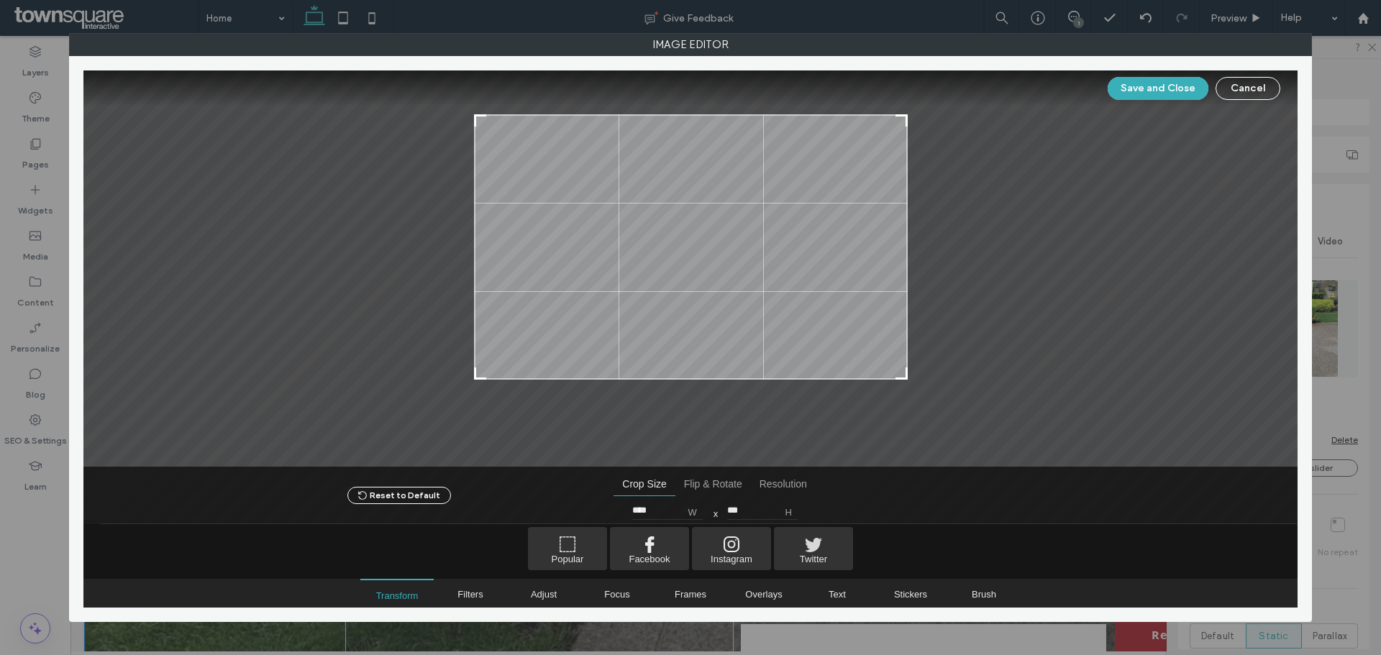
type input "***"
drag, startPoint x: 903, startPoint y: 429, endPoint x: 910, endPoint y: 373, distance: 57.3
click at [910, 373] on div at bounding box center [690, 268] width 1214 height 397
click at [1104, 83] on button "Save and Close" at bounding box center [1157, 88] width 101 height 23
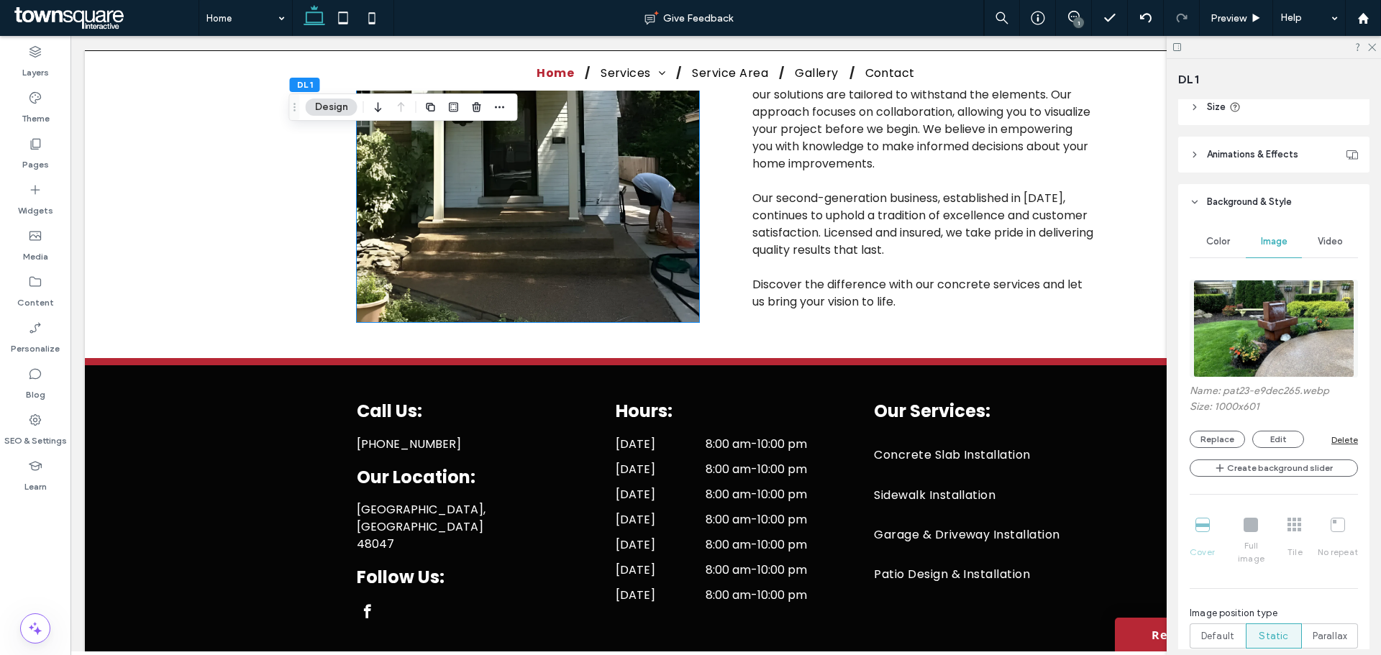
scroll to position [2649, 0]
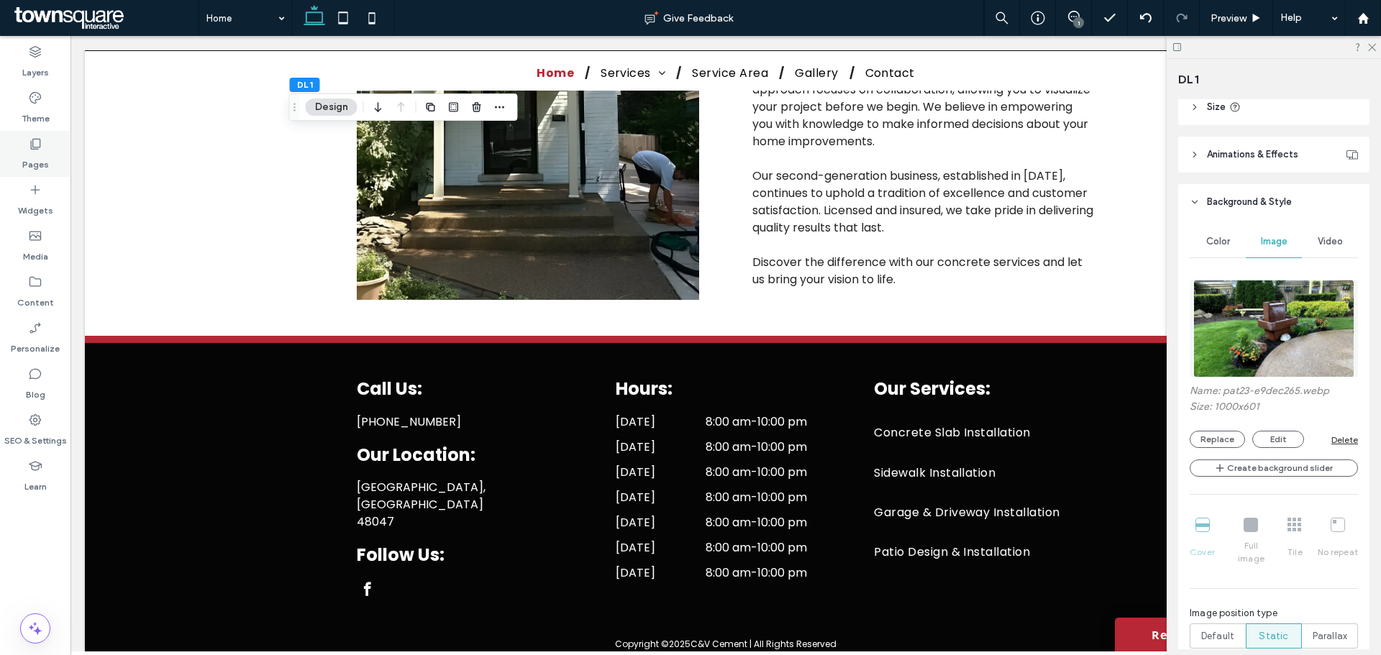
click at [37, 147] on icon at bounding box center [35, 144] width 14 height 14
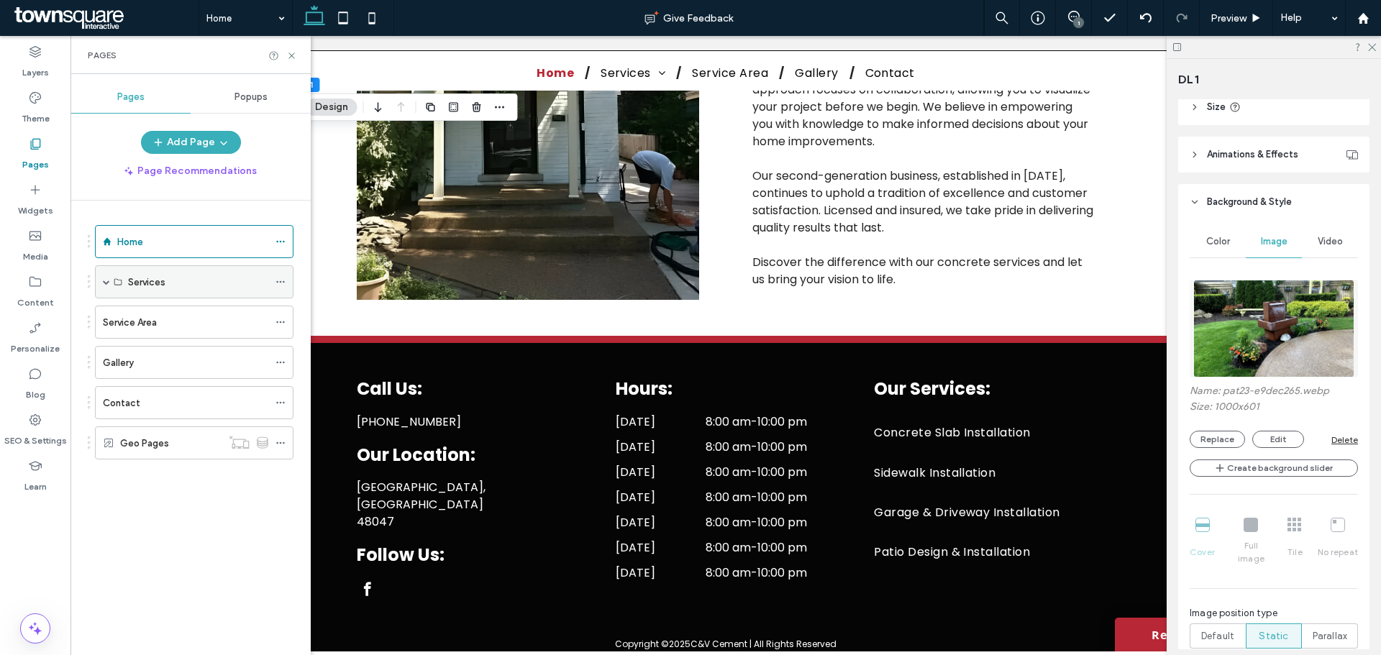
click at [102, 280] on div "Services" at bounding box center [194, 281] width 198 height 33
click at [107, 283] on span at bounding box center [106, 281] width 7 height 7
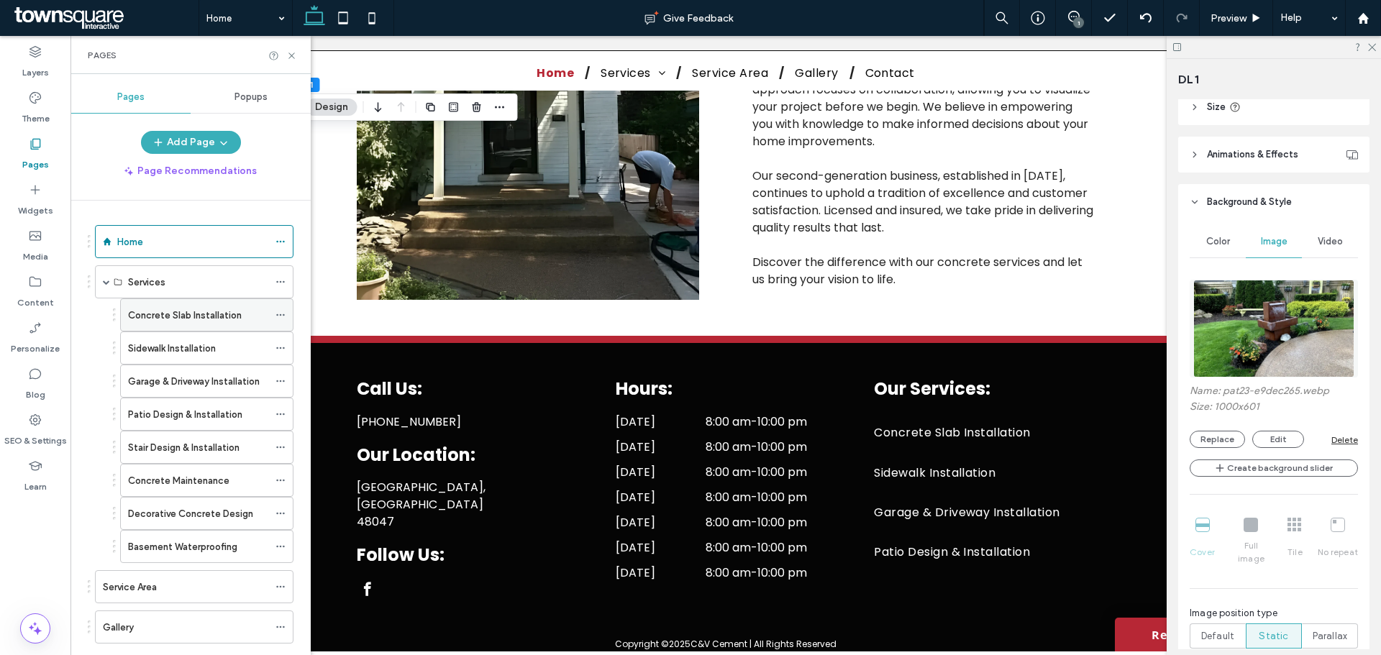
click at [147, 314] on label "Concrete Slab Installation" at bounding box center [185, 315] width 114 height 25
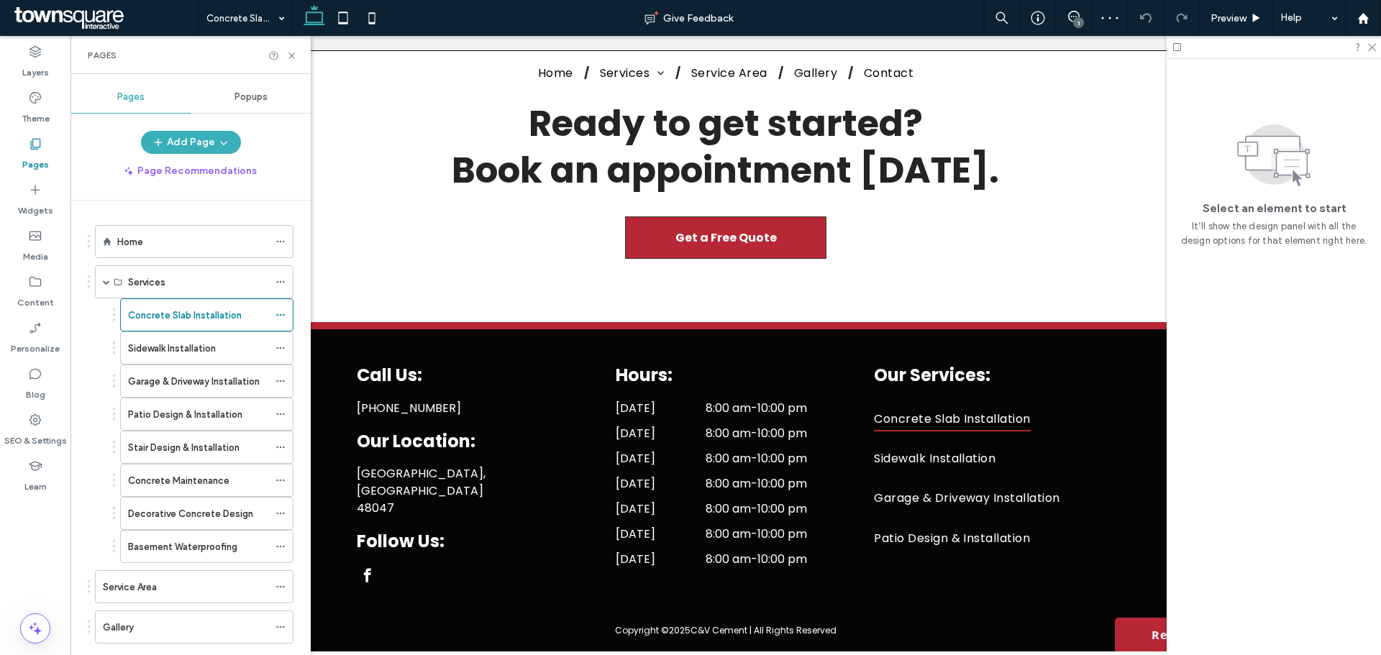
scroll to position [1069, 0]
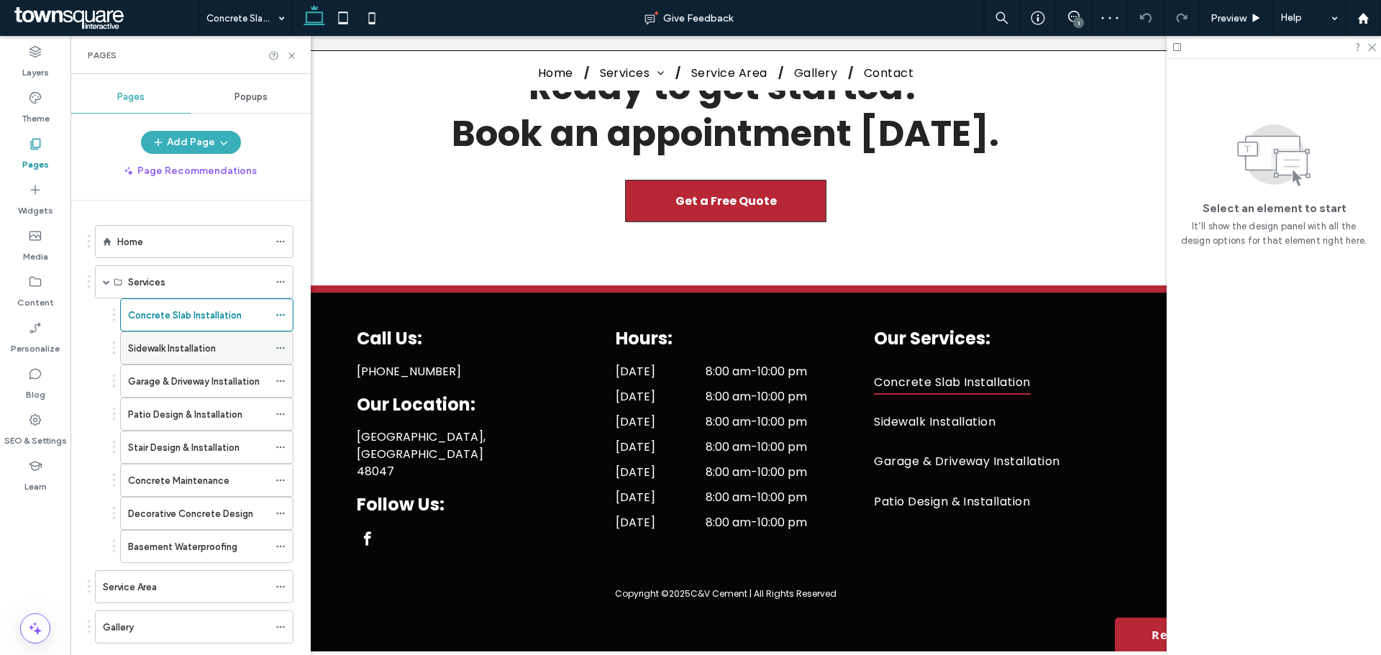
click at [175, 355] on label "Sidewalk Installation" at bounding box center [172, 348] width 88 height 25
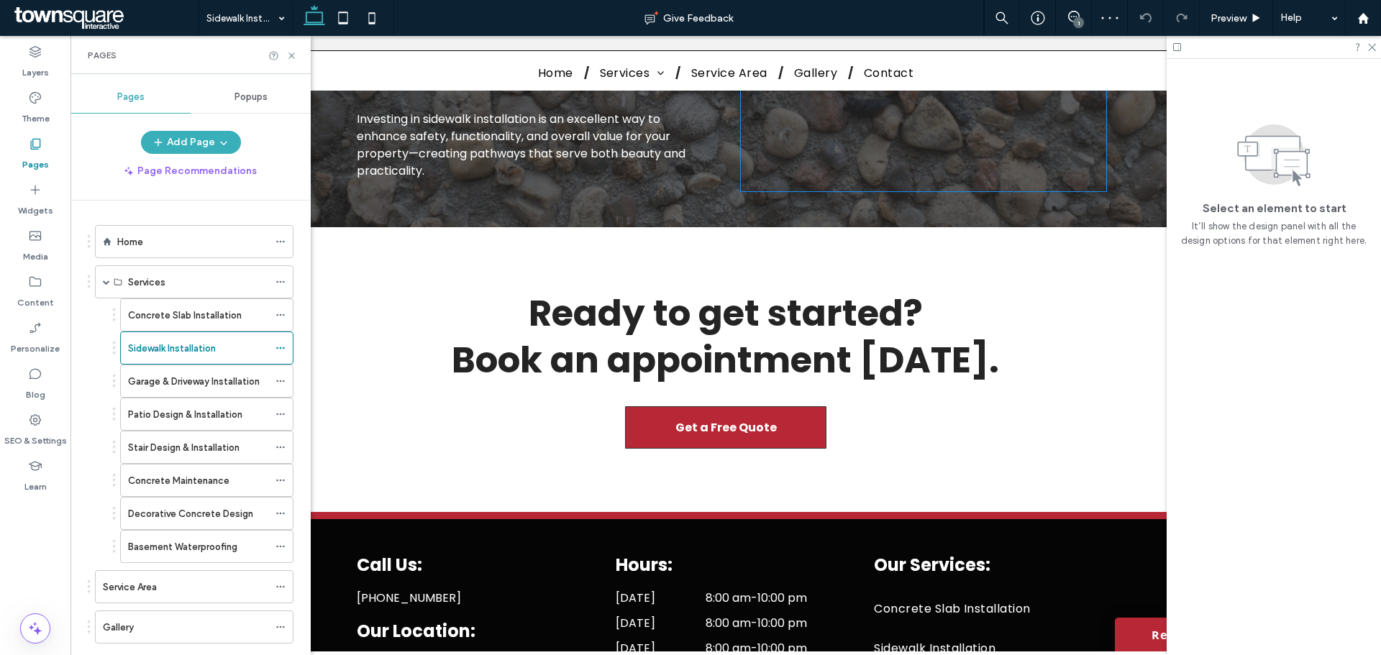
scroll to position [935, 0]
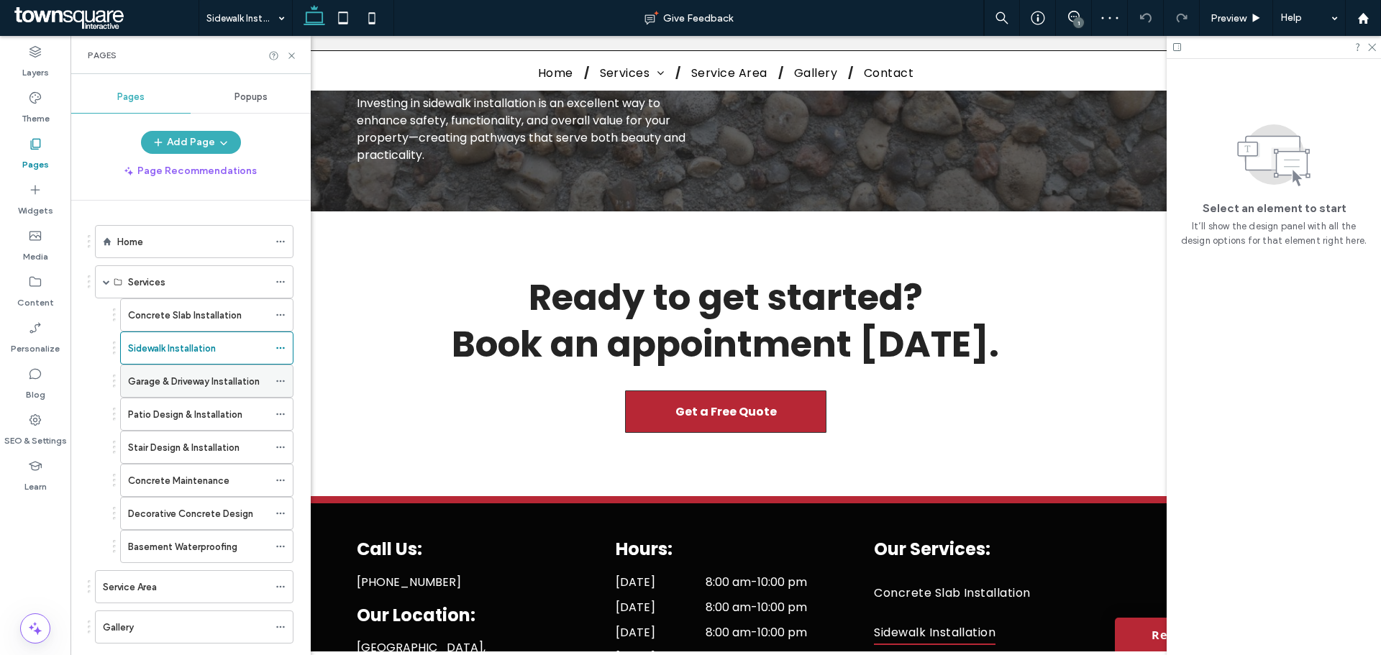
click at [155, 382] on label "Garage & Driveway Installation" at bounding box center [194, 381] width 132 height 25
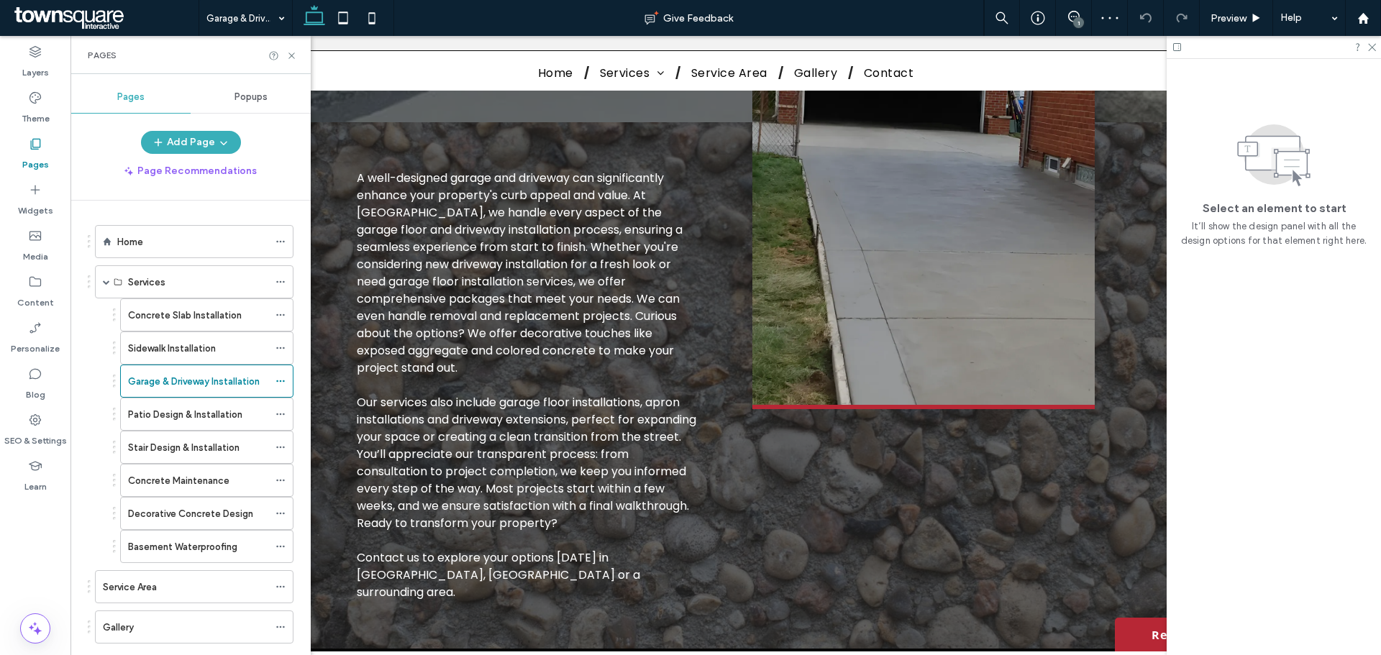
scroll to position [431, 0]
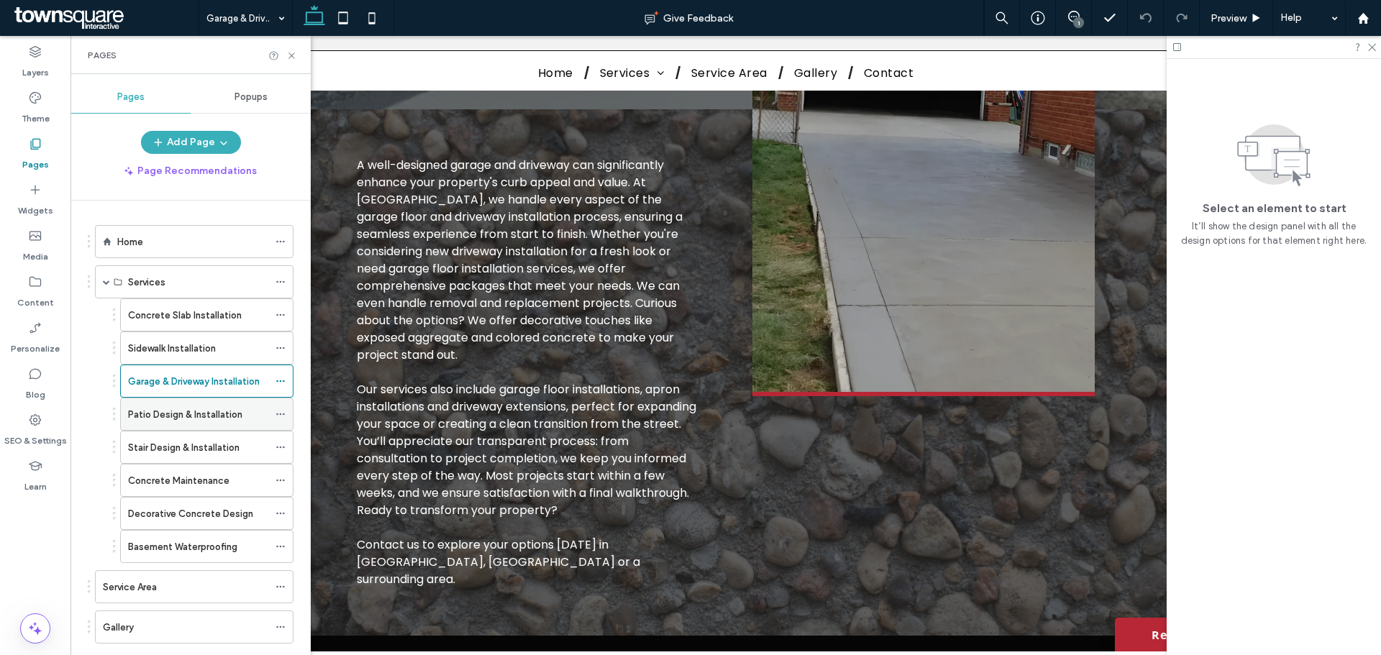
click at [201, 416] on label "Patio Design & Installation" at bounding box center [185, 414] width 114 height 25
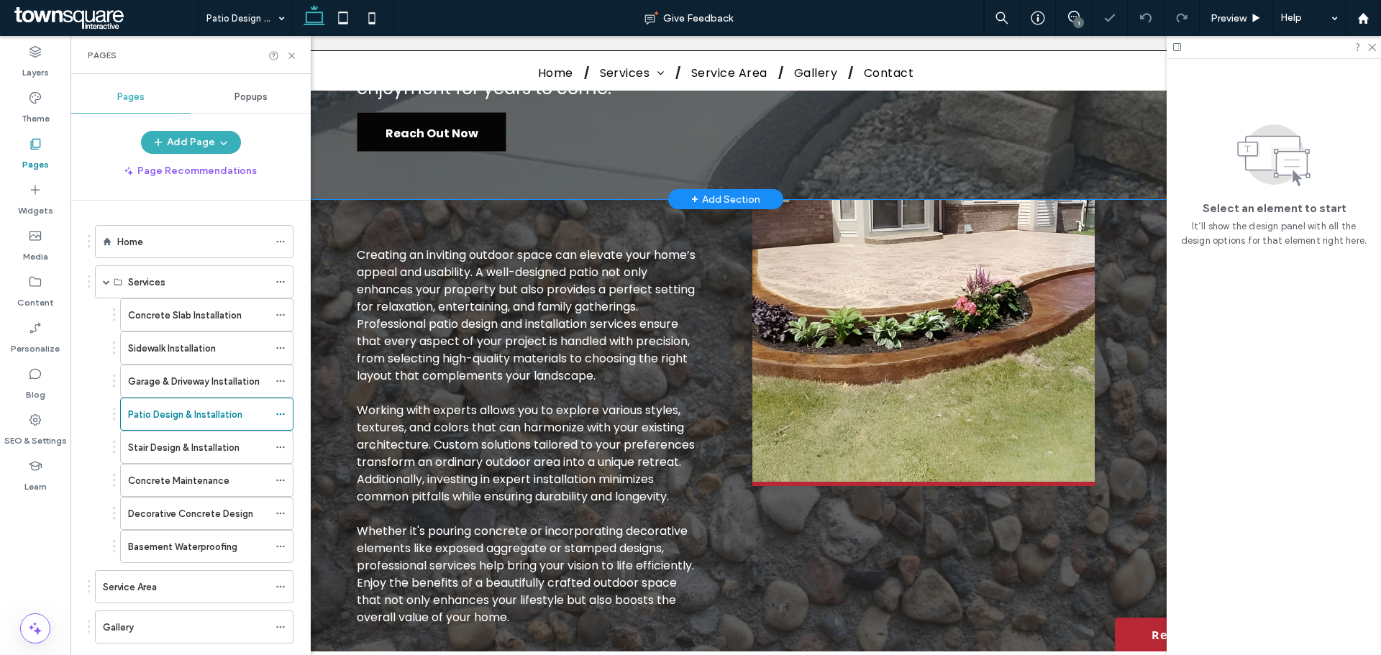
scroll to position [360, 0]
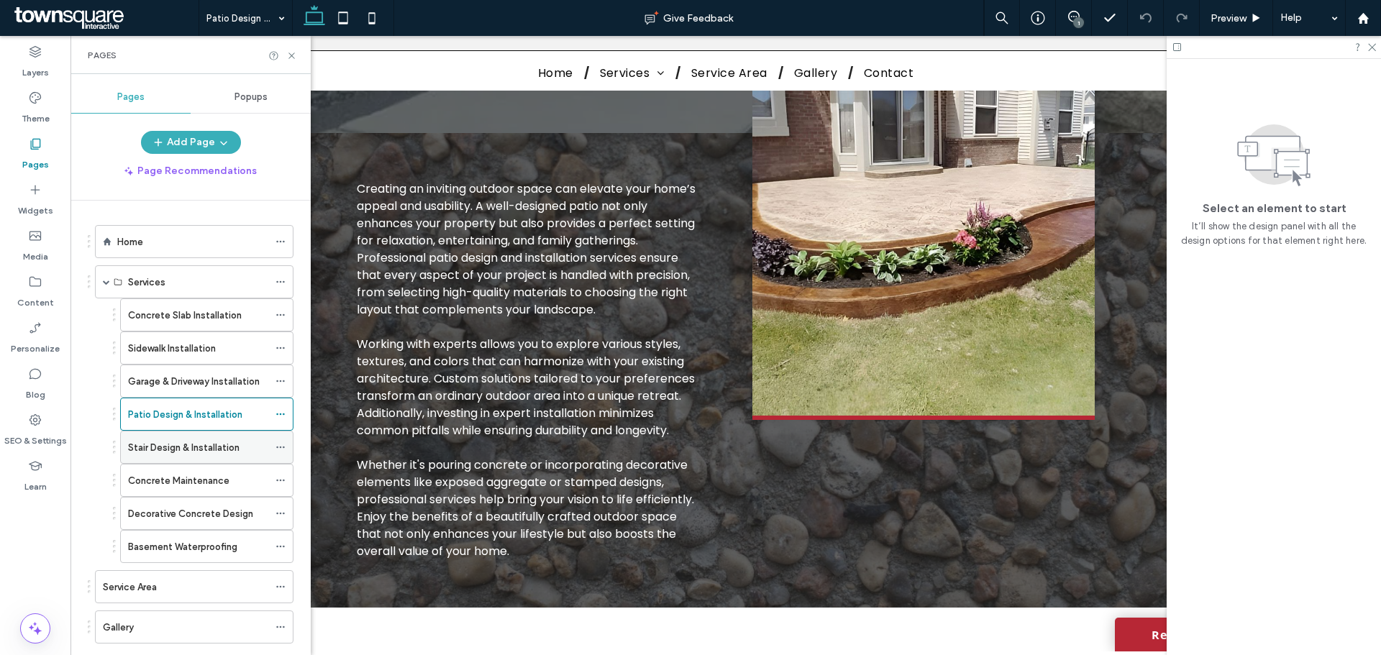
click at [157, 453] on label "Stair Design & Installation" at bounding box center [183, 447] width 111 height 25
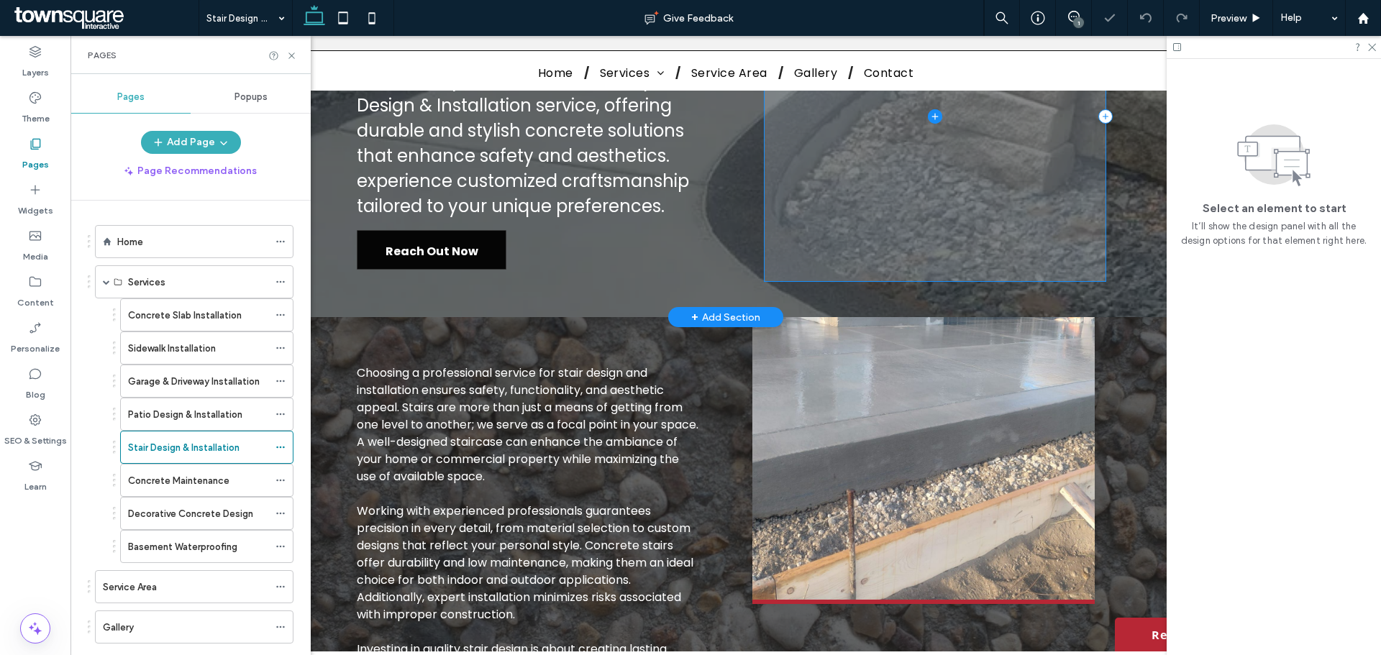
scroll to position [360, 0]
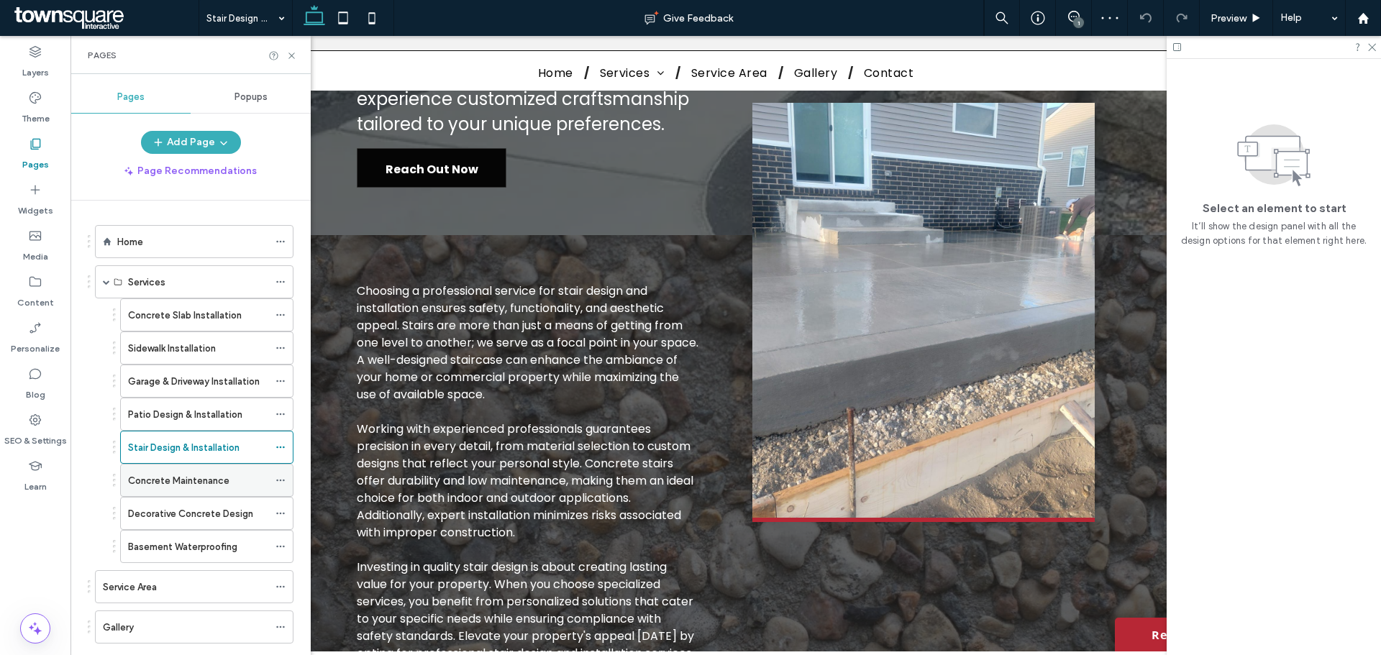
click at [197, 480] on label "Concrete Maintenance" at bounding box center [178, 480] width 101 height 25
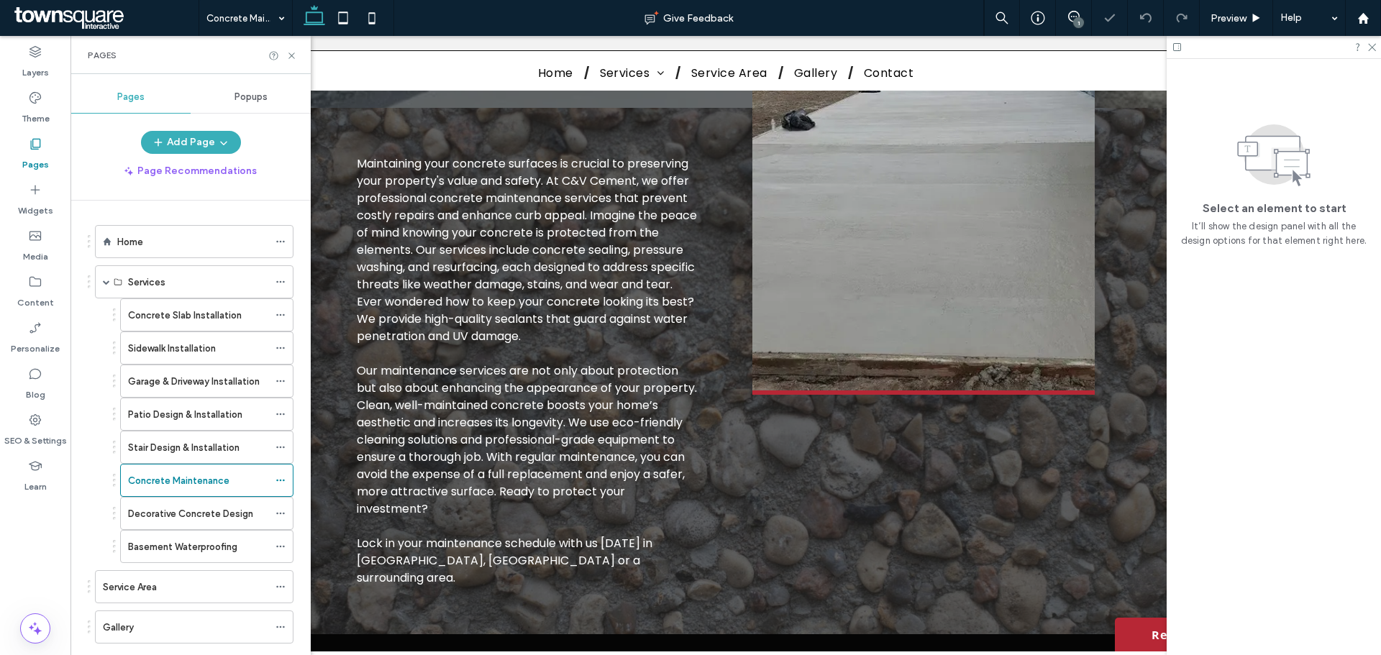
scroll to position [360, 0]
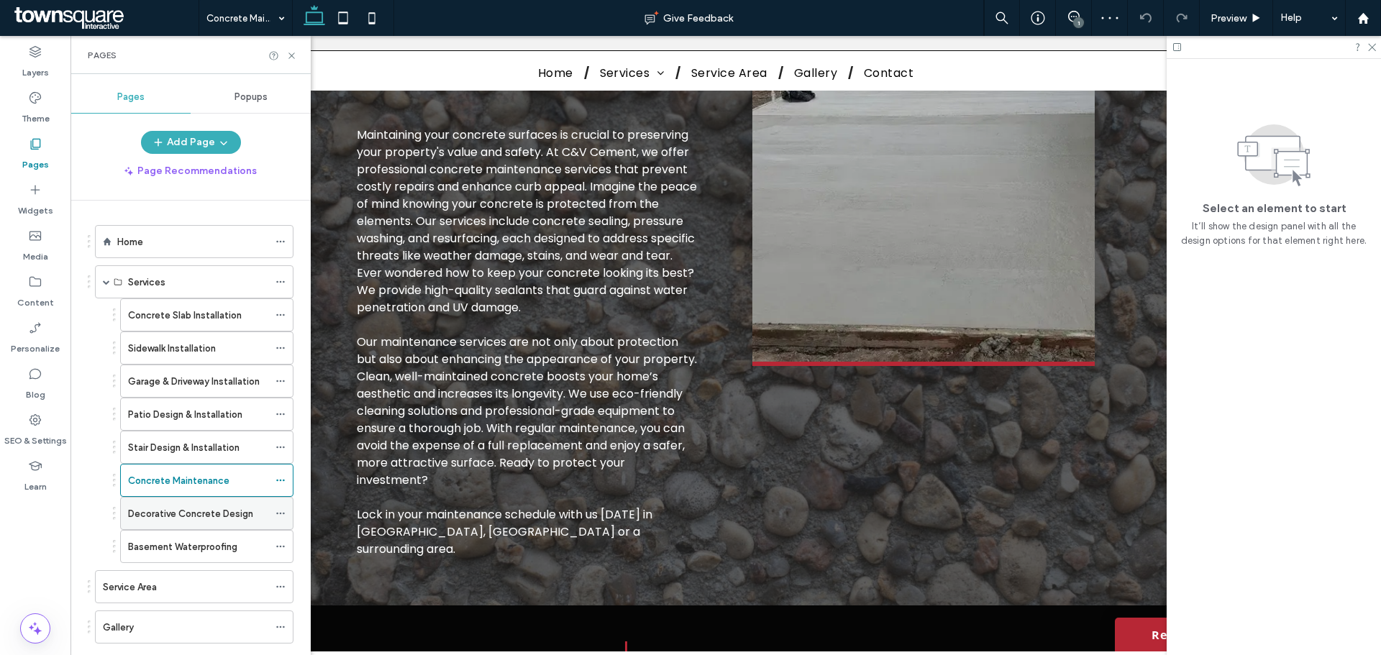
click at [203, 499] on label "Decorative Concrete Design" at bounding box center [190, 513] width 125 height 25
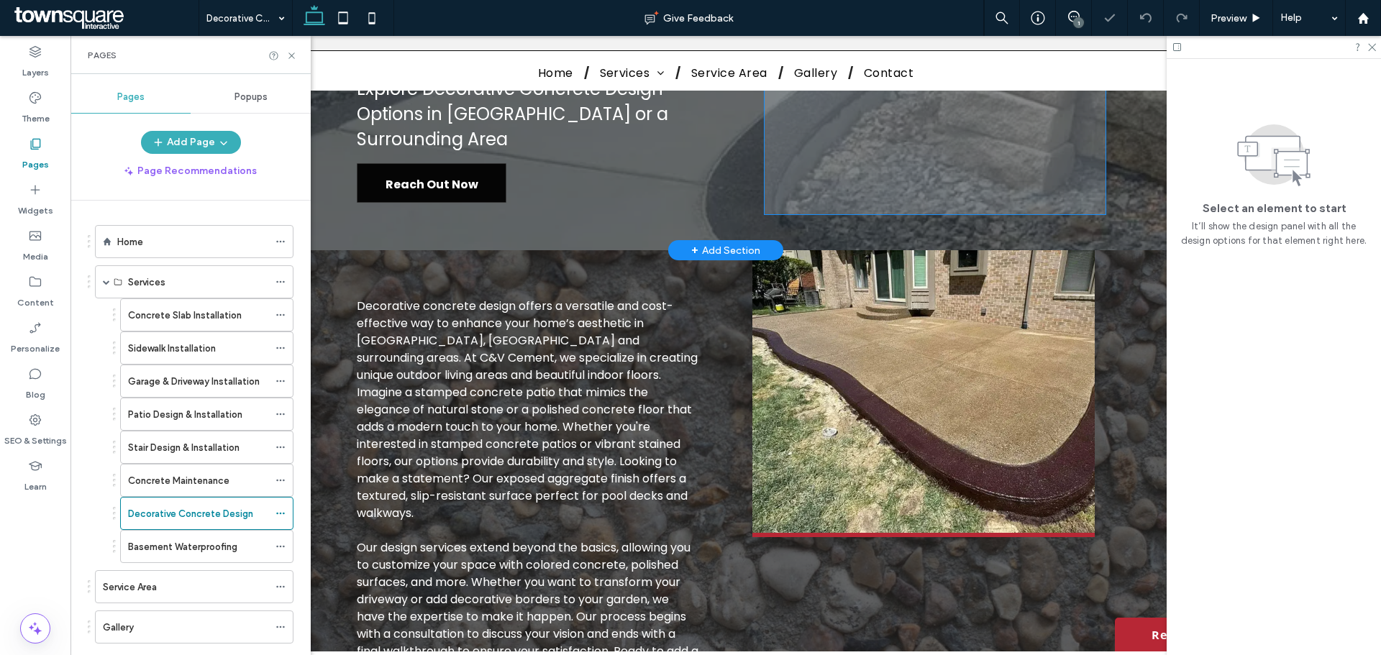
scroll to position [360, 0]
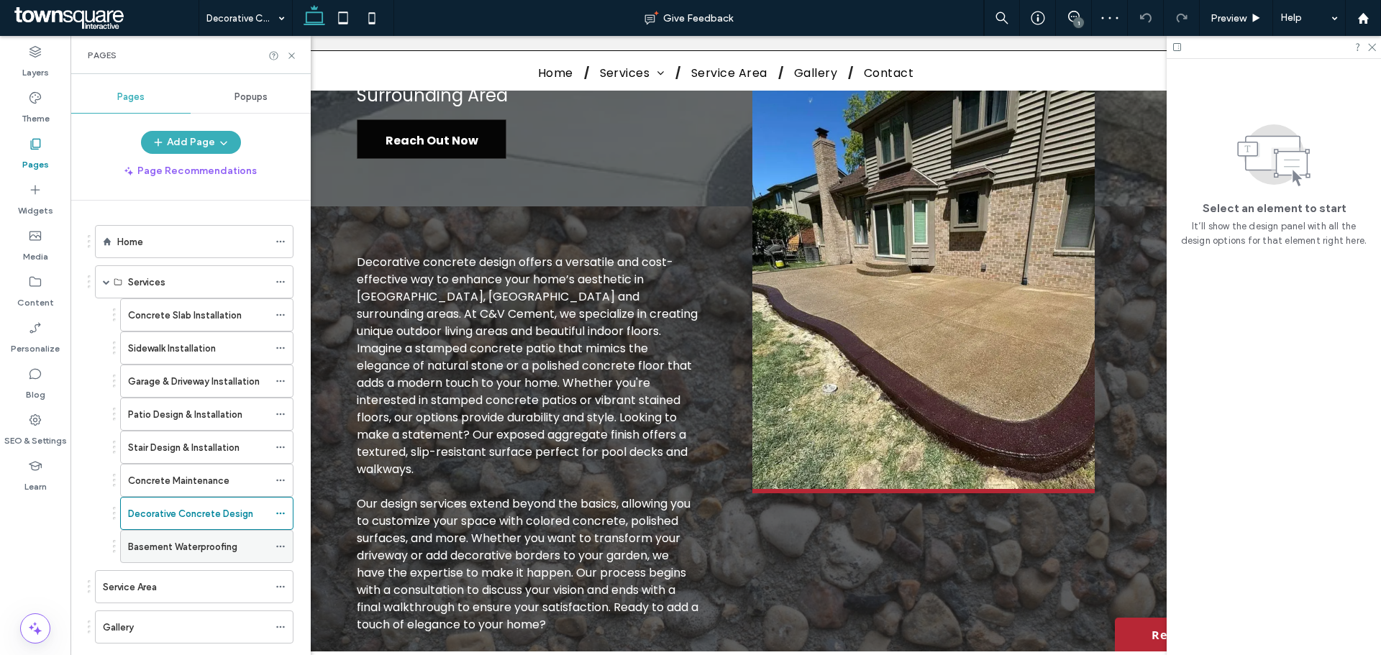
click at [168, 499] on label "Basement Waterproofing" at bounding box center [182, 546] width 109 height 25
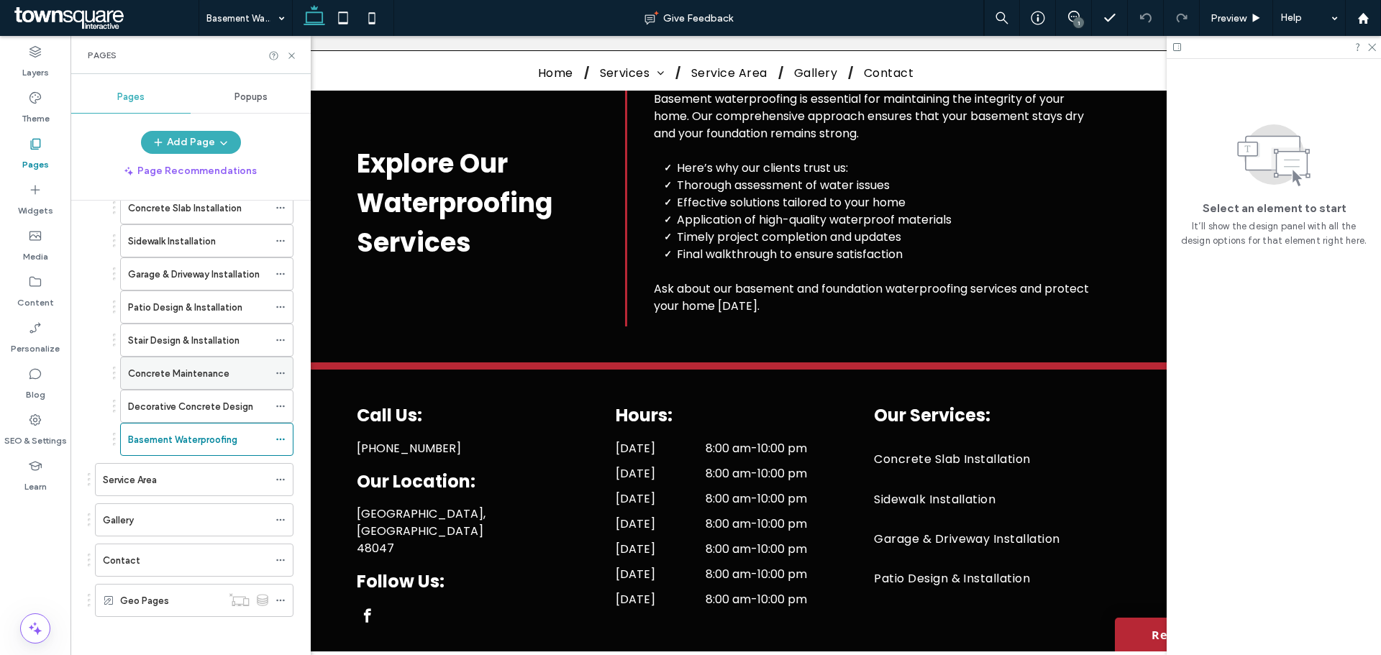
scroll to position [112, 0]
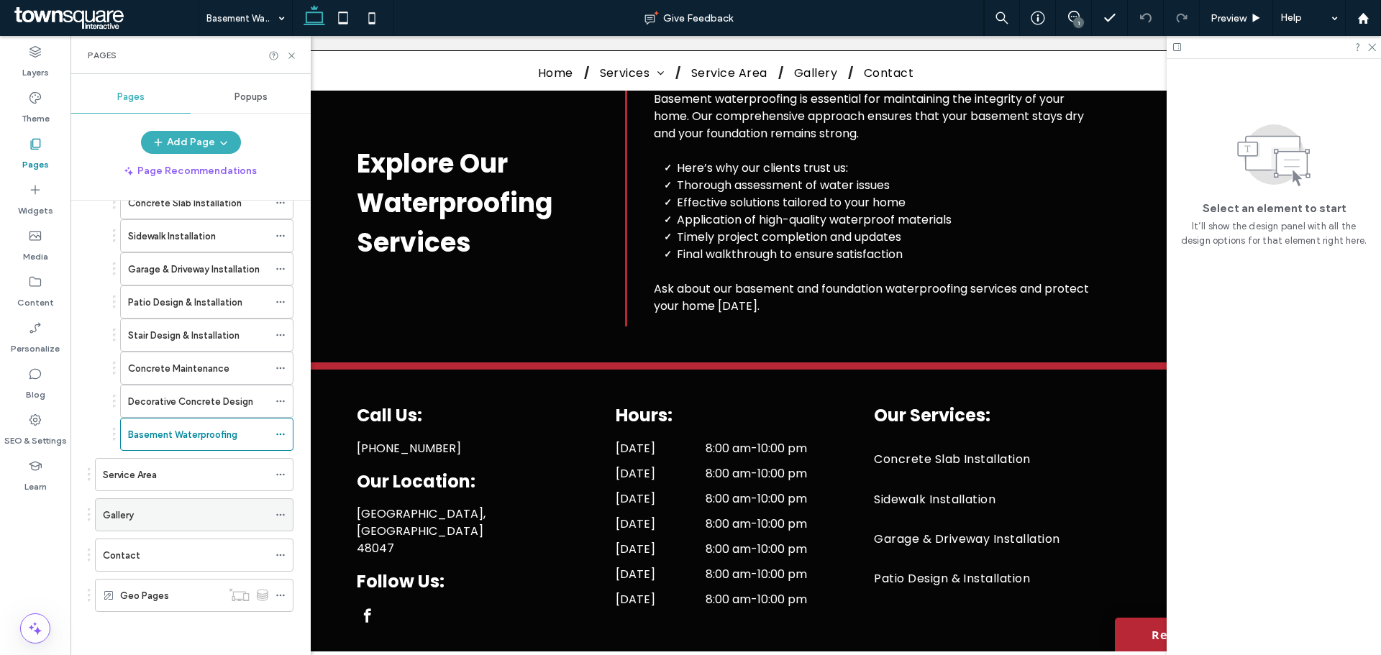
click at [117, 499] on label "Gallery" at bounding box center [118, 515] width 31 height 25
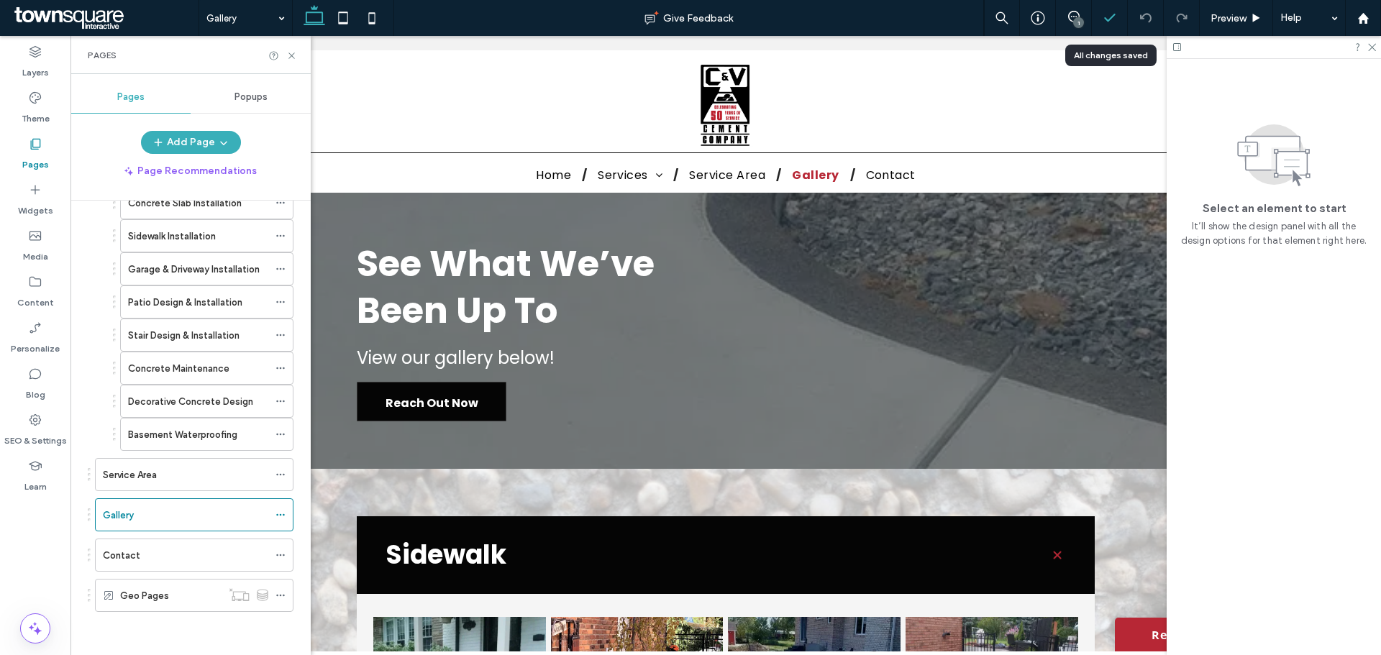
click at [1104, 14] on icon at bounding box center [1109, 18] width 14 height 14
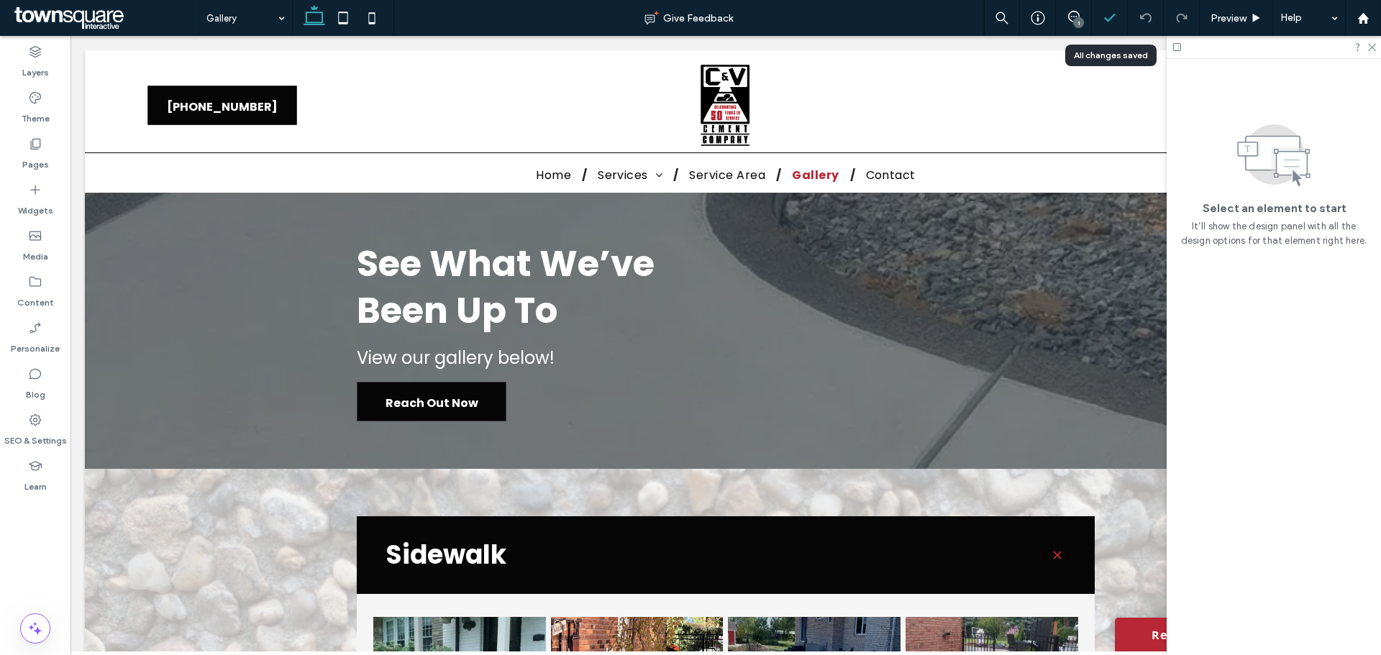
click at [1104, 18] on polyline at bounding box center [1109, 17] width 9 height 6
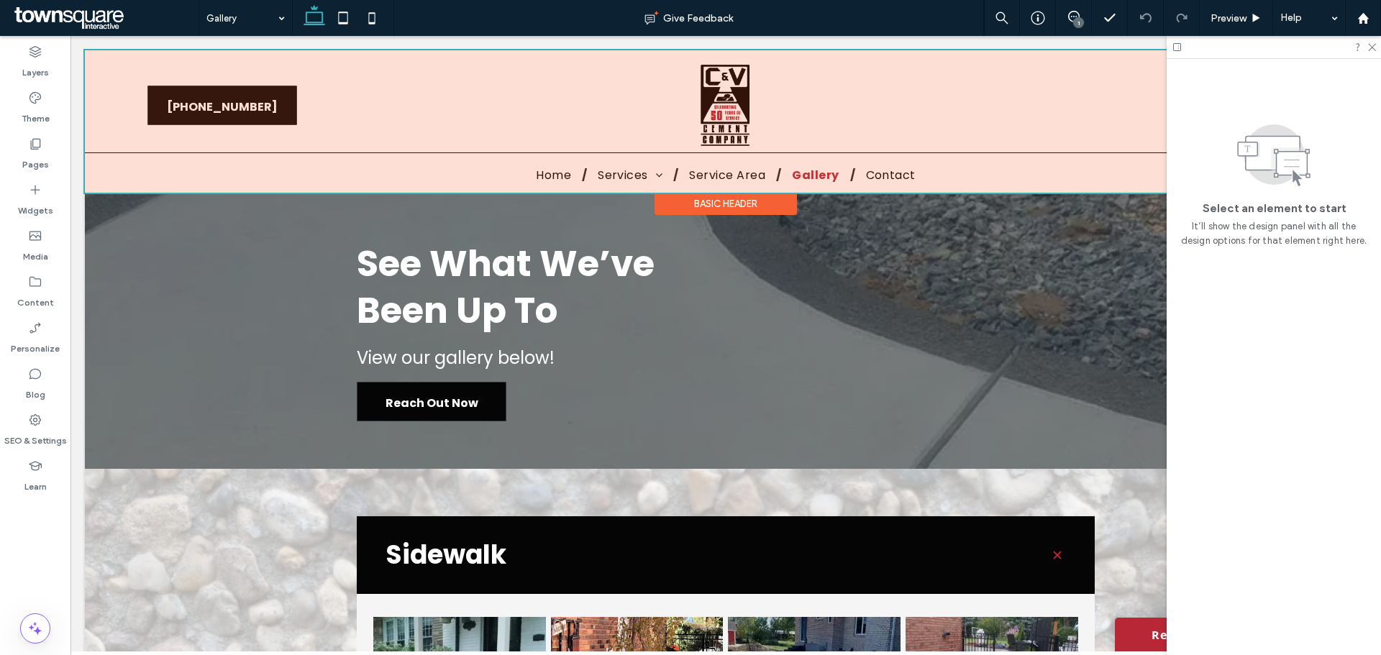
click at [447, 111] on div at bounding box center [726, 121] width 1282 height 142
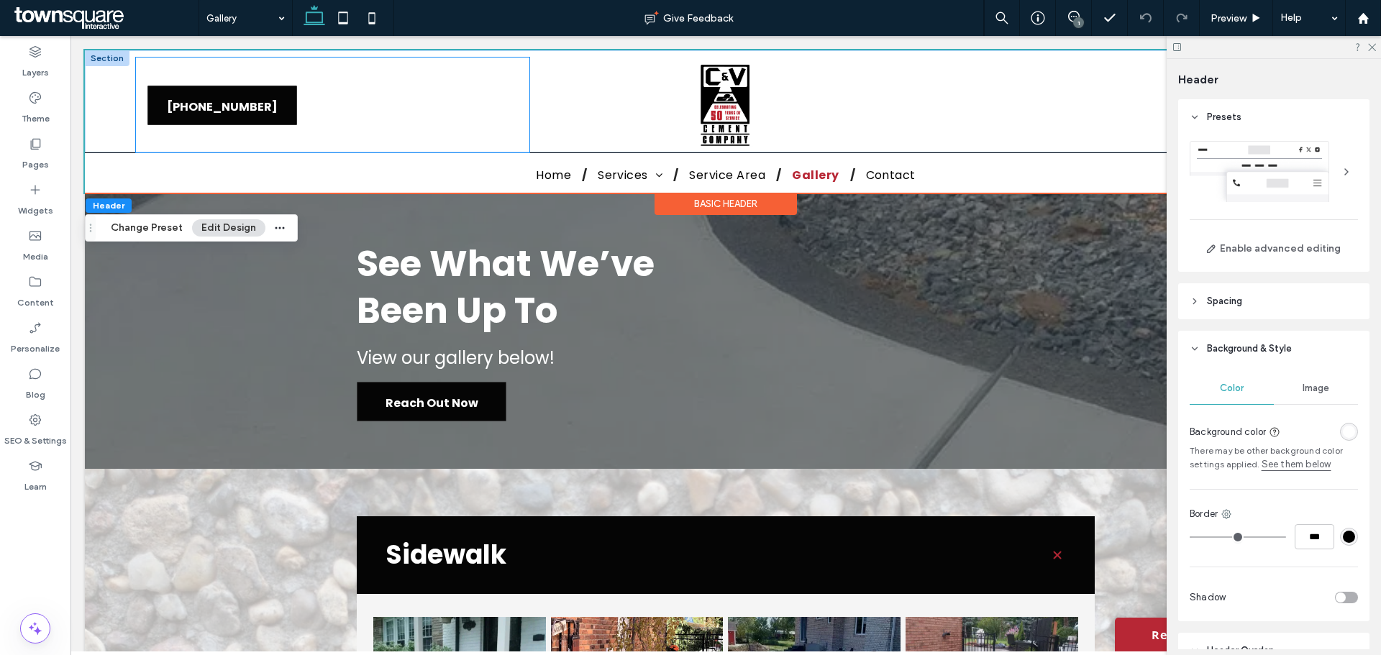
click at [478, 104] on div "[PHONE_NUMBER] [PHONE_NUMBER]" at bounding box center [332, 105] width 393 height 95
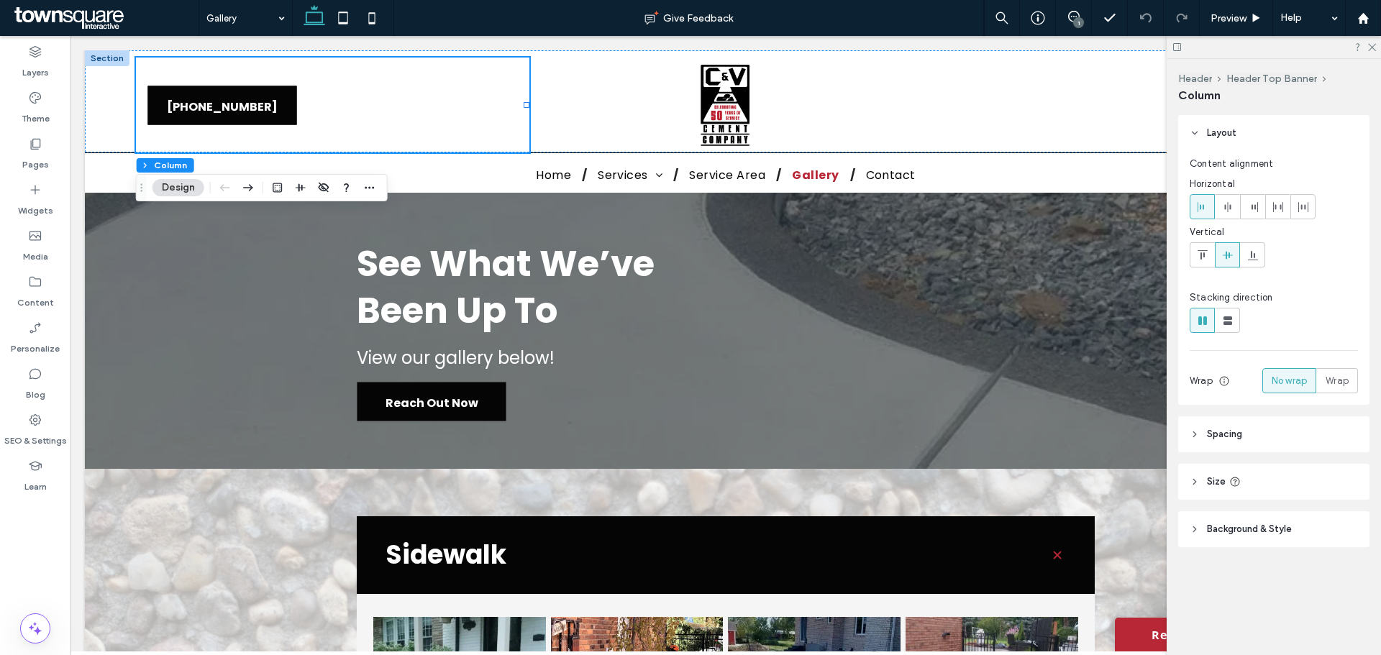
click at [1104, 499] on span "Background & Style" at bounding box center [1249, 529] width 85 height 14
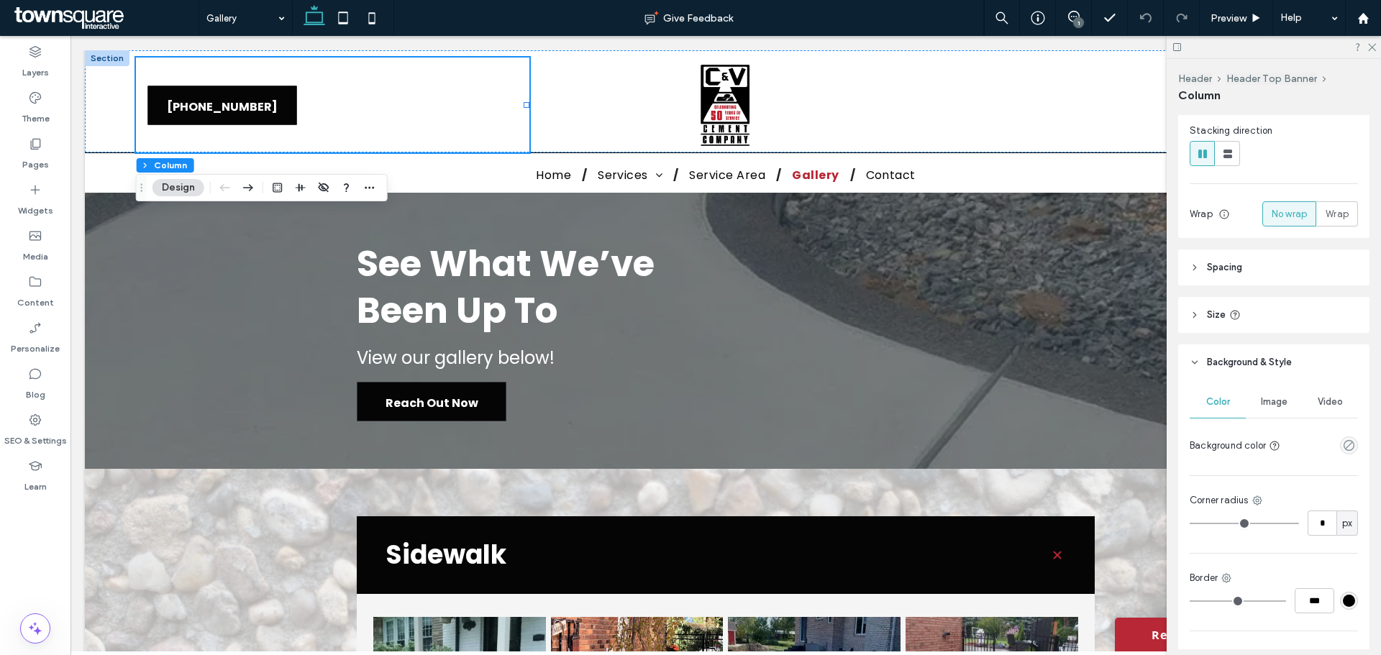
scroll to position [216, 0]
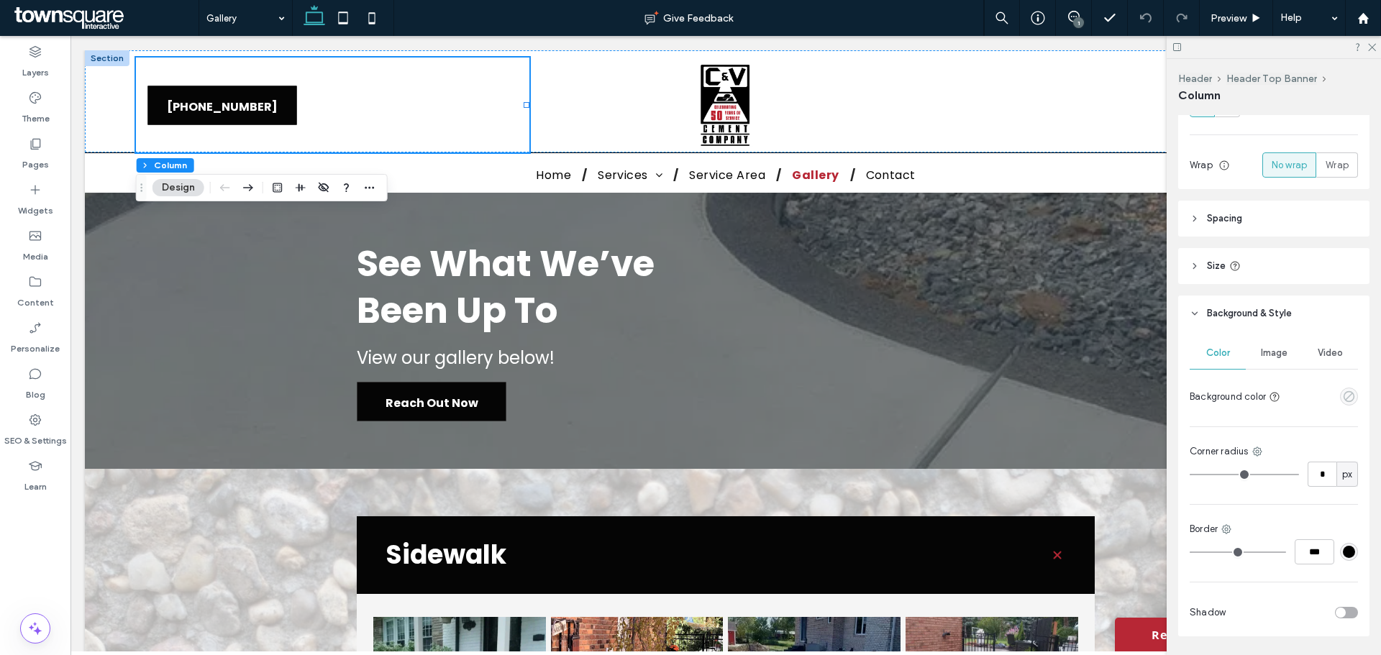
click at [1104, 400] on icon "empty color" at bounding box center [1349, 396] width 12 height 12
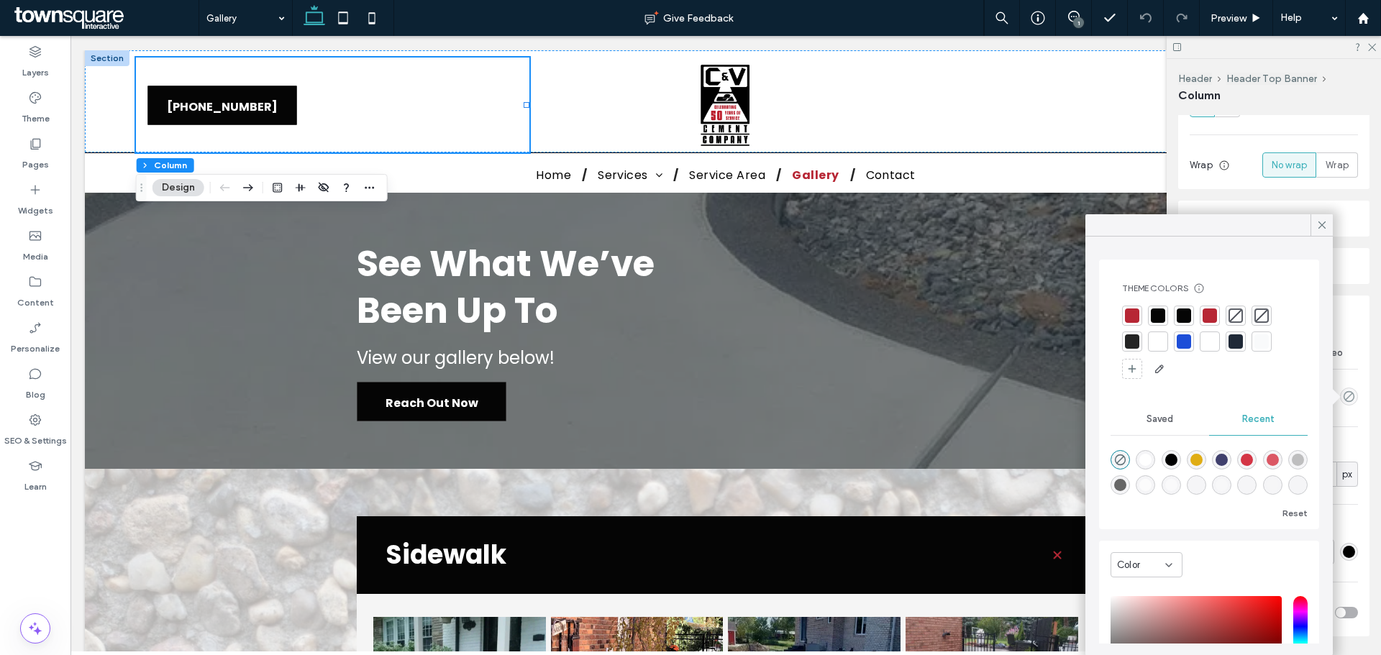
click at [1104, 315] on div at bounding box center [1209, 316] width 14 height 14
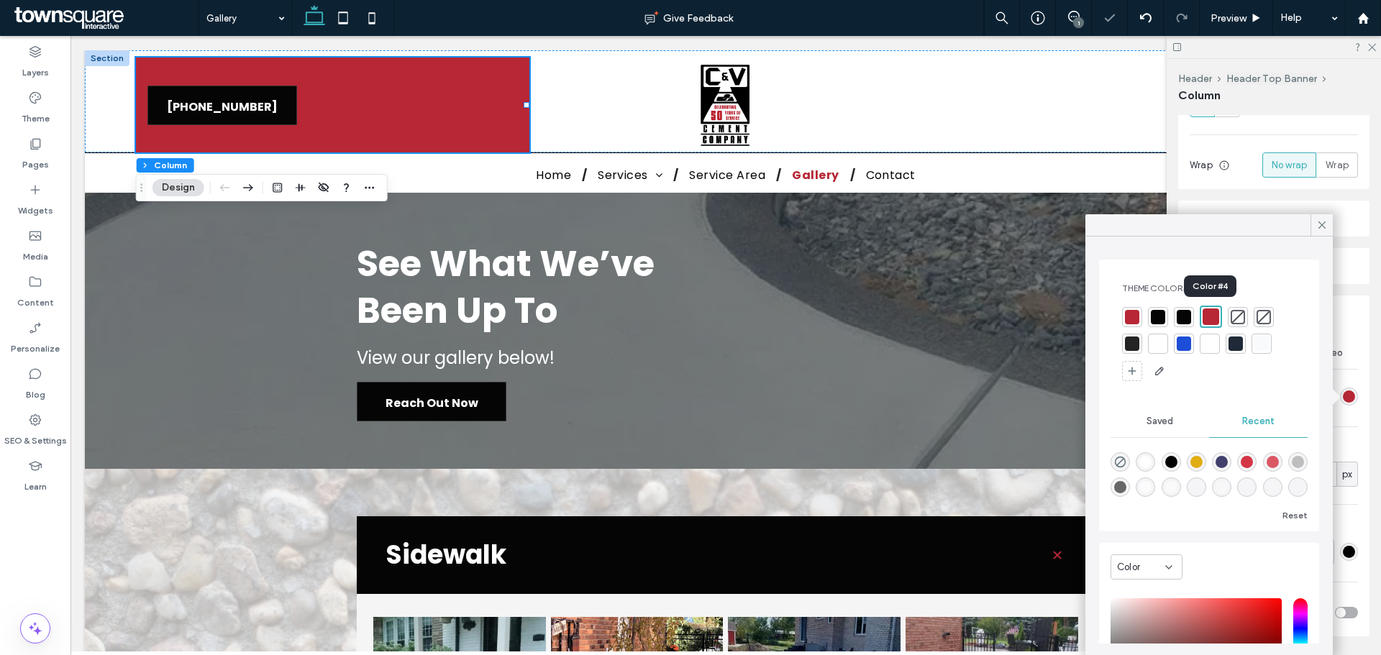
click at [1104, 315] on div at bounding box center [1210, 317] width 17 height 17
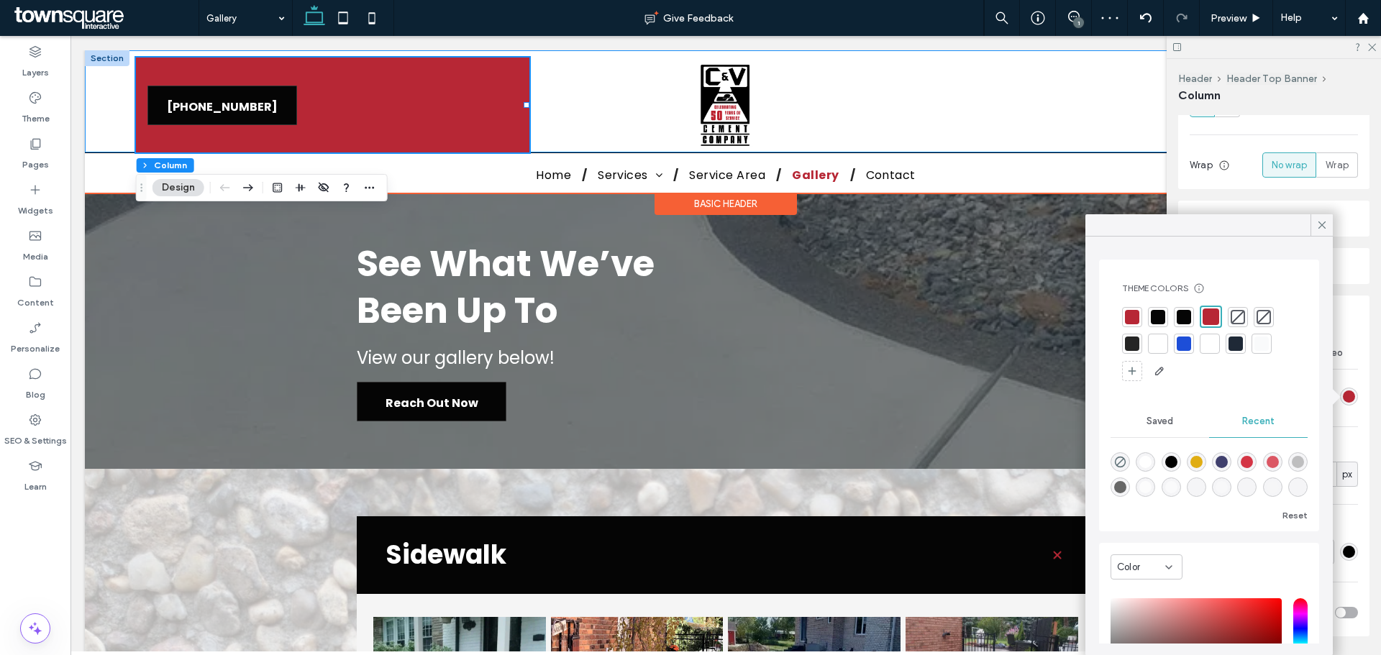
click at [105, 116] on div "[PHONE_NUMBER] [PHONE_NUMBER]" at bounding box center [726, 101] width 1282 height 102
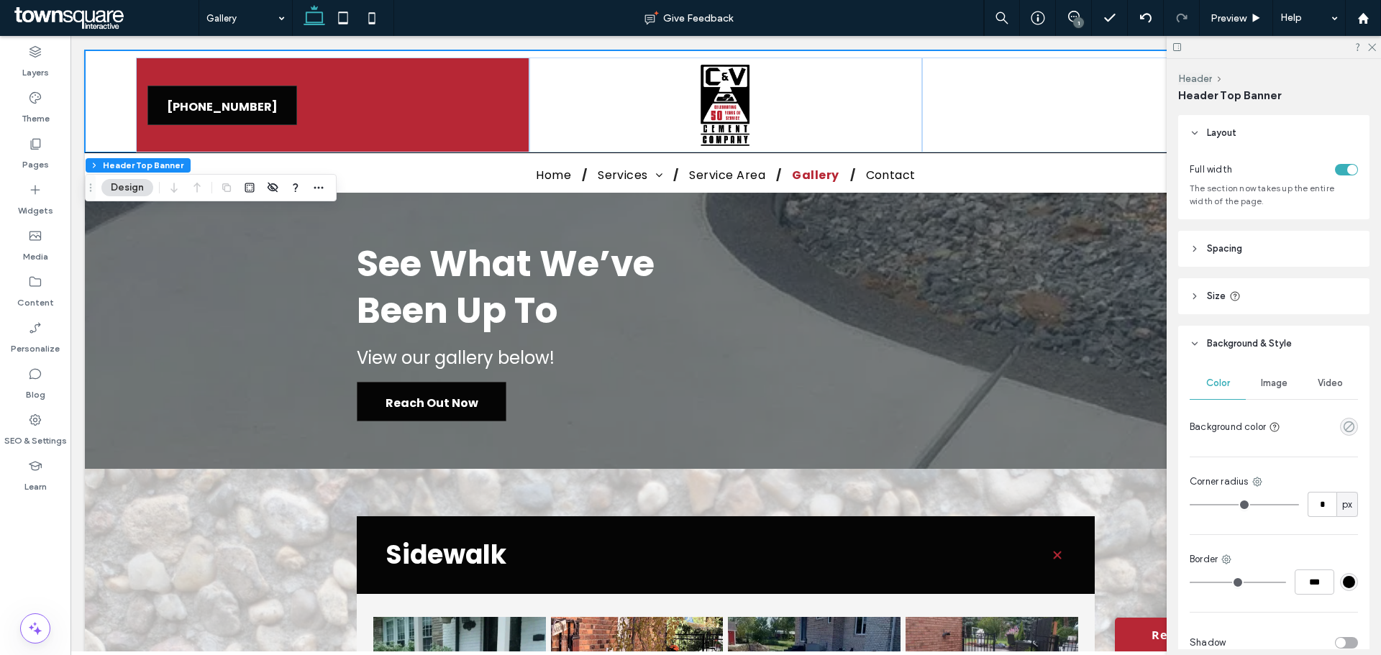
click at [1104, 422] on icon "rgba(0, 0, 0, 0)" at bounding box center [1349, 427] width 12 height 12
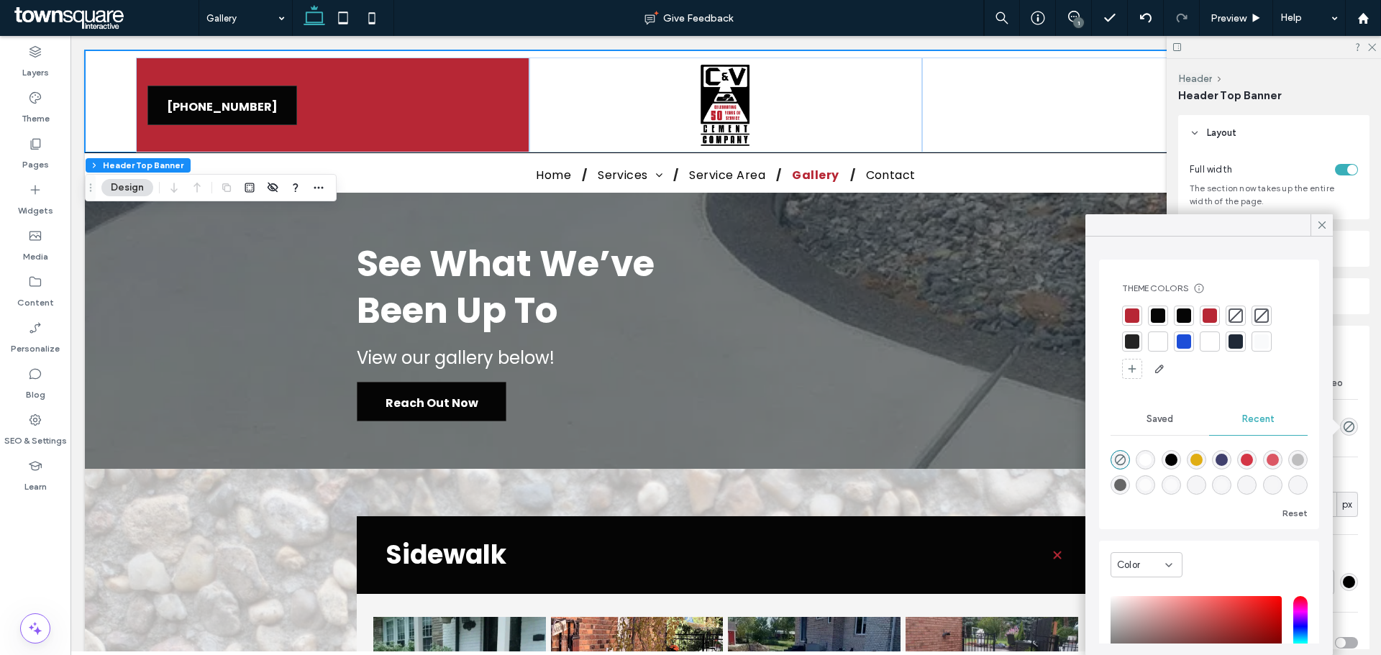
click at [1104, 317] on div at bounding box center [1209, 316] width 14 height 14
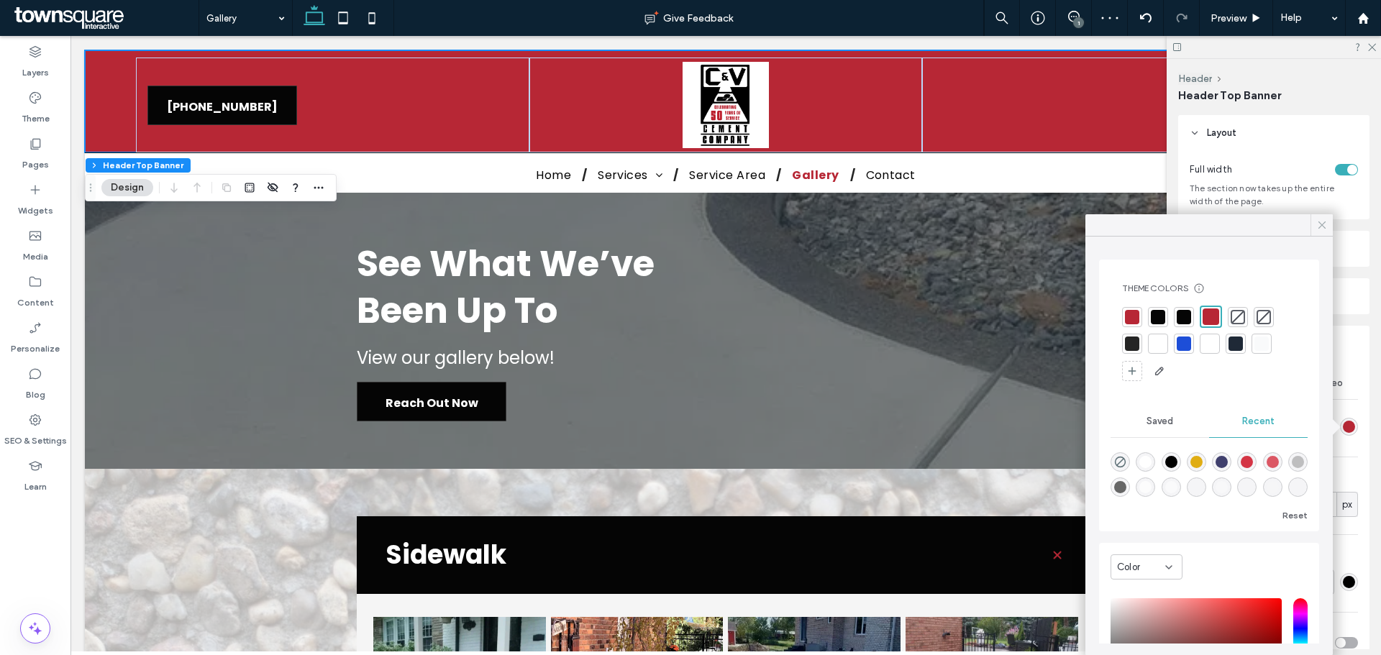
click at [1104, 228] on icon at bounding box center [1321, 225] width 13 height 13
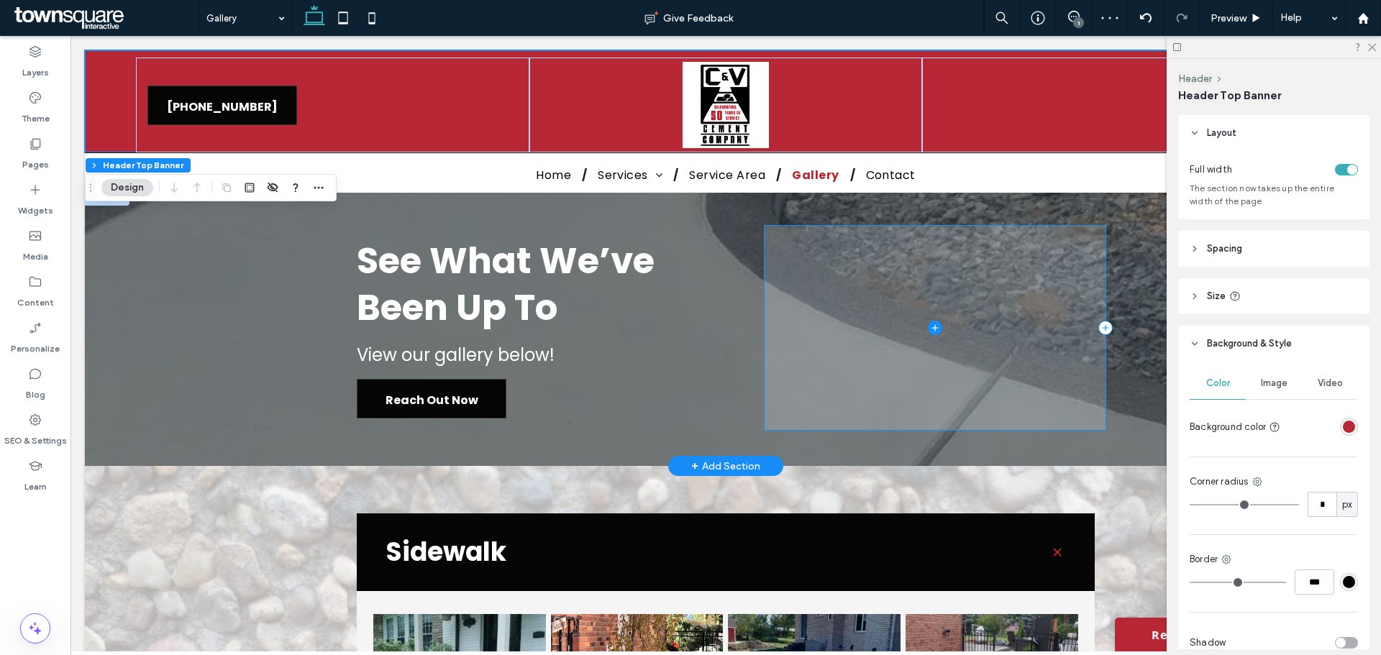
scroll to position [0, 0]
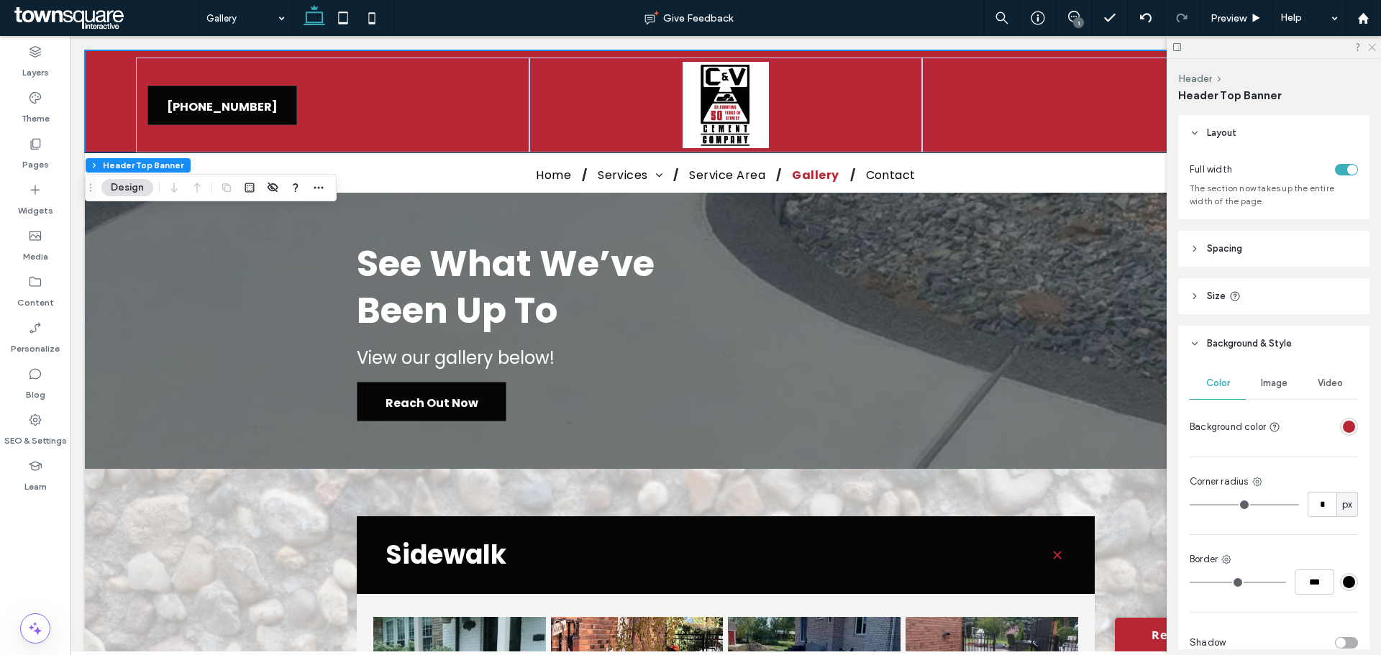
click at [1104, 47] on icon at bounding box center [1370, 46] width 9 height 9
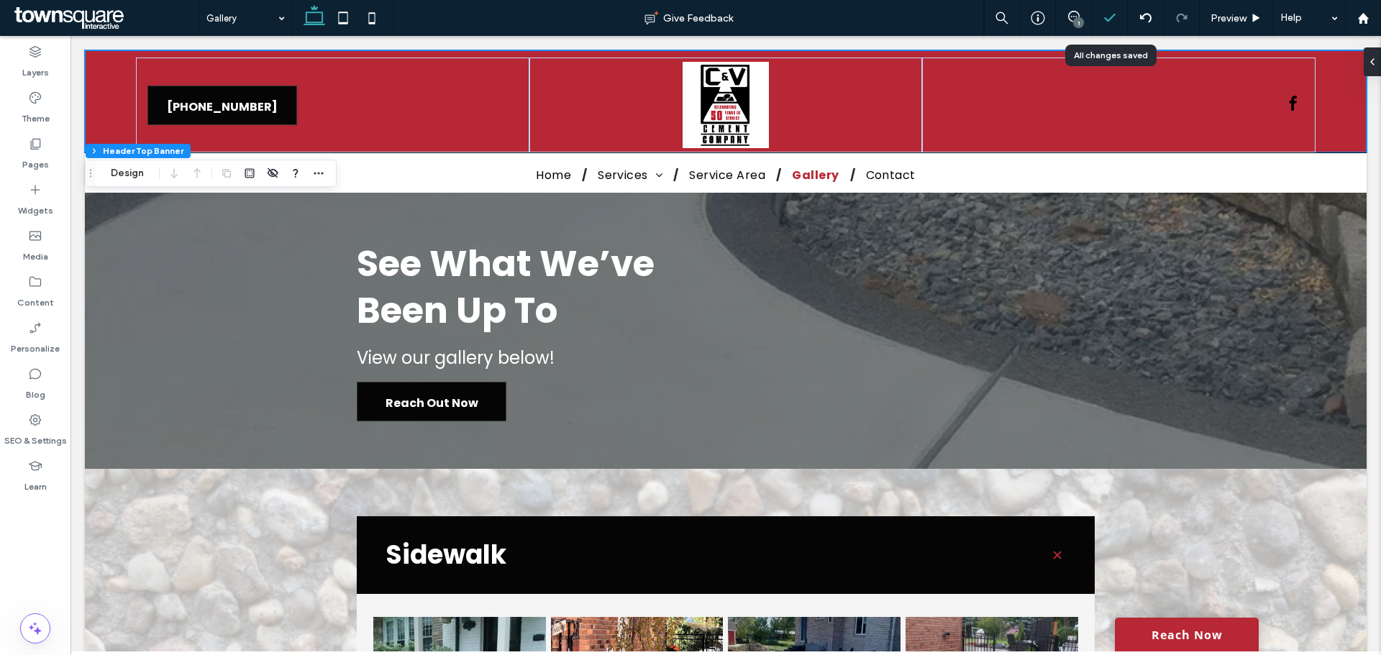
click at [1104, 17] on icon at bounding box center [1109, 18] width 14 height 14
click at [1104, 16] on icon at bounding box center [1109, 18] width 14 height 14
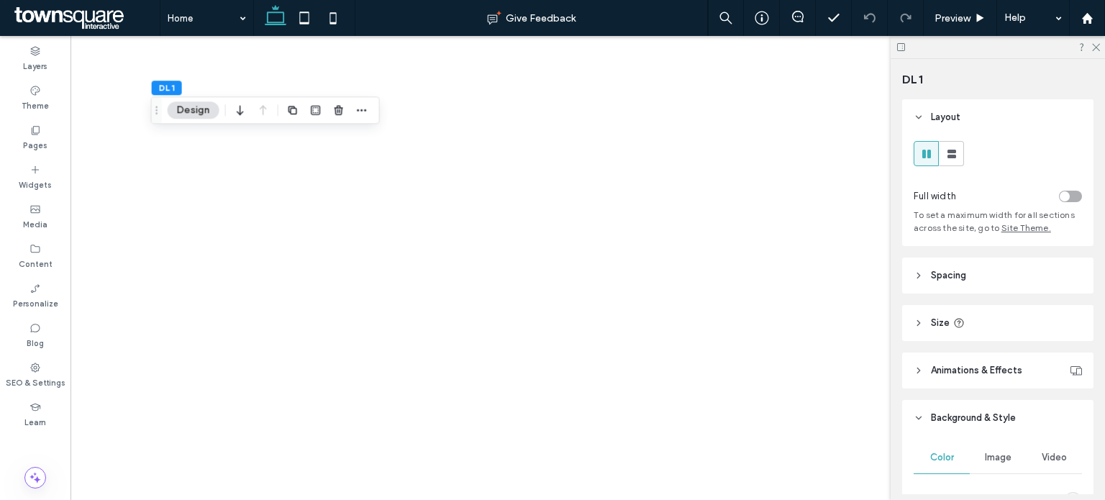
drag, startPoint x: 0, startPoint y: 0, endPoint x: 1028, endPoint y: 400, distance: 1102.7
click at [995, 462] on span "Image" at bounding box center [998, 458] width 27 height 12
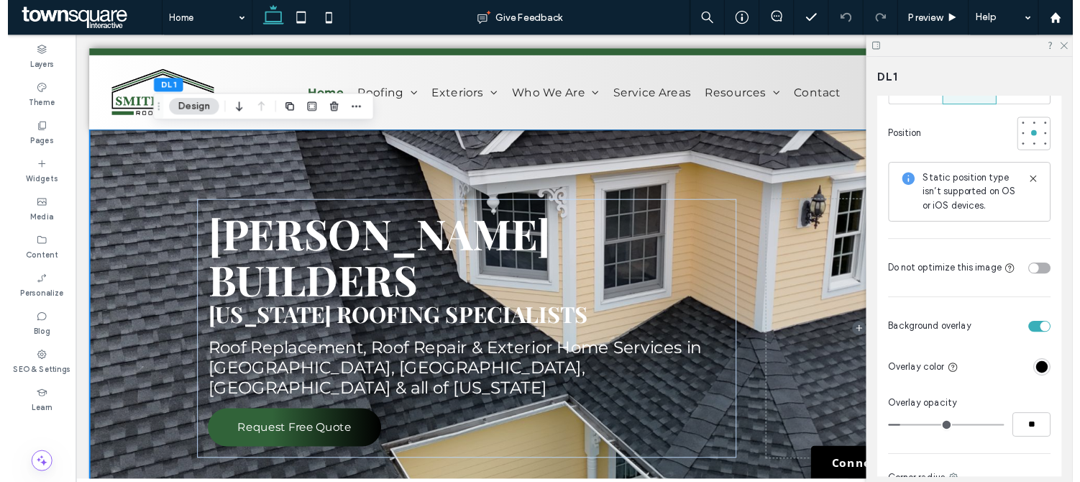
scroll to position [791, 0]
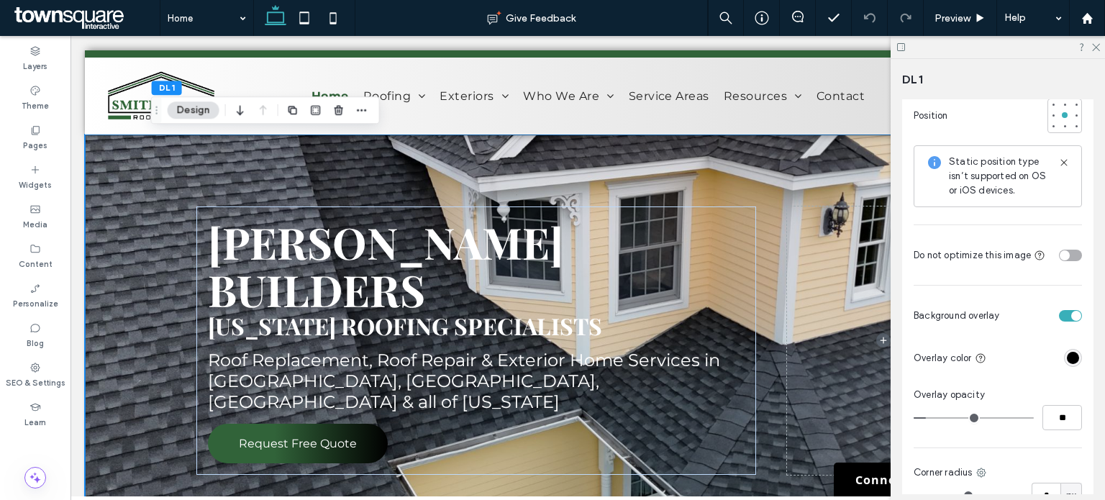
type input "**"
click at [954, 417] on input "range" at bounding box center [973, 417] width 120 height 1
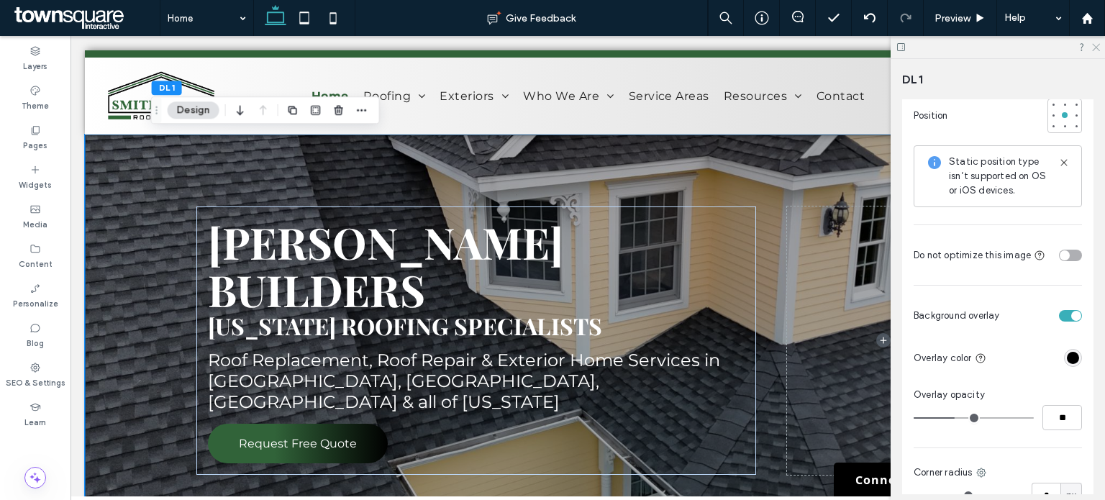
click at [1099, 45] on icon at bounding box center [1094, 46] width 9 height 9
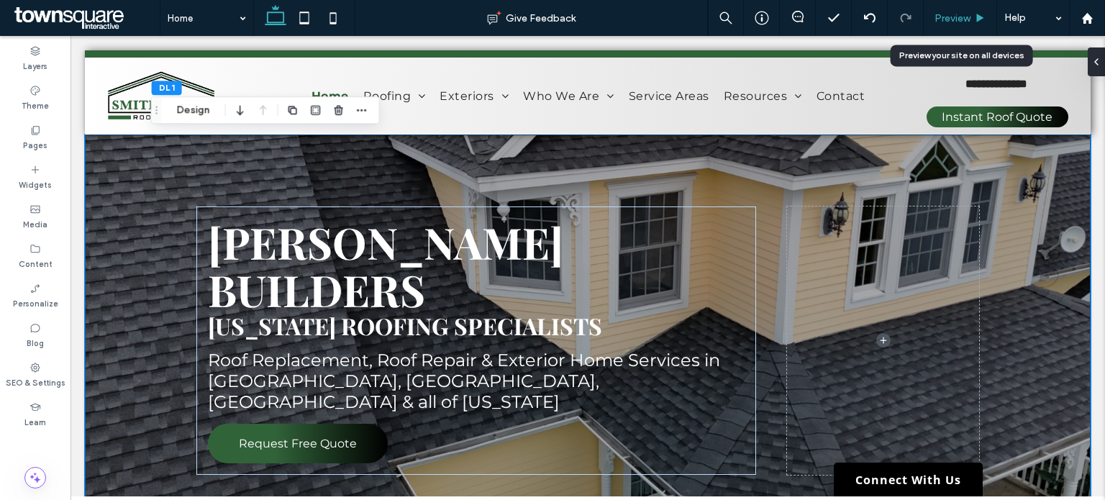
click at [956, 14] on span "Preview" at bounding box center [952, 18] width 36 height 12
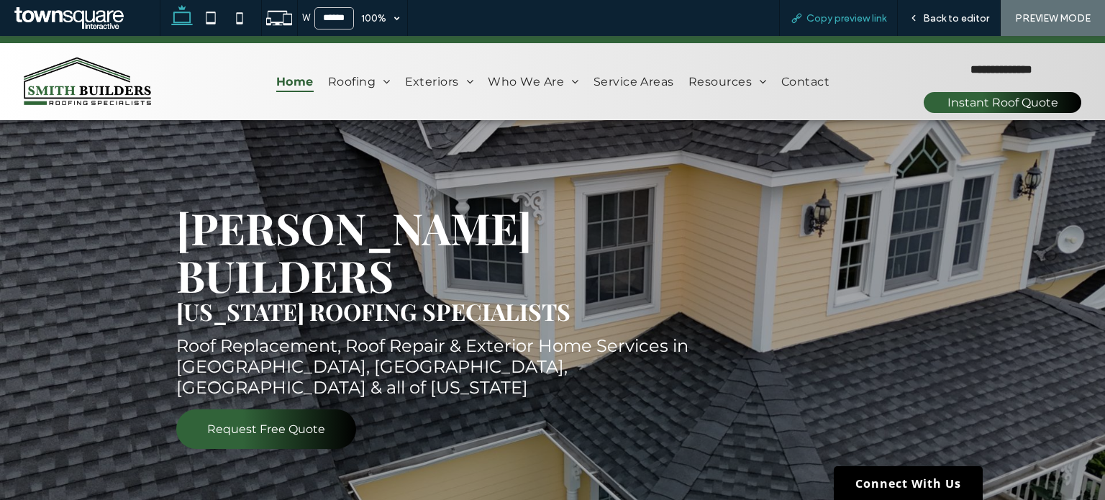
click at [848, 21] on span "Copy preview link" at bounding box center [846, 18] width 80 height 12
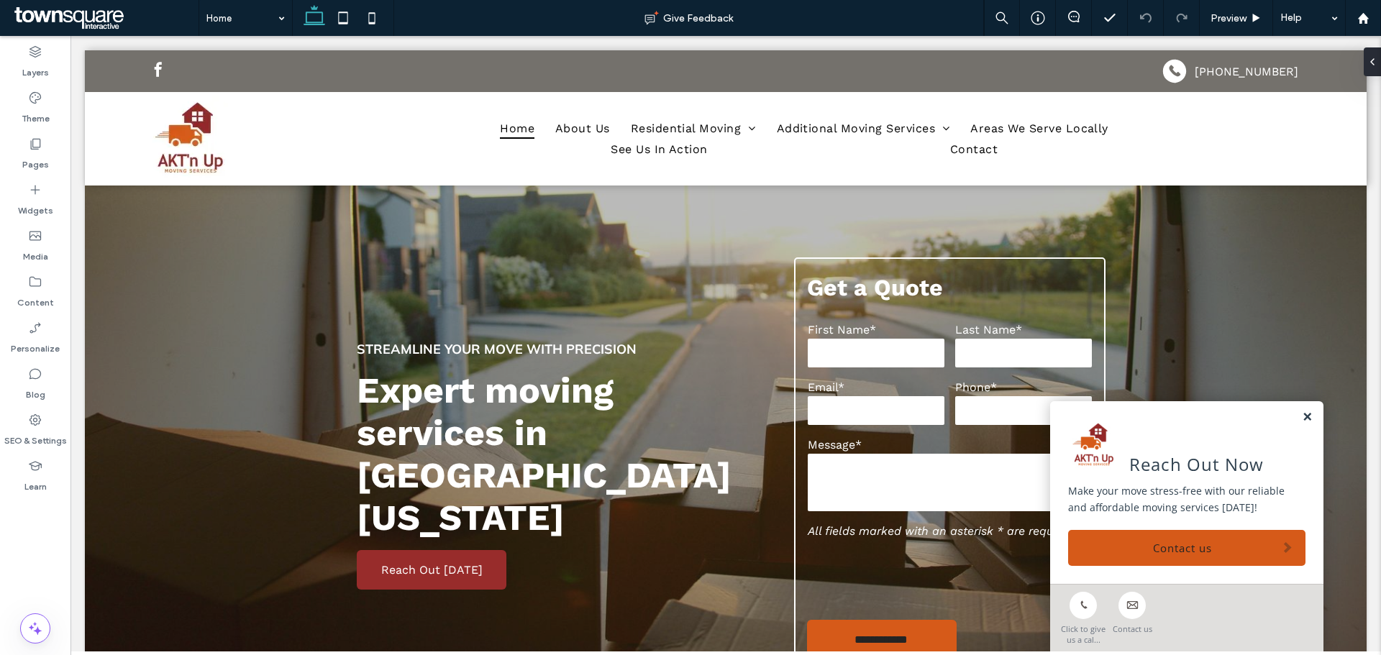
click at [1302, 417] on link at bounding box center [1307, 417] width 11 height 12
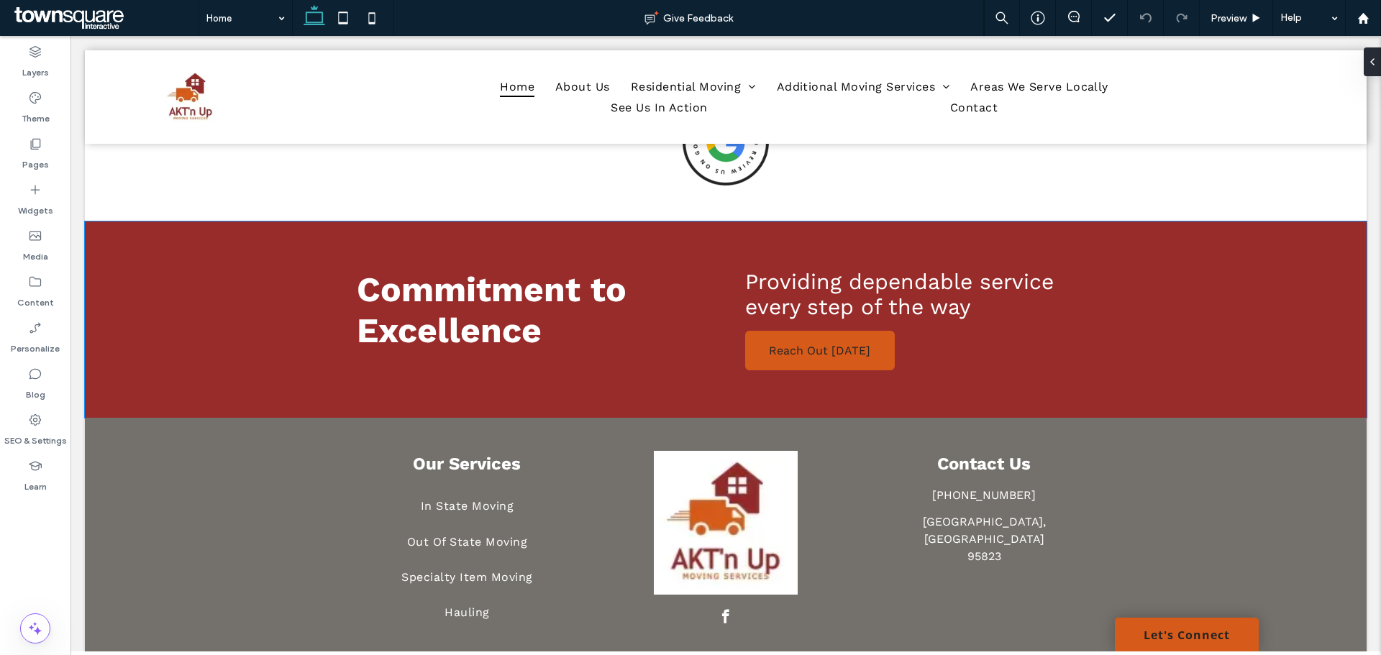
scroll to position [2506, 0]
click at [1075, 15] on icon at bounding box center [1074, 17] width 12 height 12
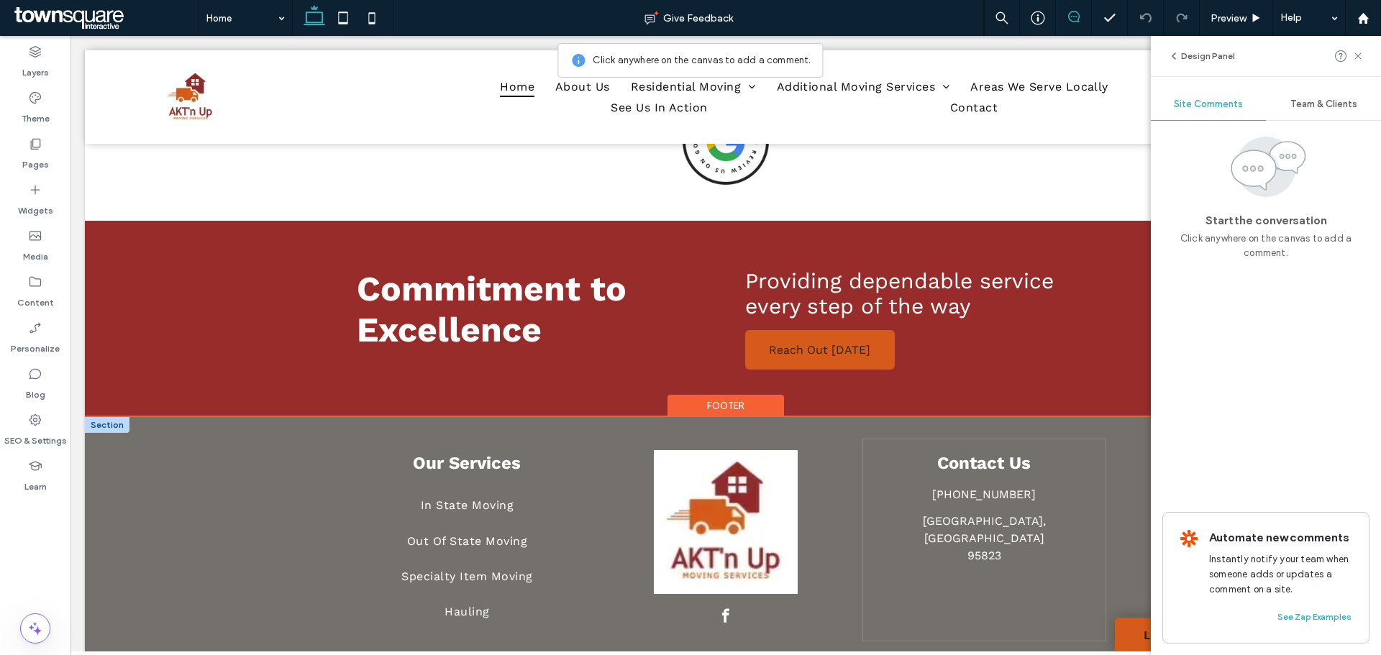
click at [997, 505] on div "Contact Us (916) 254-7994 Sacramento, CA 95823" at bounding box center [983, 540] width 243 height 203
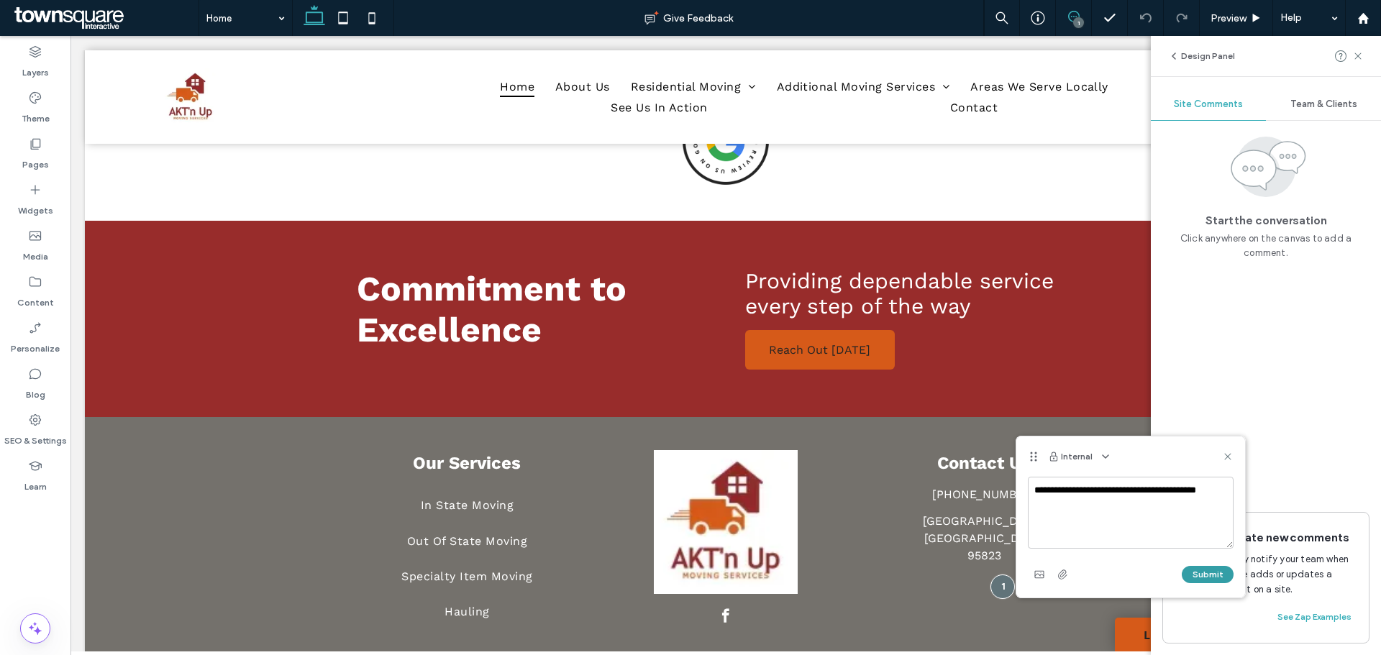
type textarea "**********"
click at [1202, 575] on button "Submit" at bounding box center [1208, 574] width 52 height 17
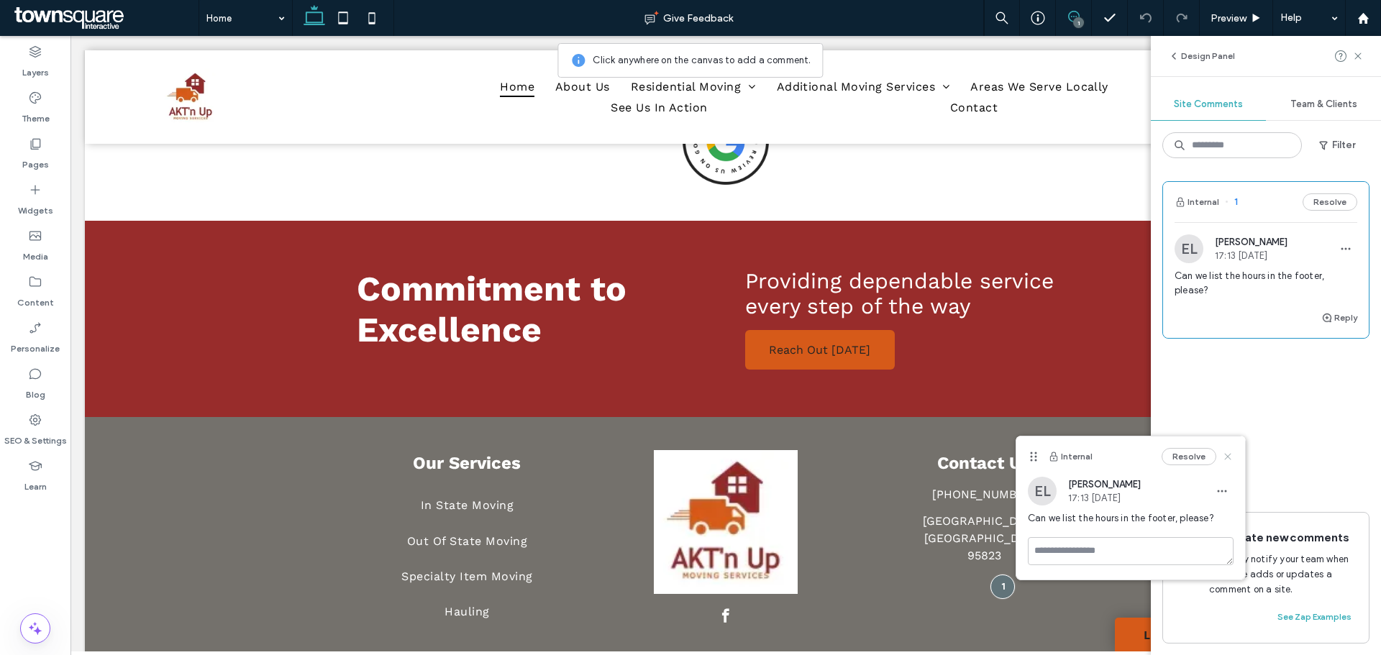
click at [1228, 456] on use at bounding box center [1227, 456] width 6 height 6
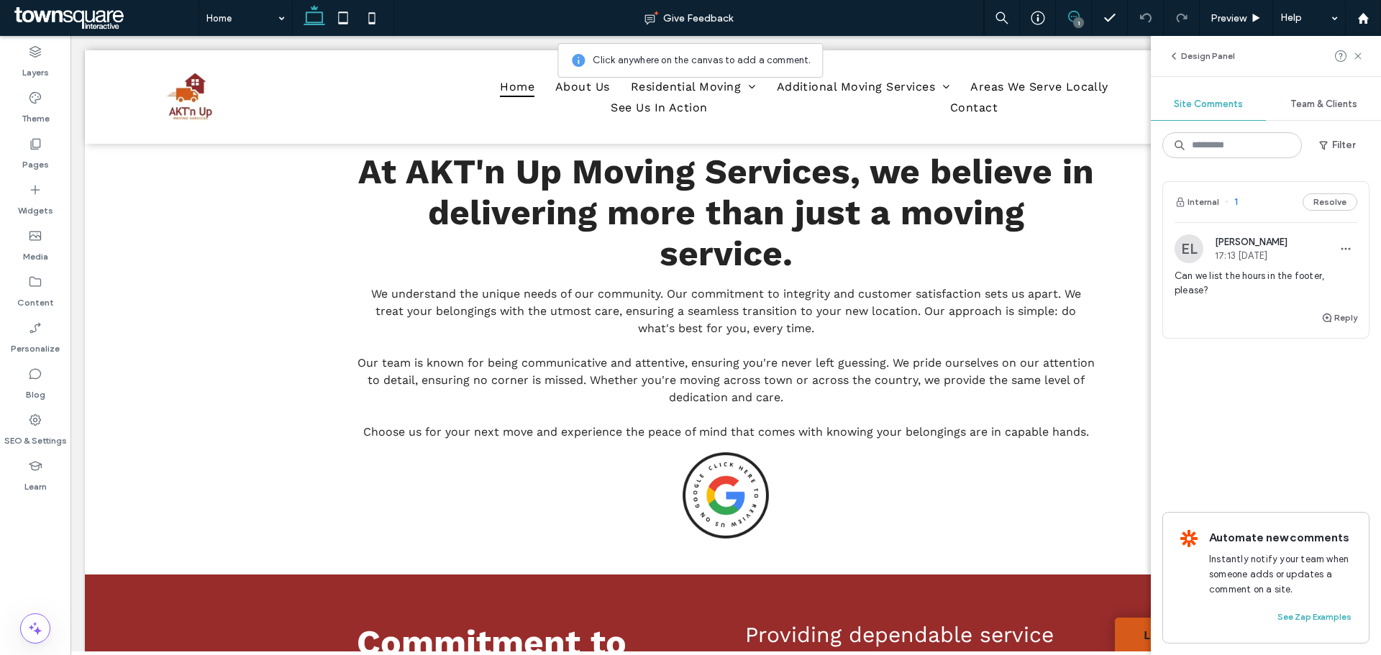
scroll to position [2147, 0]
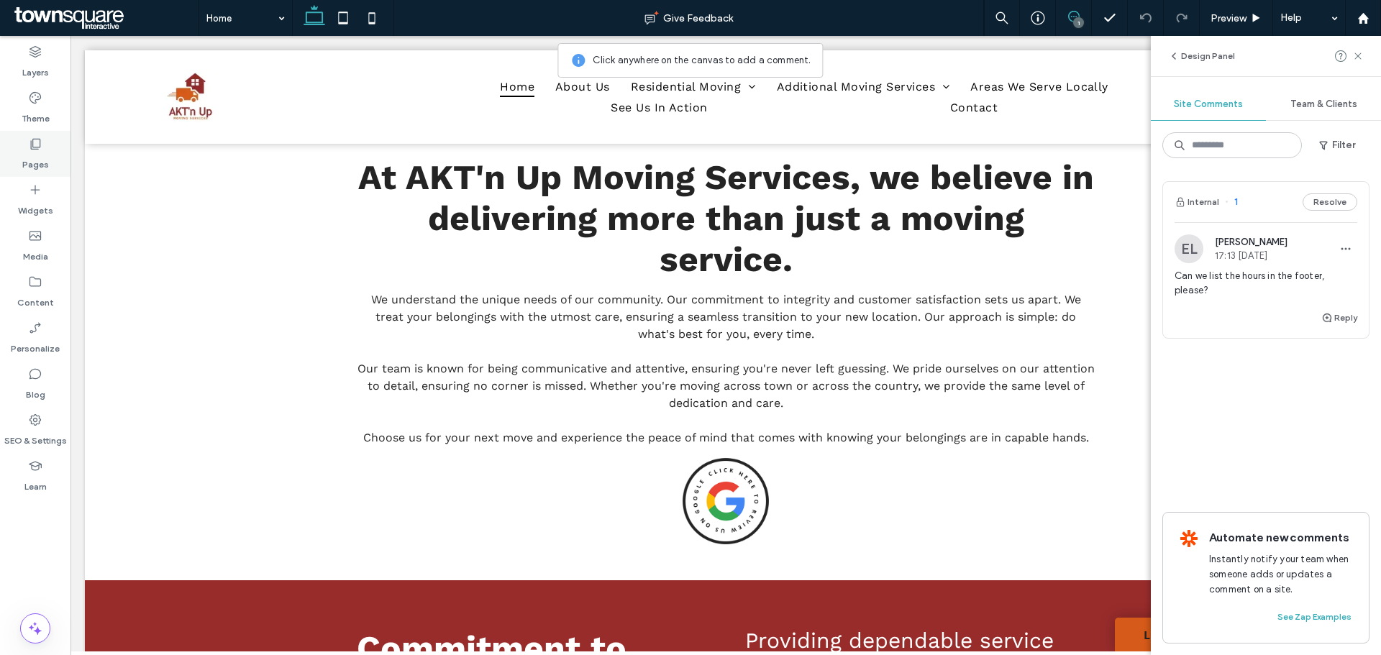
click at [32, 150] on icon at bounding box center [35, 144] width 14 height 14
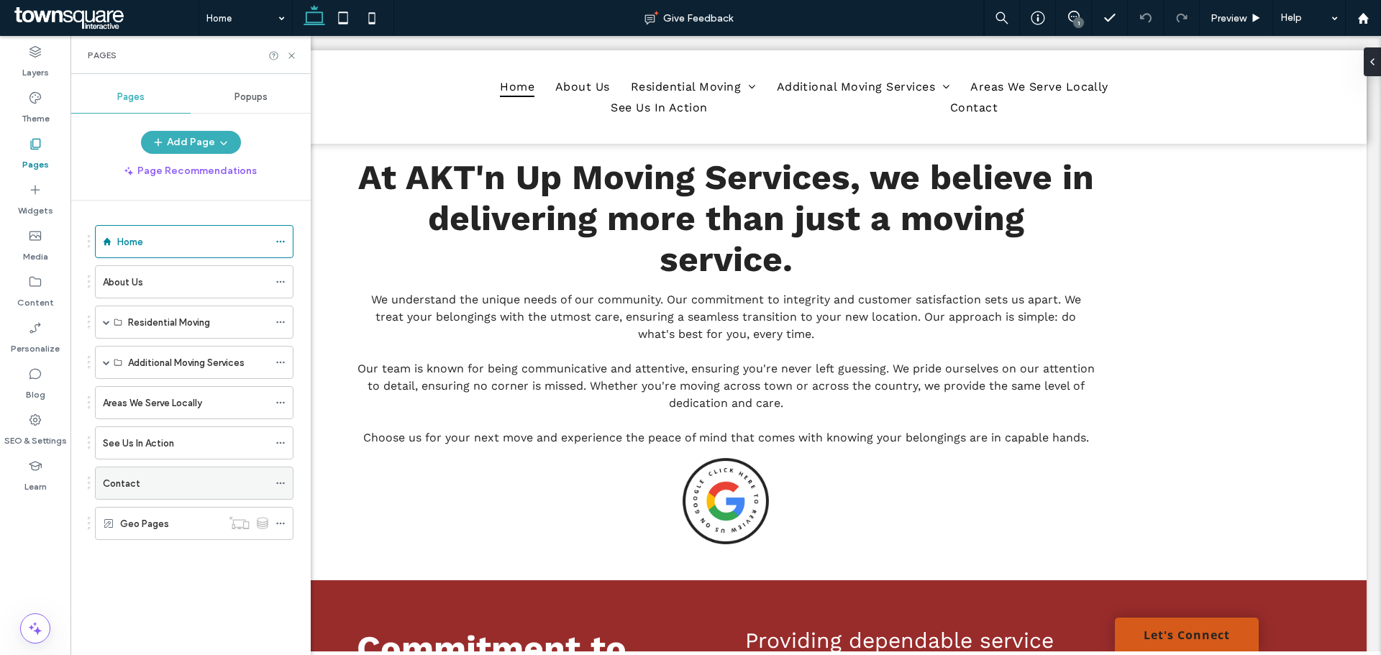
click at [124, 483] on label "Contact" at bounding box center [121, 483] width 37 height 25
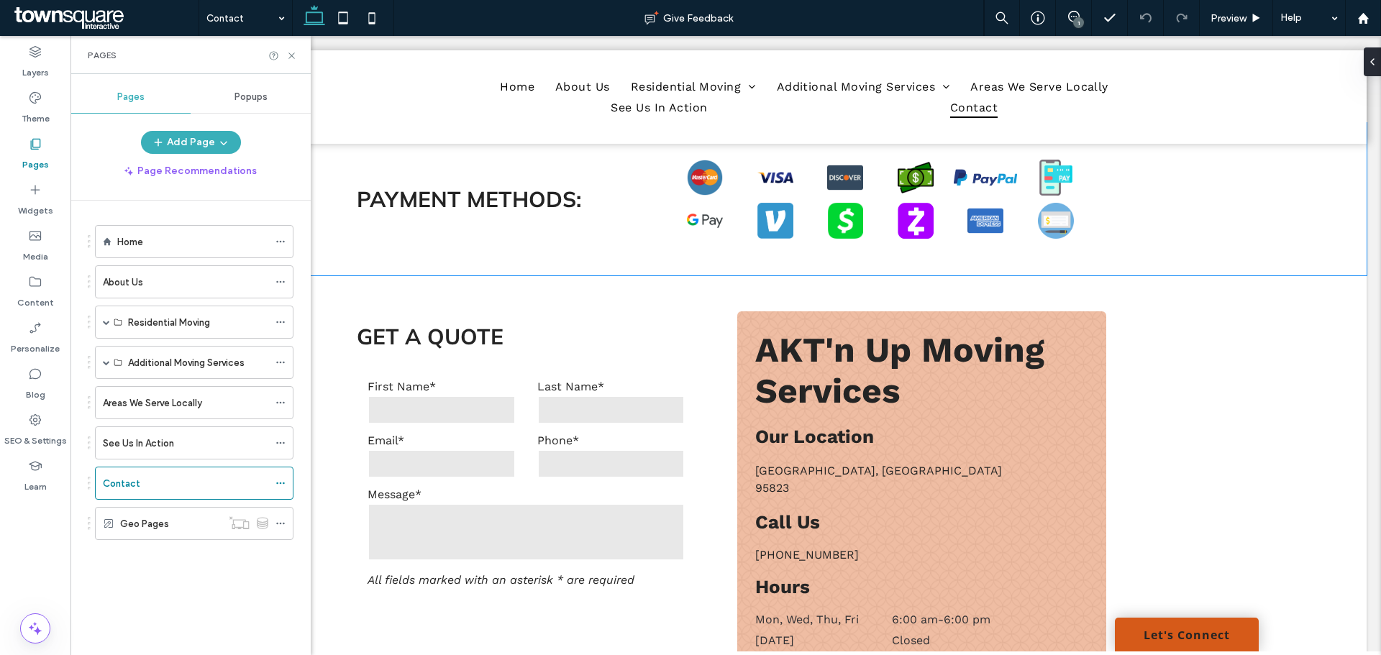
scroll to position [431, 0]
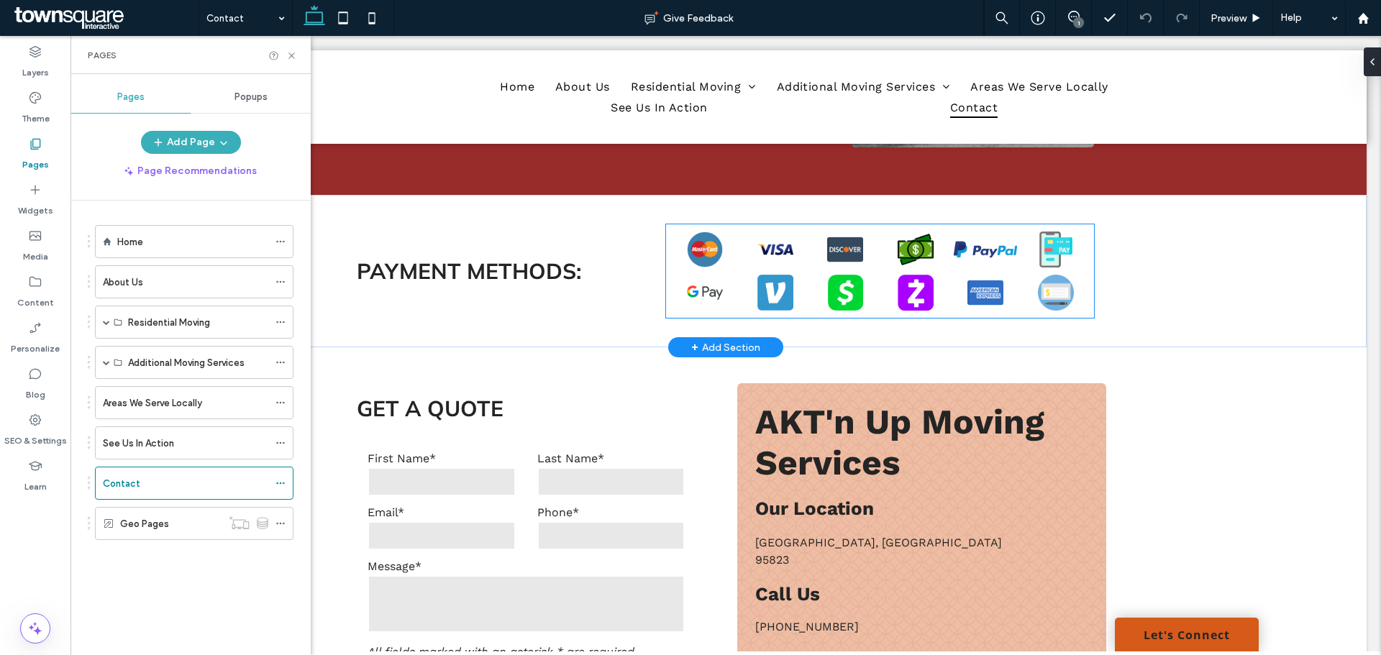
click at [1059, 294] on link at bounding box center [1055, 293] width 63 height 36
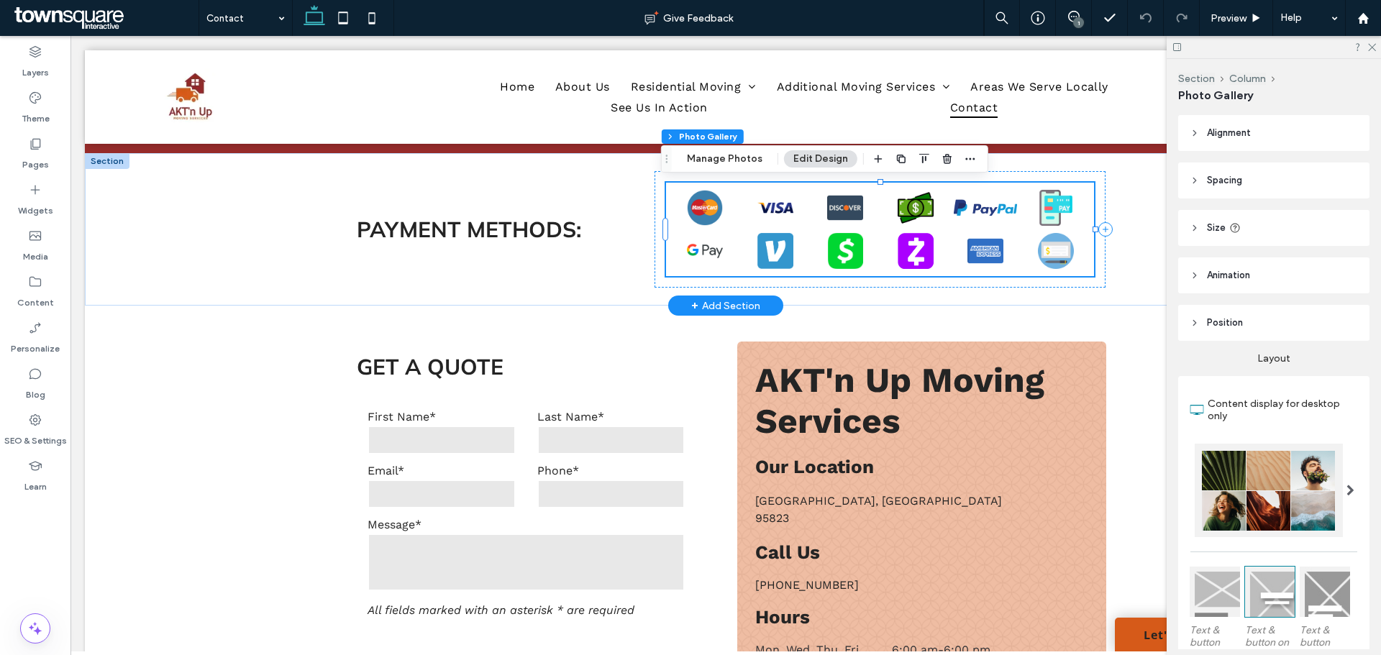
click at [1061, 255] on link at bounding box center [1055, 251] width 63 height 36
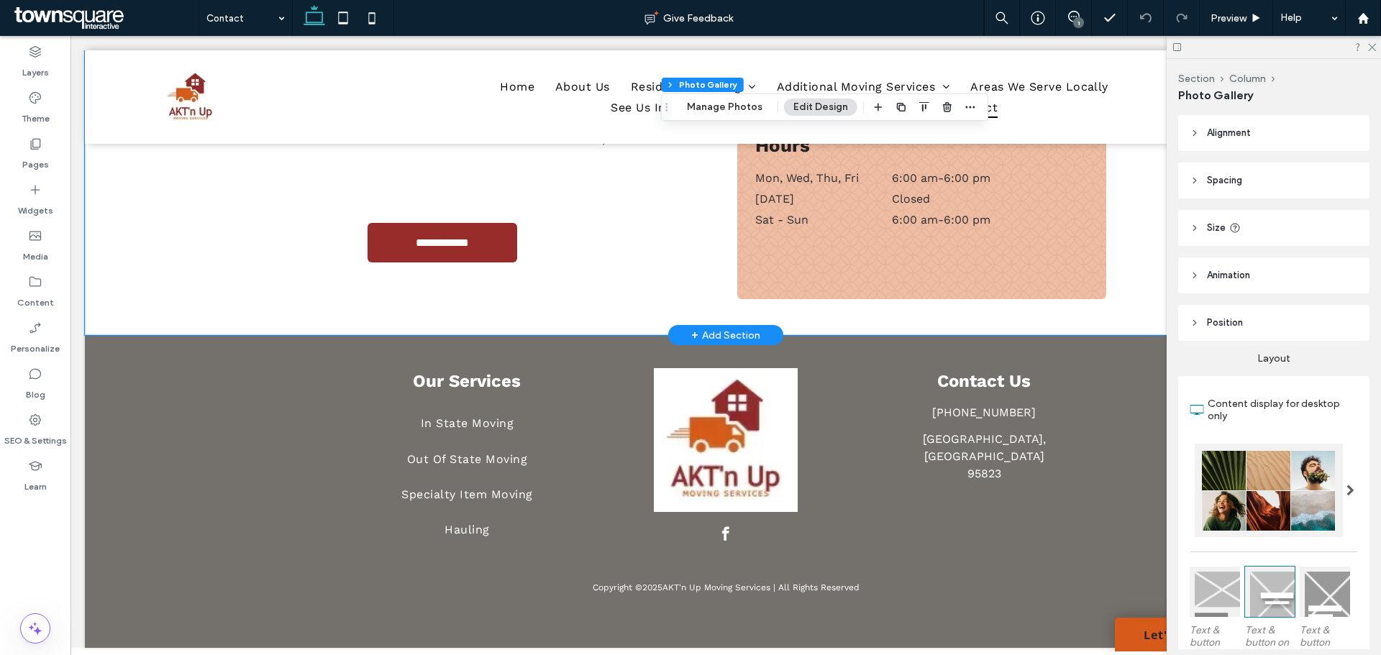
scroll to position [914, 0]
click at [38, 147] on use at bounding box center [36, 144] width 10 height 11
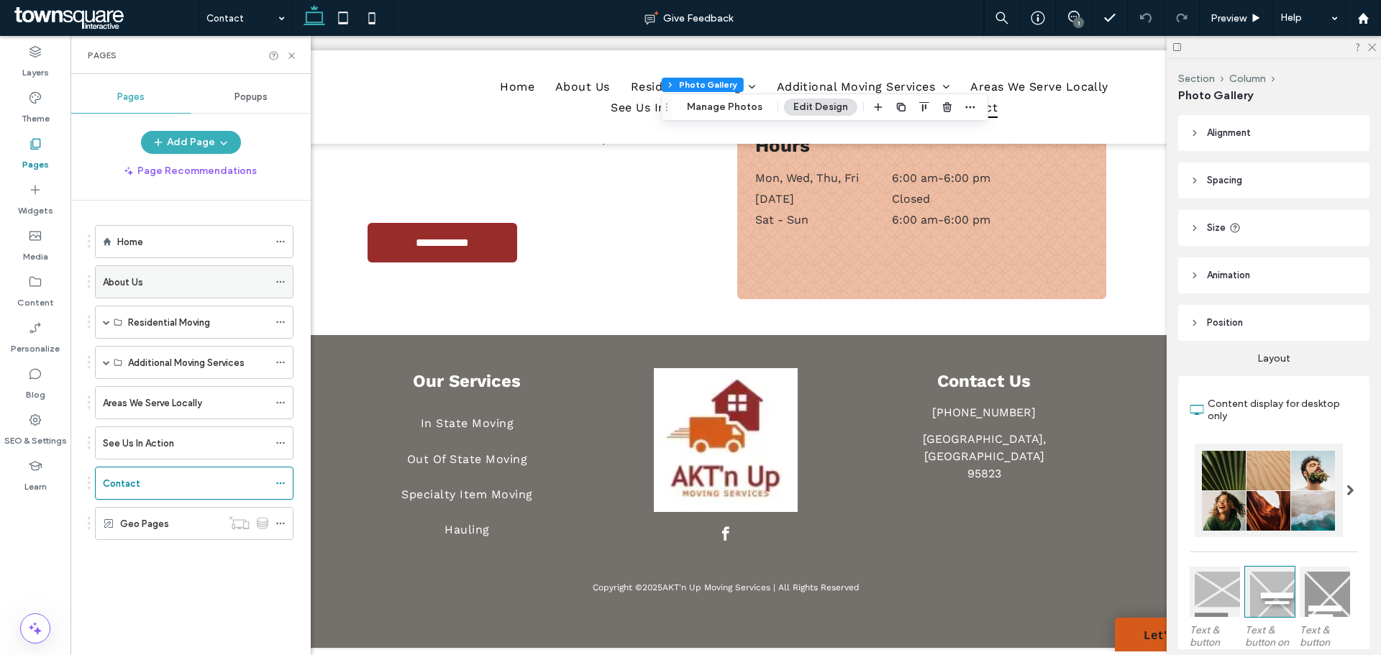
click at [134, 283] on label "About Us" at bounding box center [123, 282] width 40 height 25
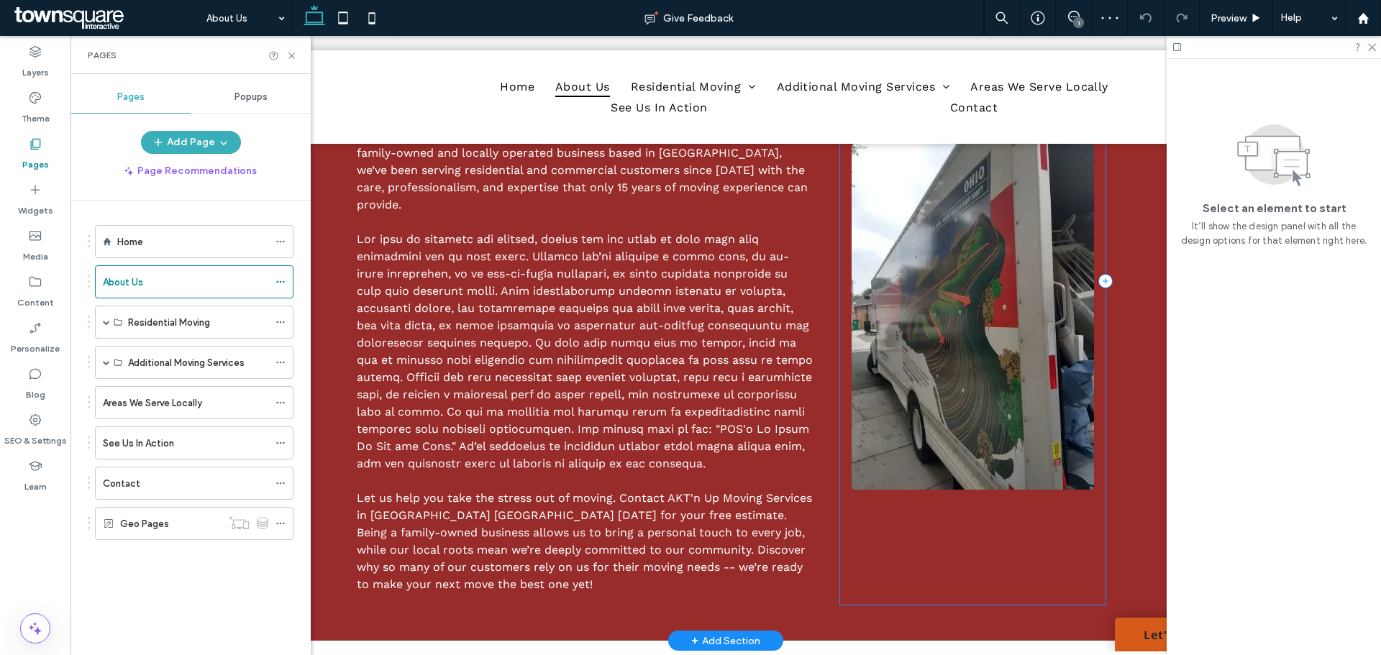
scroll to position [288, 0]
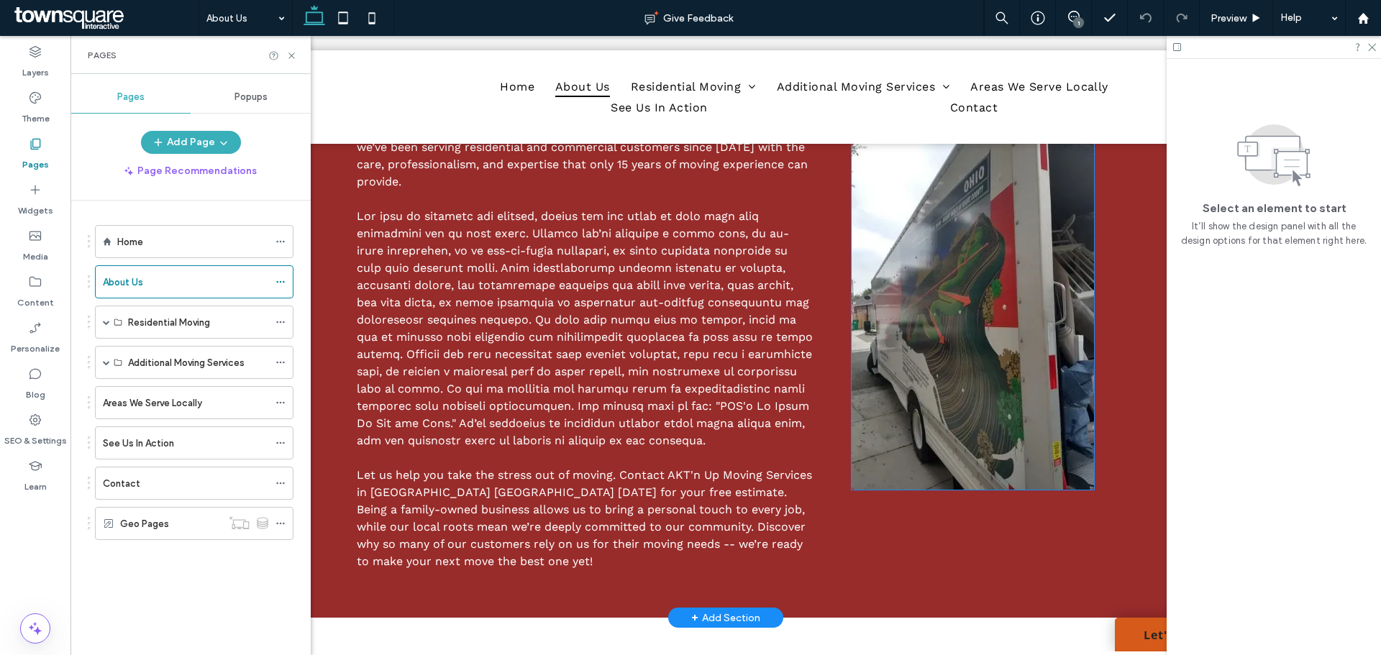
click at [974, 296] on img at bounding box center [972, 317] width 243 height 346
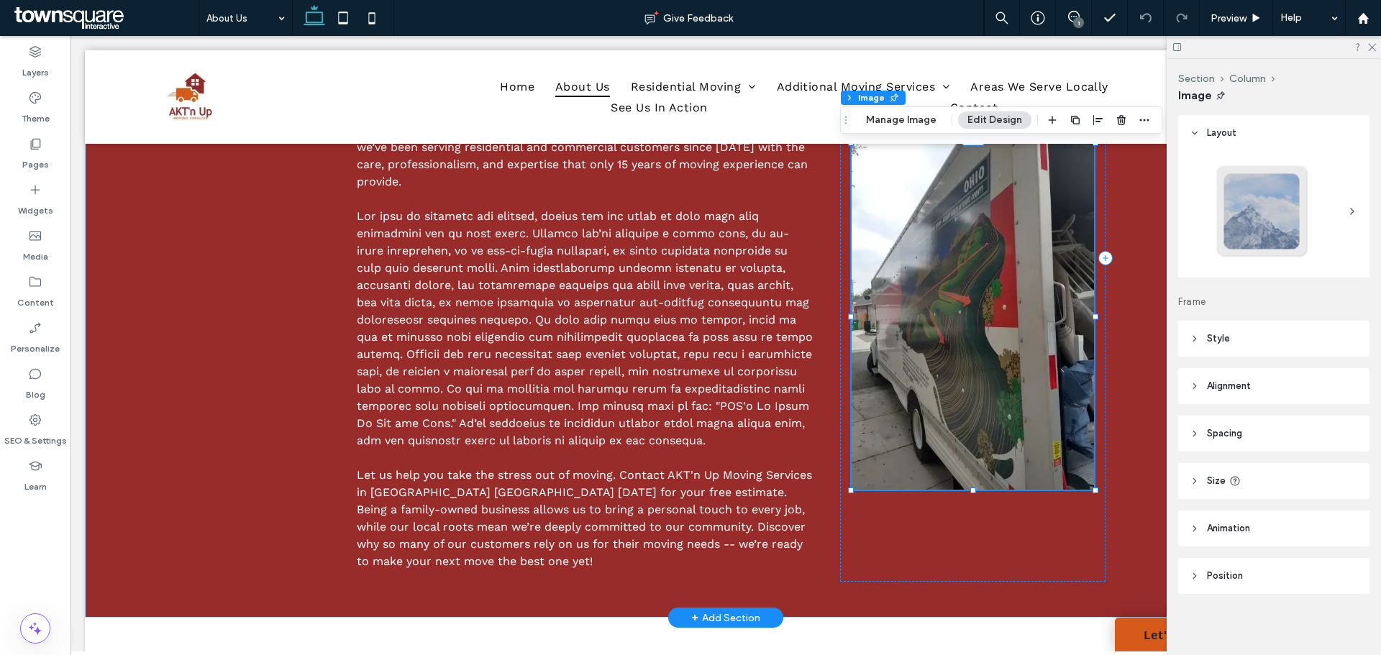
type input "*"
click at [974, 296] on img at bounding box center [972, 317] width 243 height 346
click at [915, 121] on button "Manage Image" at bounding box center [901, 119] width 89 height 17
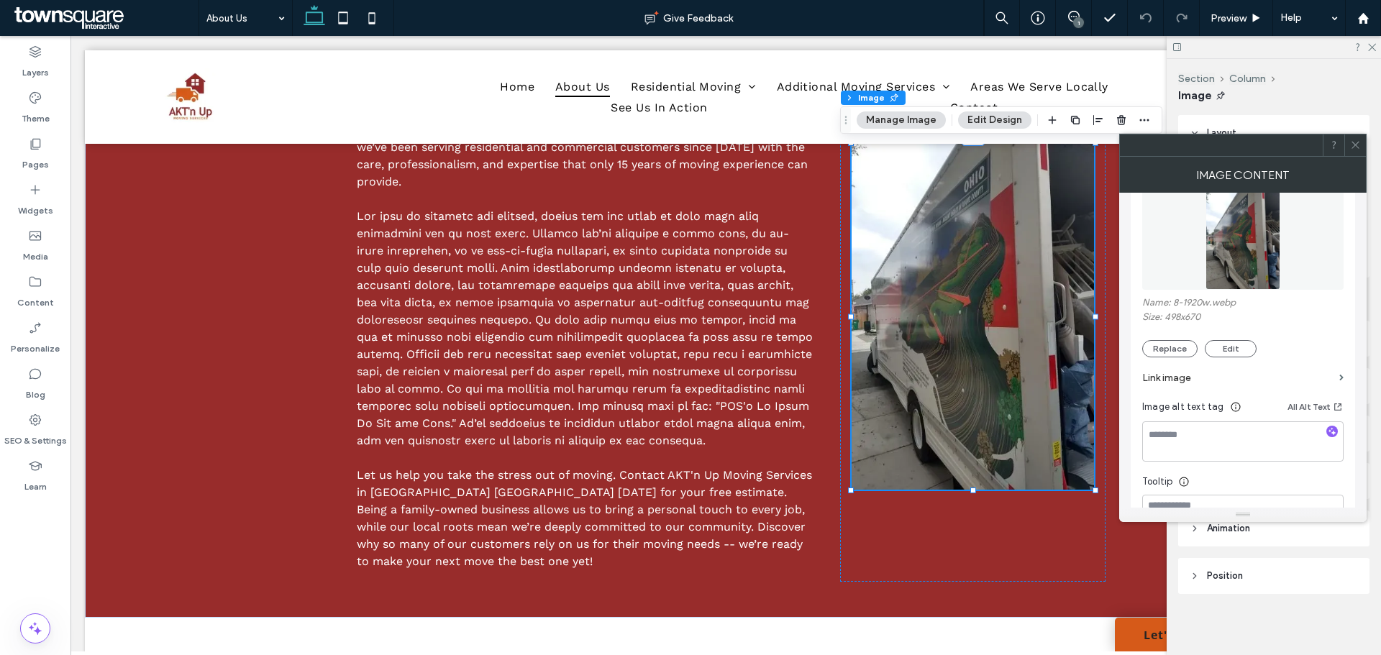
scroll to position [216, 0]
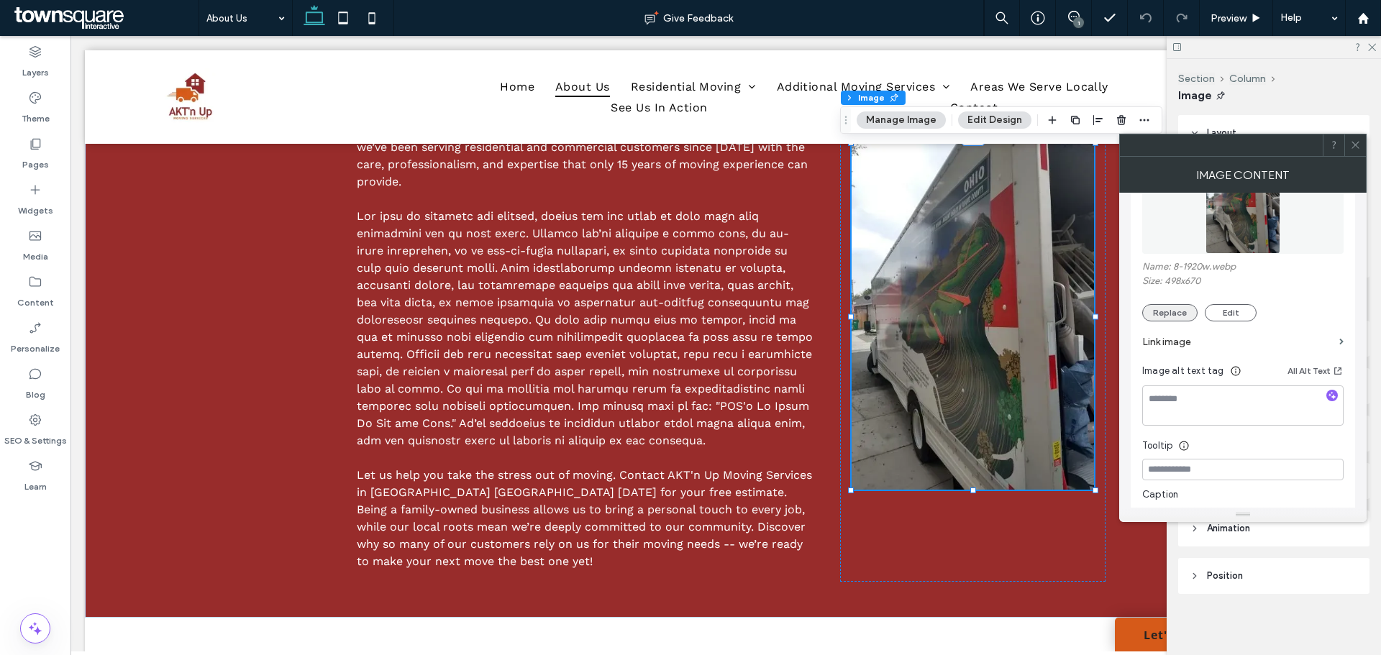
click at [1164, 313] on button "Replace" at bounding box center [1169, 312] width 55 height 17
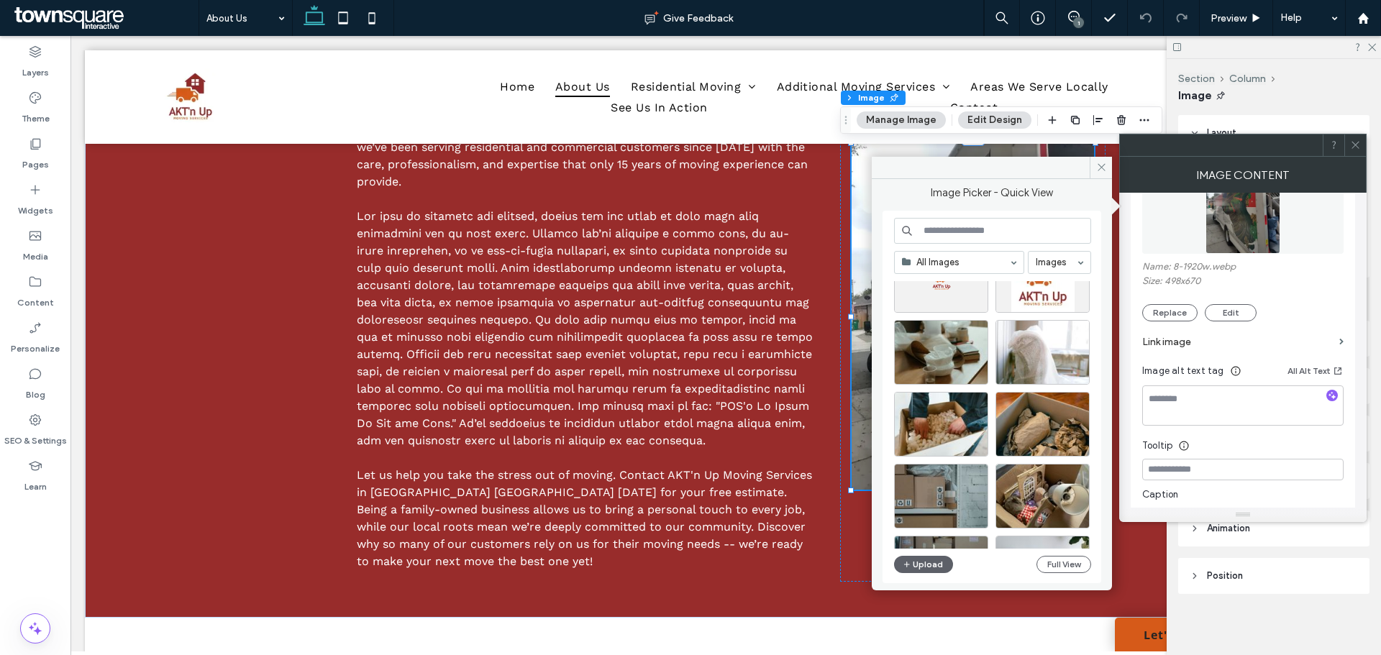
scroll to position [0, 0]
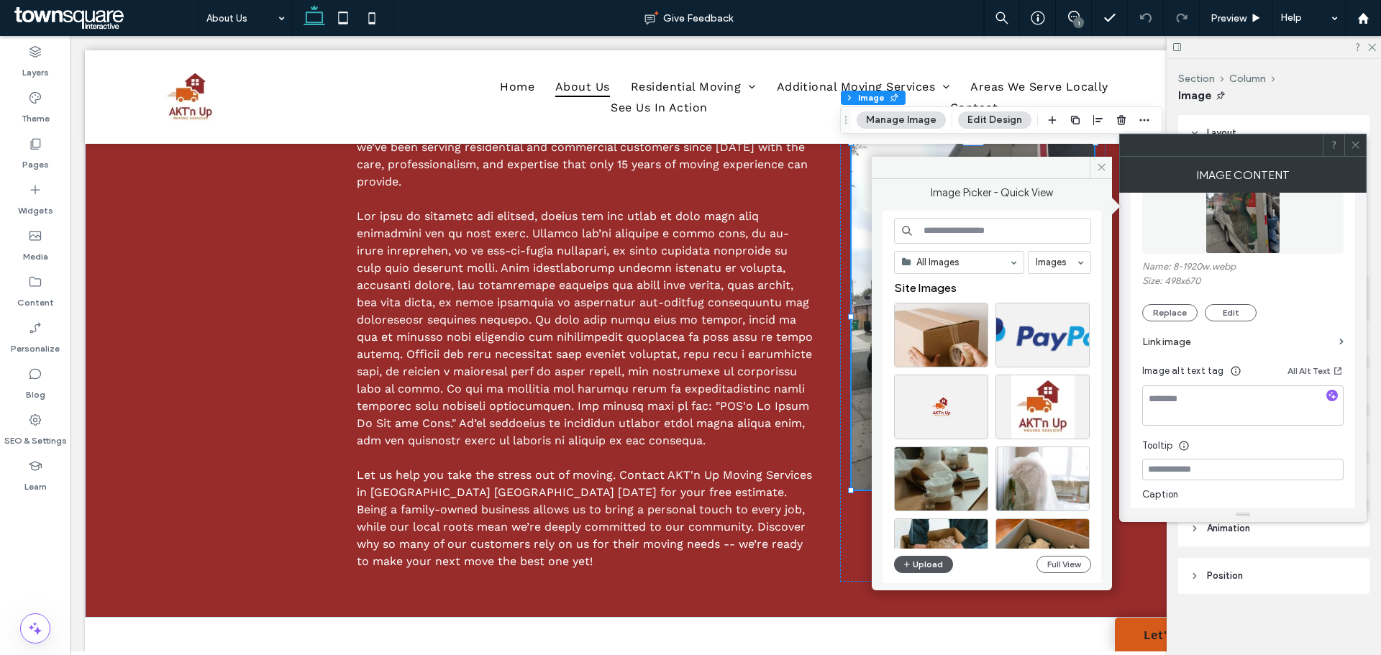
click at [938, 565] on button "Upload" at bounding box center [923, 564] width 59 height 17
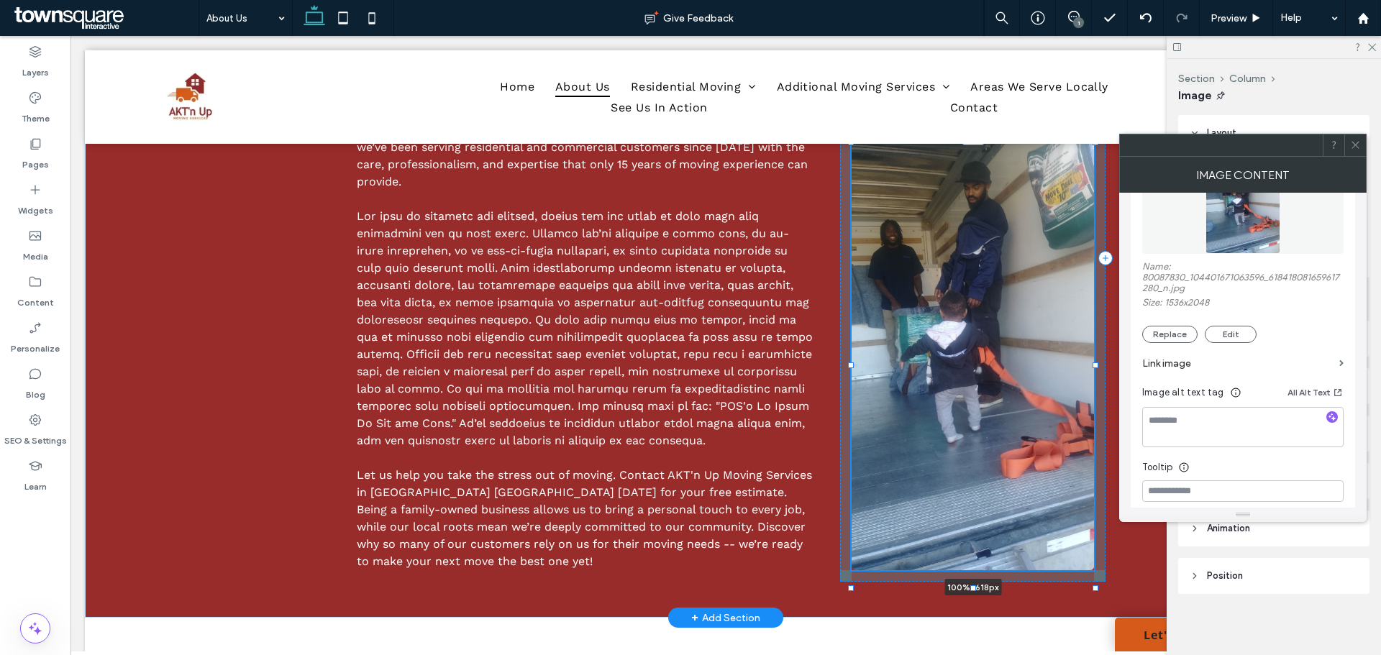
drag, startPoint x: 970, startPoint y: 492, endPoint x: 980, endPoint y: 590, distance: 99.0
click at [980, 590] on div "About us Introducing AKT'n Up Moving Services Are you planning a move and feeli…" at bounding box center [725, 258] width 863 height 720
type input "***"
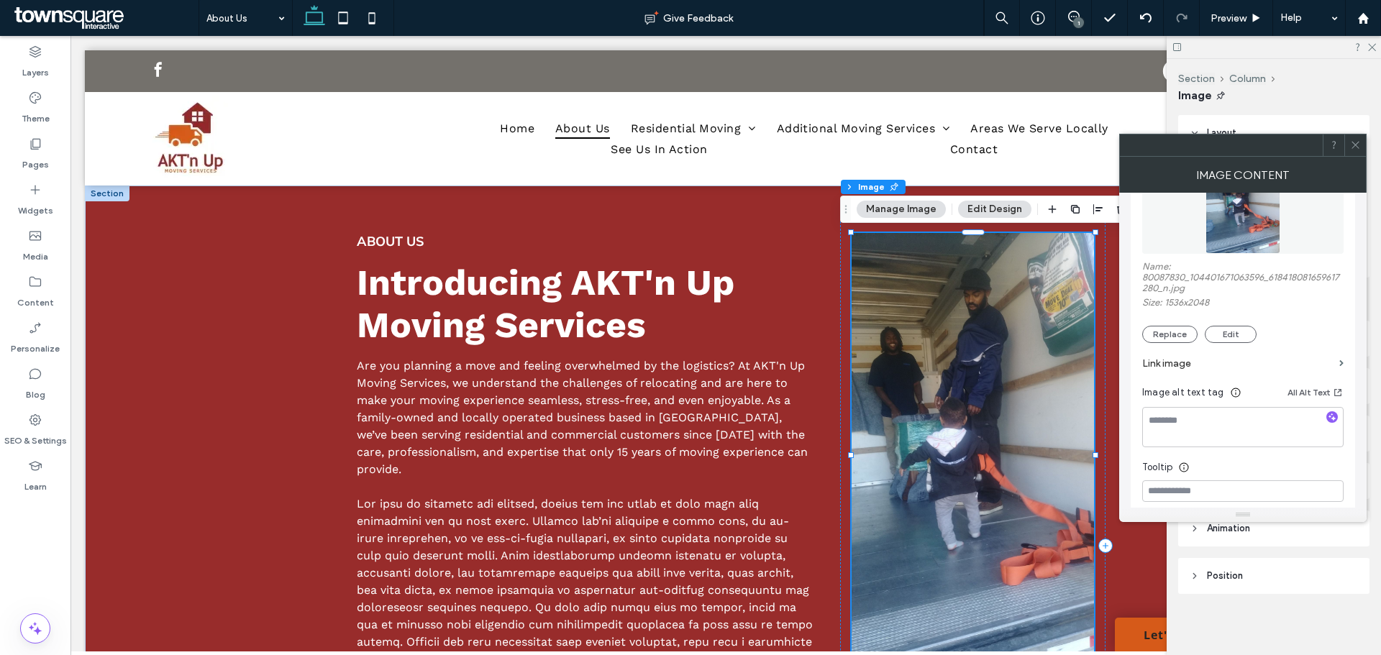
click at [1356, 147] on icon at bounding box center [1355, 145] width 11 height 11
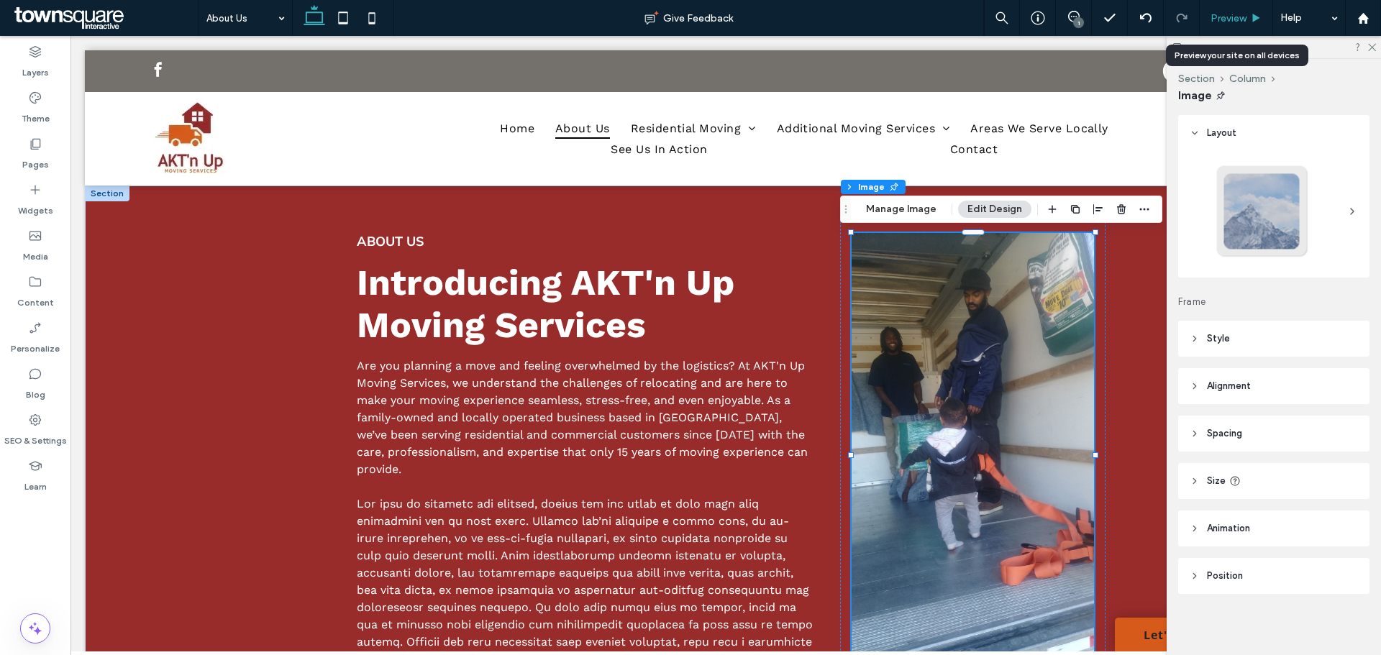
click at [1224, 22] on span "Preview" at bounding box center [1228, 18] width 36 height 12
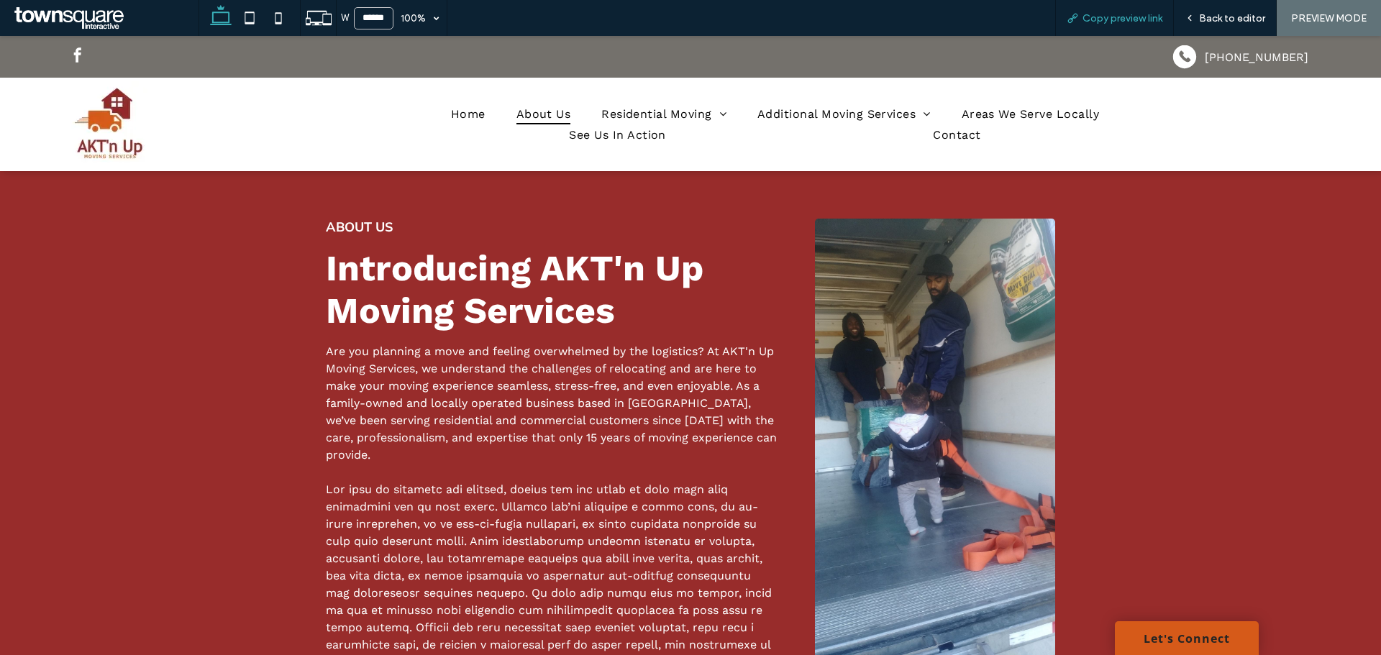
click at [1105, 15] on span "Copy preview link" at bounding box center [1122, 18] width 80 height 12
